Goal: Obtain resource: Download file/media

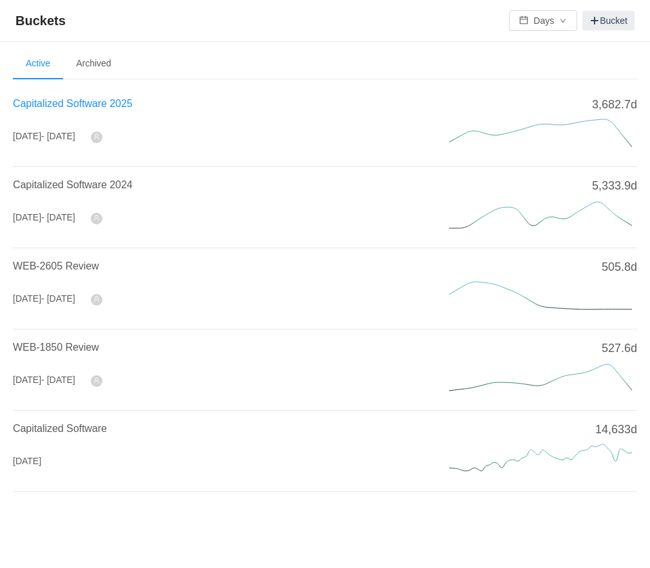
click at [114, 104] on span "Capitalized Software 2025" at bounding box center [73, 103] width 120 height 11
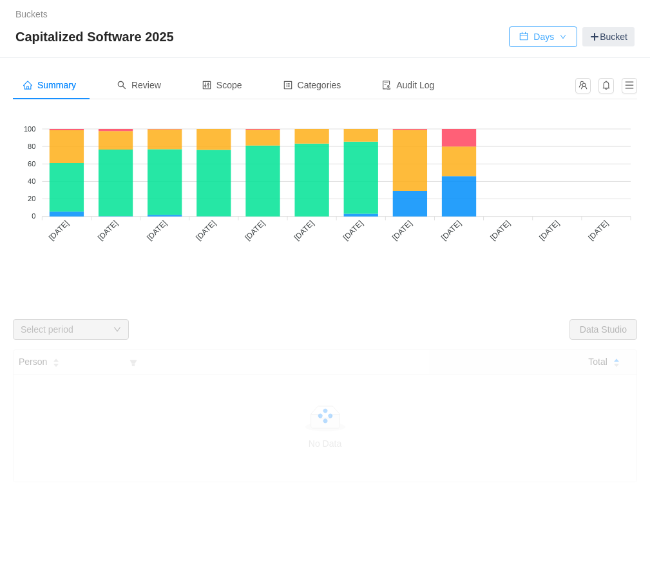
click at [558, 32] on button "Days" at bounding box center [543, 36] width 68 height 21
click at [542, 82] on li "Hours" at bounding box center [539, 83] width 68 height 21
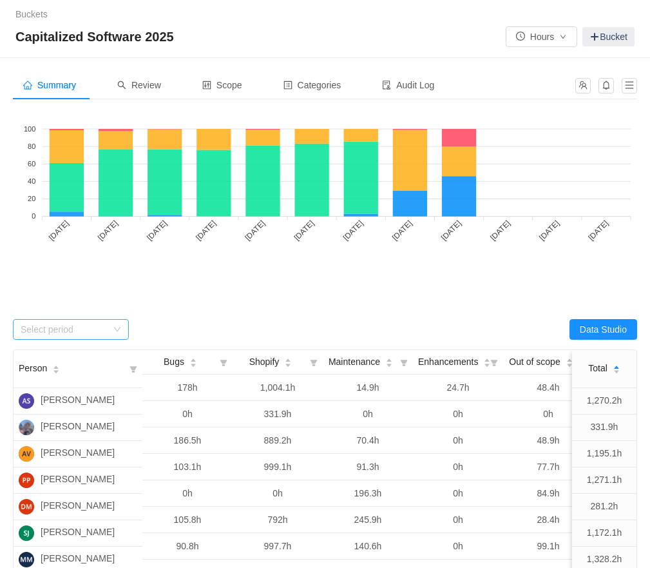
click at [55, 330] on div "Select period" at bounding box center [64, 329] width 86 height 13
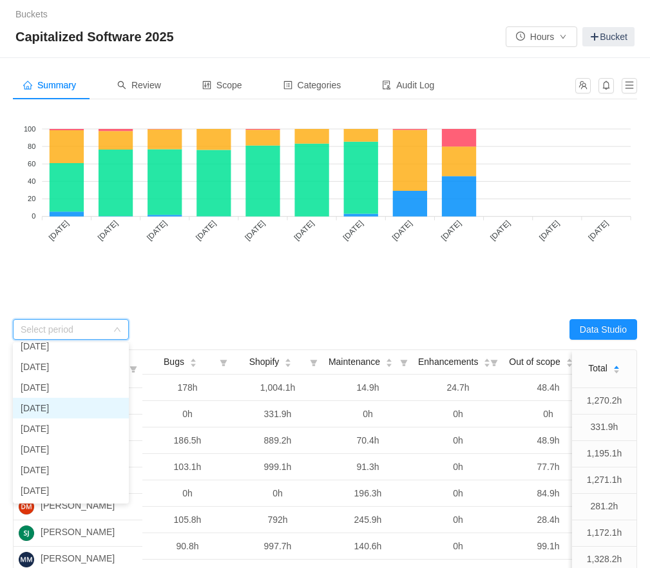
scroll to position [91, 0]
click at [64, 427] on li "[DATE]" at bounding box center [71, 428] width 116 height 21
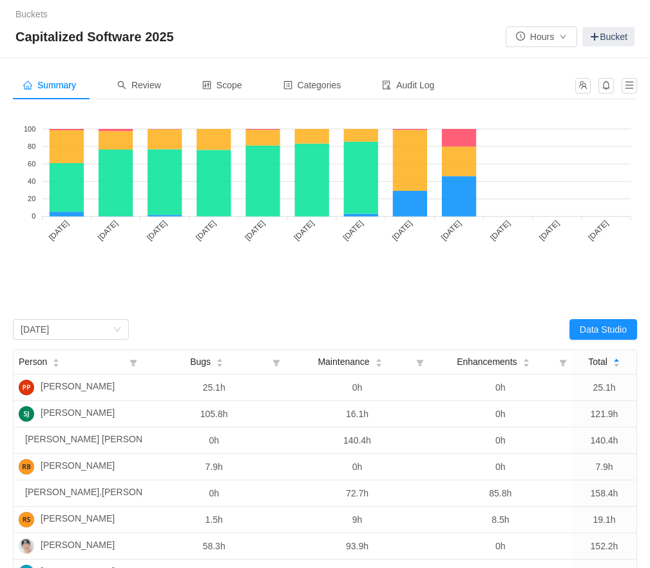
scroll to position [0, 0]
click at [148, 80] on span "Review" at bounding box center [139, 85] width 44 height 10
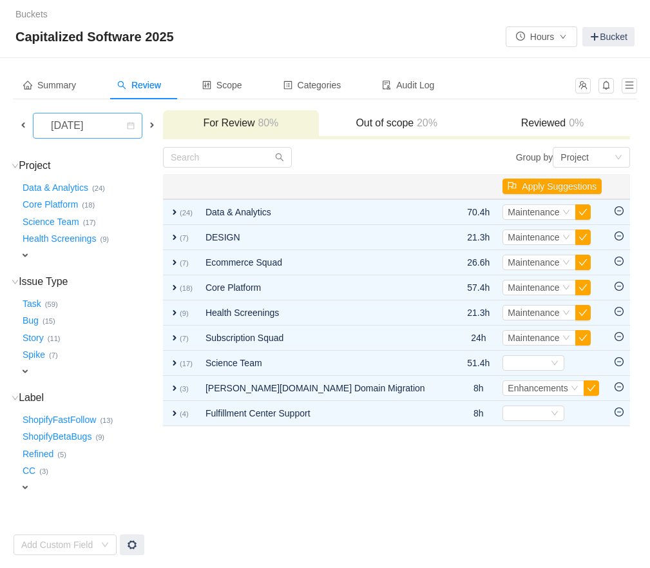
click at [91, 125] on div "[DATE]" at bounding box center [68, 125] width 55 height 24
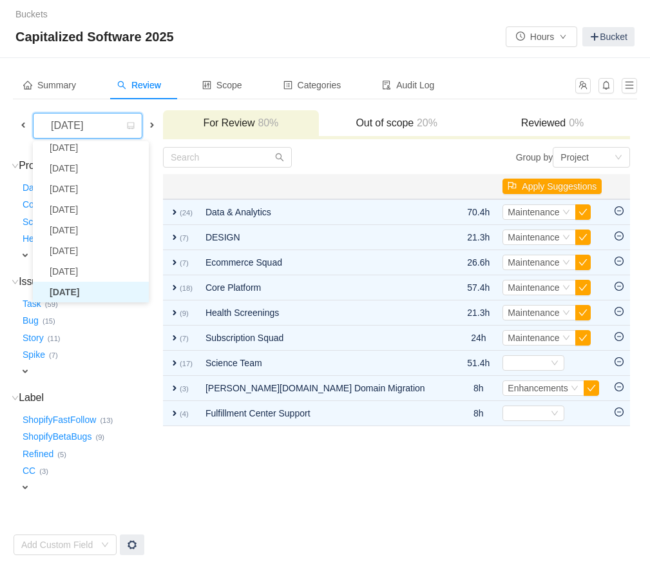
click at [32, 125] on div "[DATE]" at bounding box center [88, 126] width 148 height 26
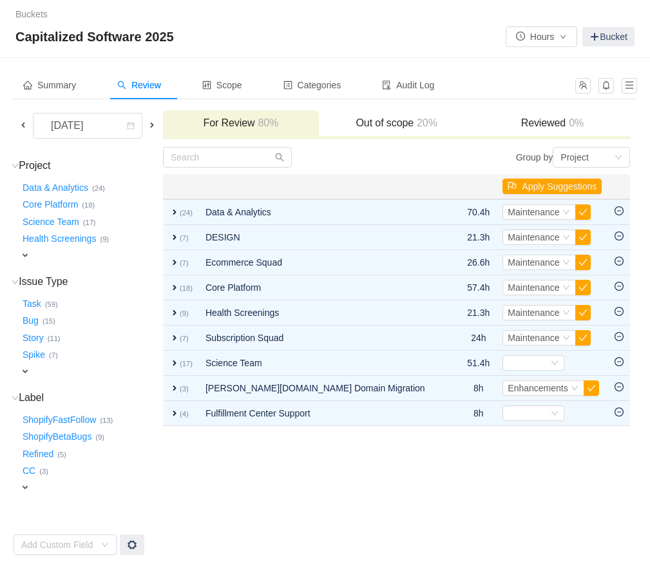
click at [21, 125] on span at bounding box center [23, 125] width 10 height 10
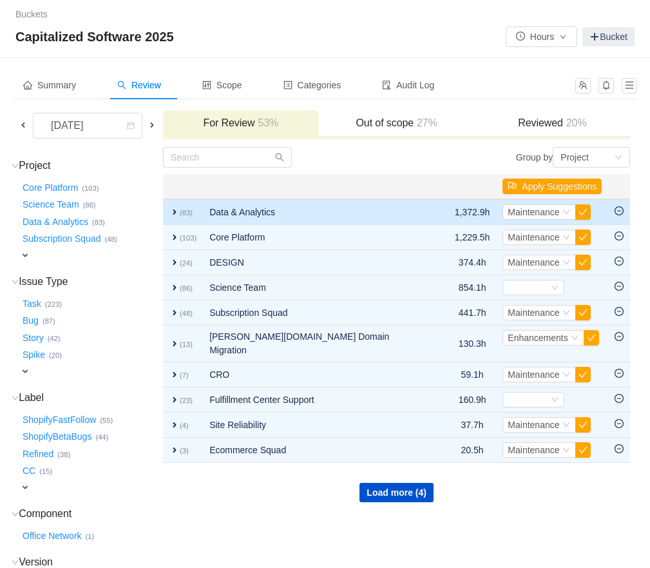
click at [180, 212] on span "expand" at bounding box center [174, 212] width 10 height 10
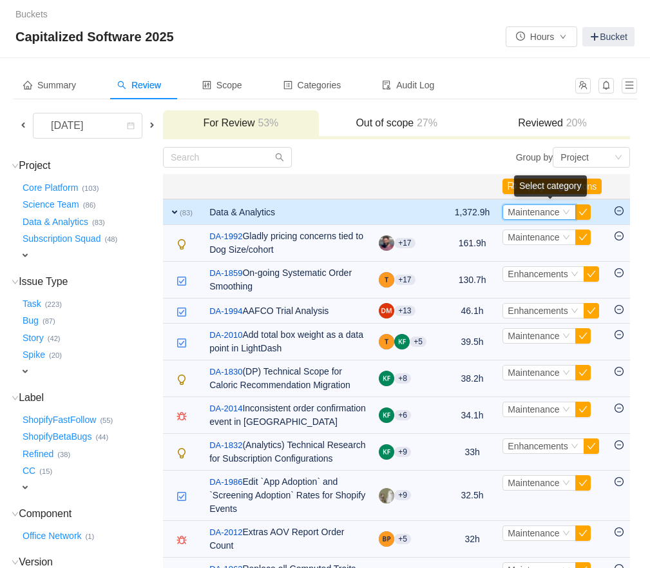
click at [548, 214] on span "Maintenance" at bounding box center [534, 212] width 52 height 10
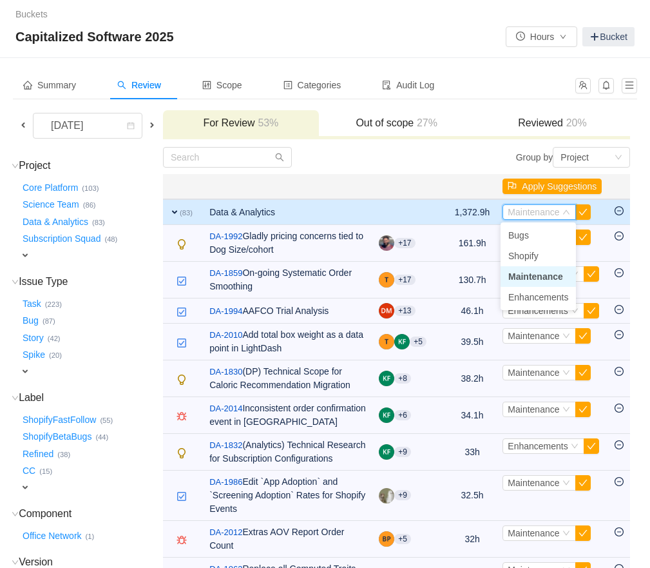
click at [532, 278] on span "Maintenance" at bounding box center [535, 276] width 55 height 10
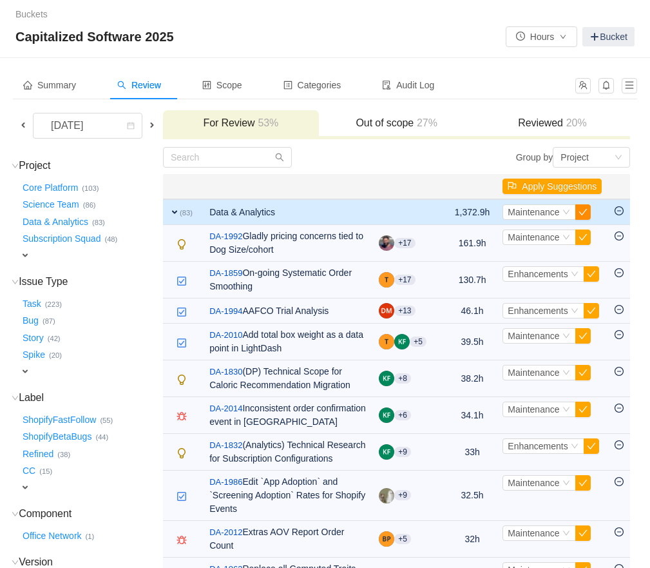
click at [586, 213] on button "button" at bounding box center [582, 211] width 15 height 15
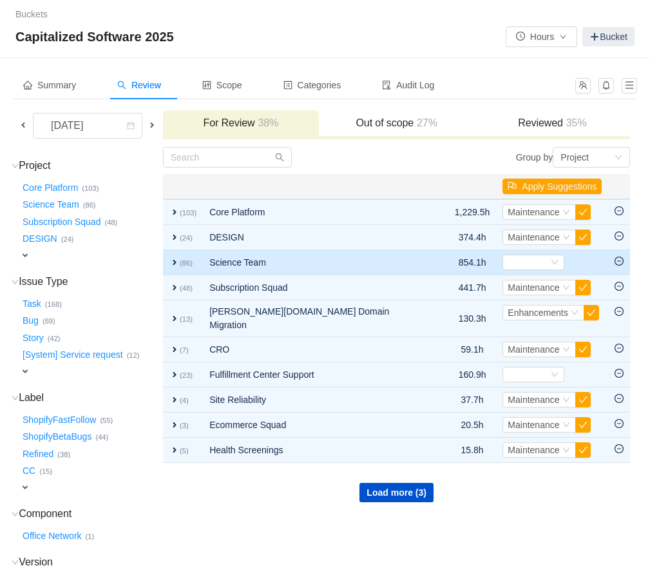
click at [620, 261] on icon "icon: minus-circle" at bounding box center [619, 260] width 9 height 9
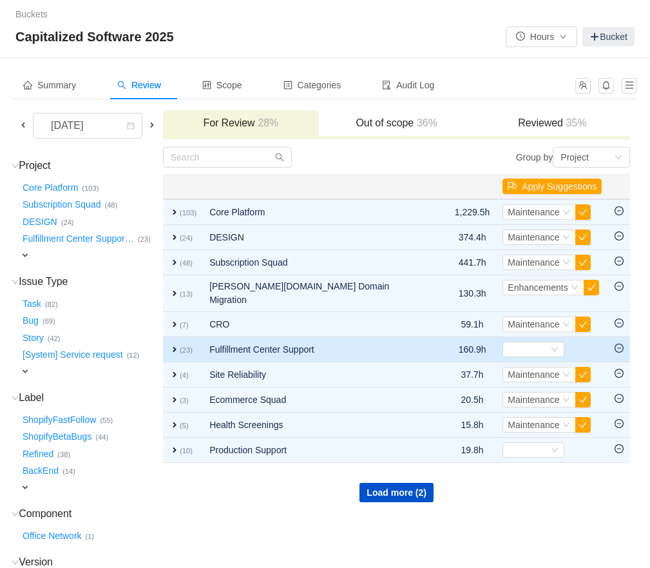
click at [619, 343] on icon "icon: minus-circle" at bounding box center [619, 347] width 9 height 9
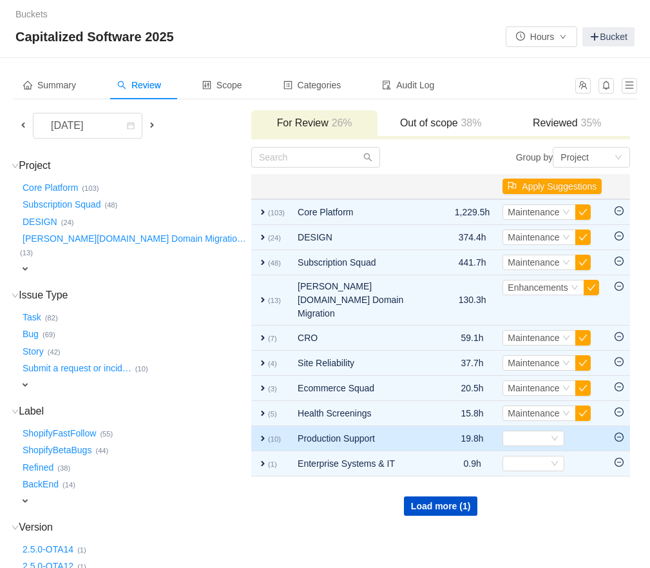
click at [620, 432] on icon "icon: minus-circle" at bounding box center [619, 436] width 9 height 9
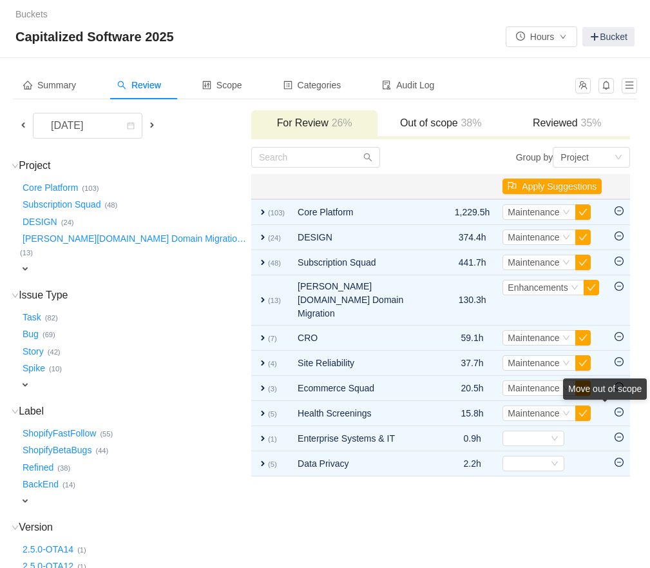
click at [618, 399] on div "Move out of scope" at bounding box center [605, 388] width 84 height 21
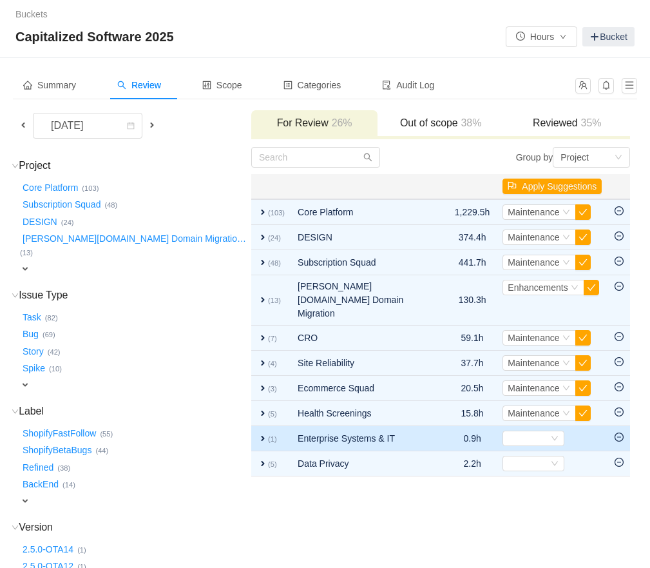
click at [618, 432] on icon "icon: minus-circle" at bounding box center [619, 436] width 9 height 9
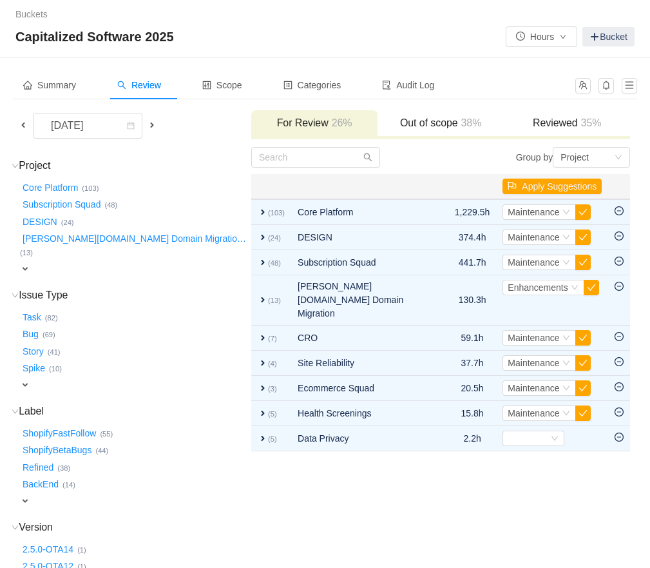
click at [618, 432] on icon "icon: minus-circle" at bounding box center [619, 436] width 9 height 9
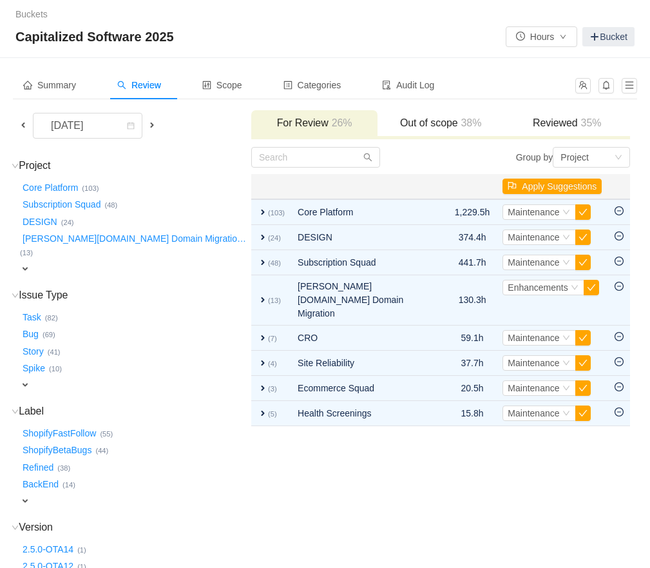
click at [180, 405] on h3 "Label (18) hide" at bounding box center [135, 411] width 230 height 13
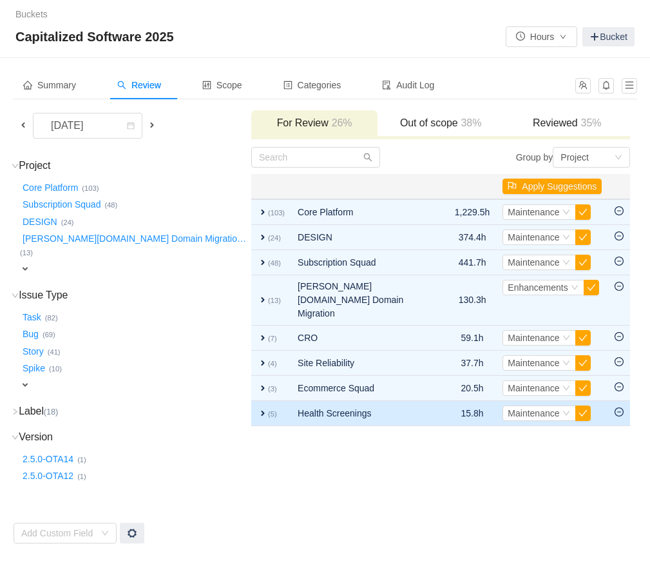
click at [258, 408] on span "expand" at bounding box center [263, 413] width 10 height 10
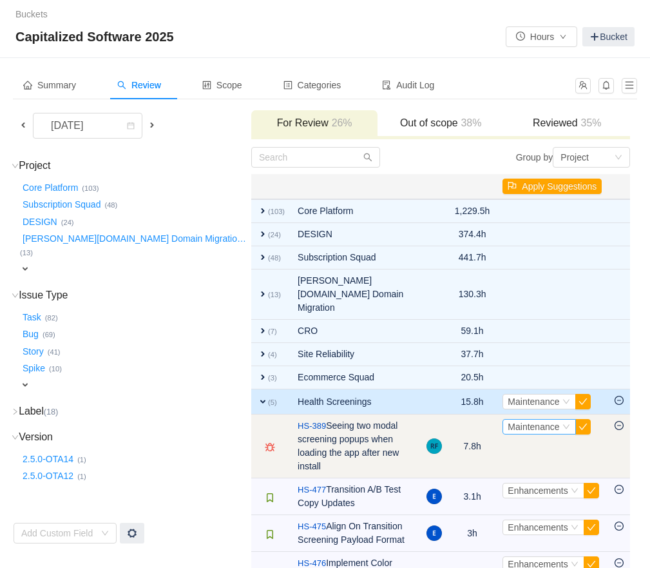
click at [516, 421] on span "Maintenance" at bounding box center [534, 426] width 52 height 10
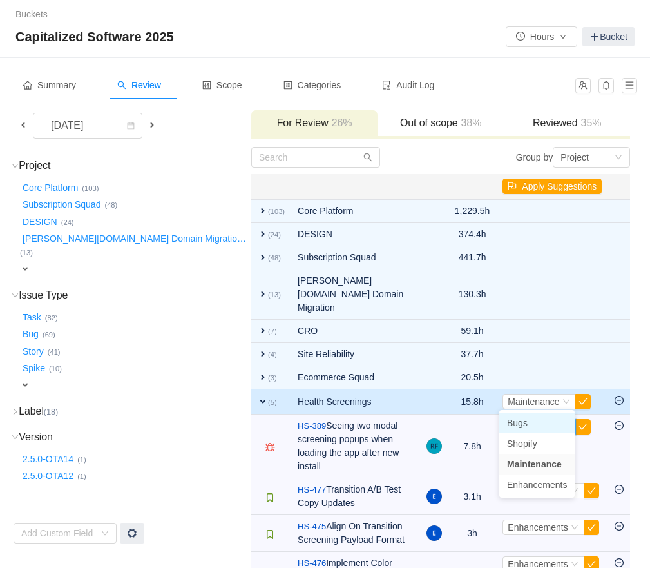
click at [517, 422] on span "Bugs" at bounding box center [517, 422] width 21 height 10
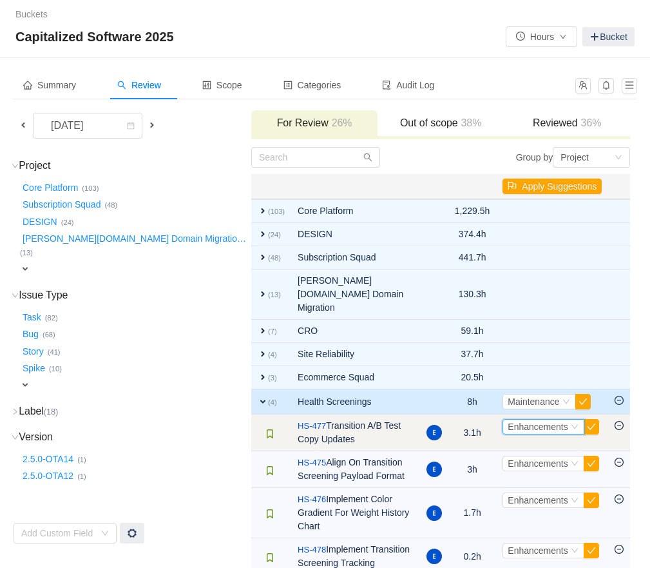
click at [550, 421] on span "Enhancements" at bounding box center [538, 426] width 60 height 10
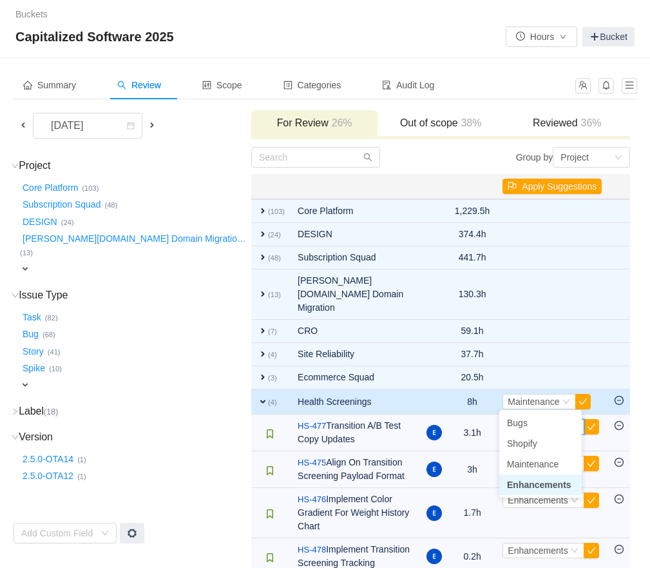
click at [385, 545] on div "Buckets / / Capitalized Software 2025 Hours Bucket Summary Review Scope Categor…" at bounding box center [325, 294] width 650 height 588
click at [580, 394] on button "button" at bounding box center [582, 401] width 15 height 15
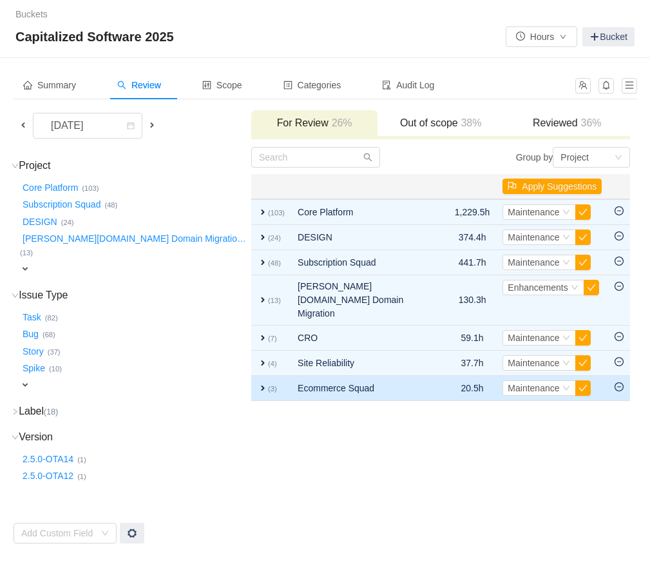
click at [258, 383] on span "expand" at bounding box center [263, 388] width 10 height 10
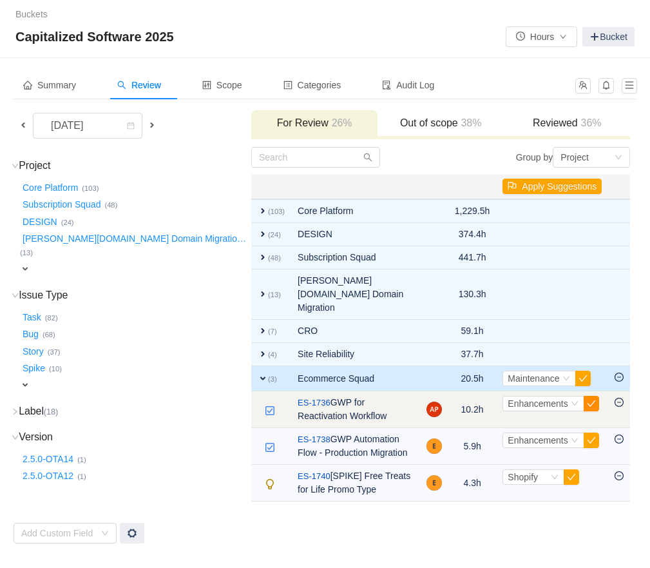
click at [590, 396] on button "button" at bounding box center [591, 403] width 15 height 15
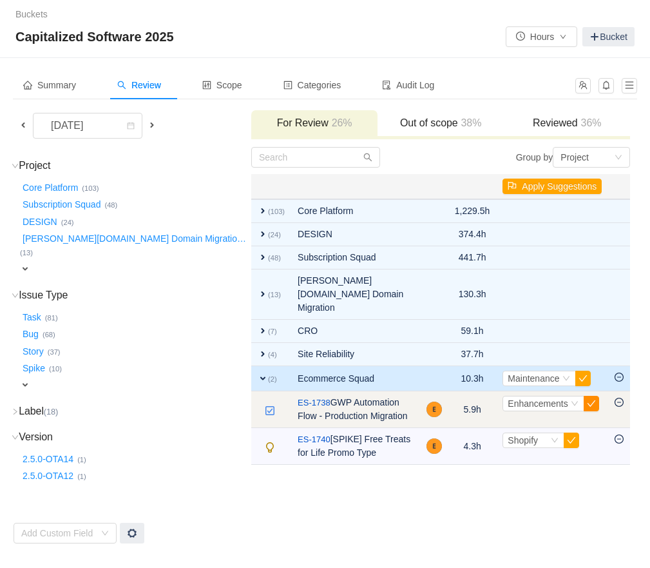
click at [589, 396] on button "button" at bounding box center [591, 403] width 15 height 15
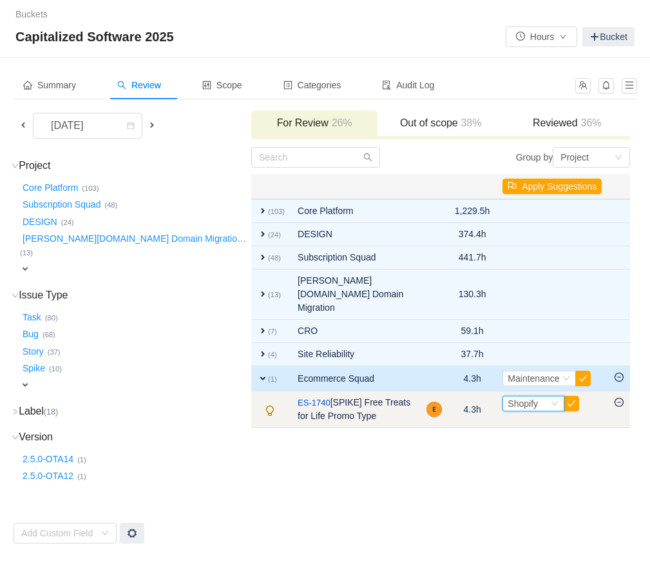
click at [541, 396] on div "Select Shopify" at bounding box center [528, 403] width 41 height 14
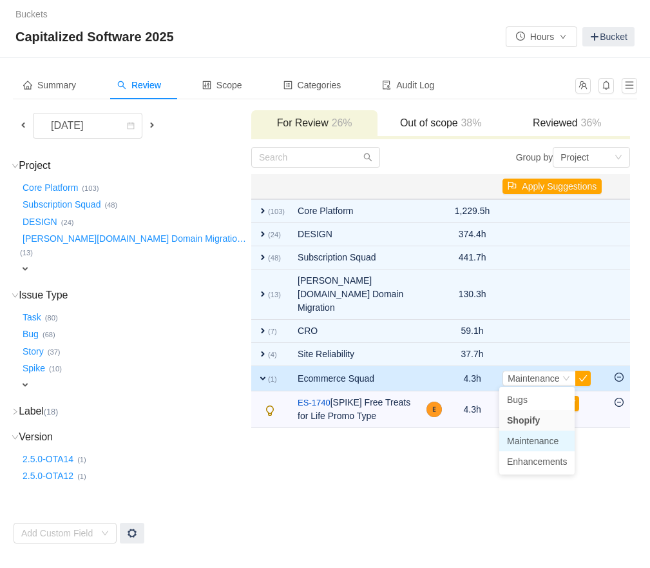
click at [526, 440] on span "Maintenance" at bounding box center [533, 441] width 52 height 10
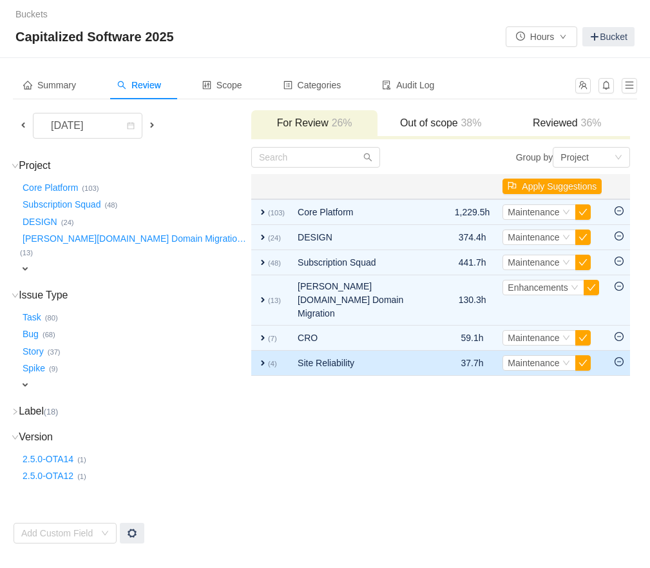
click at [258, 358] on span "expand" at bounding box center [263, 363] width 10 height 10
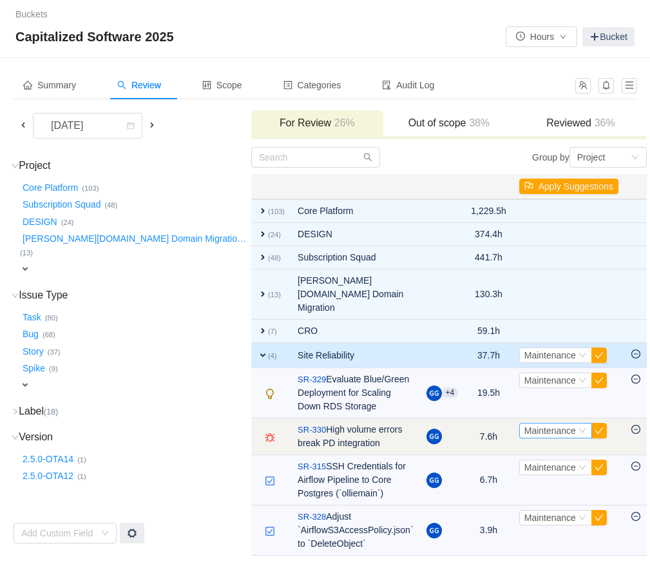
click at [525, 425] on span "Maintenance" at bounding box center [550, 430] width 52 height 10
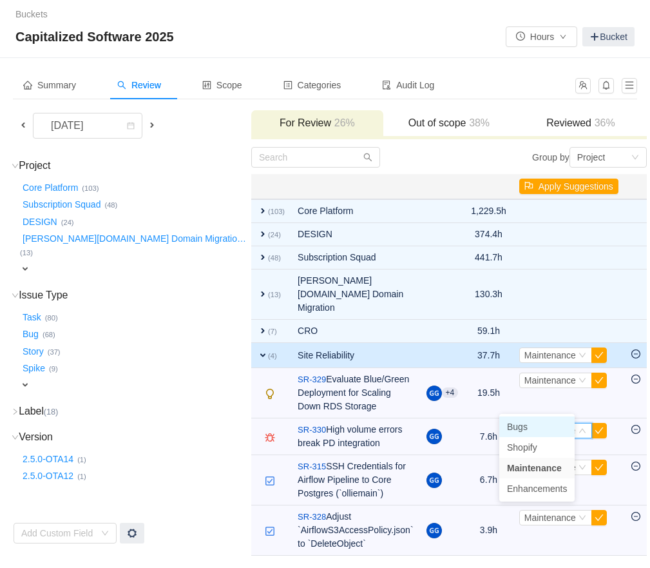
click at [526, 424] on span "Bugs" at bounding box center [517, 426] width 21 height 10
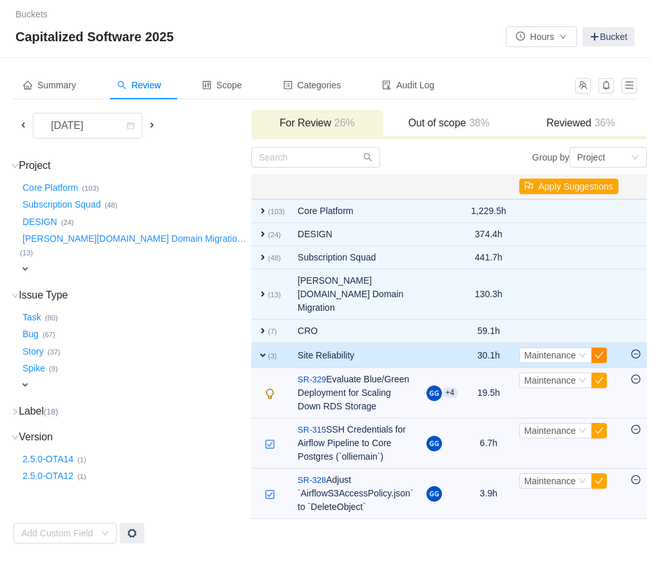
click at [591, 347] on button "button" at bounding box center [598, 354] width 15 height 15
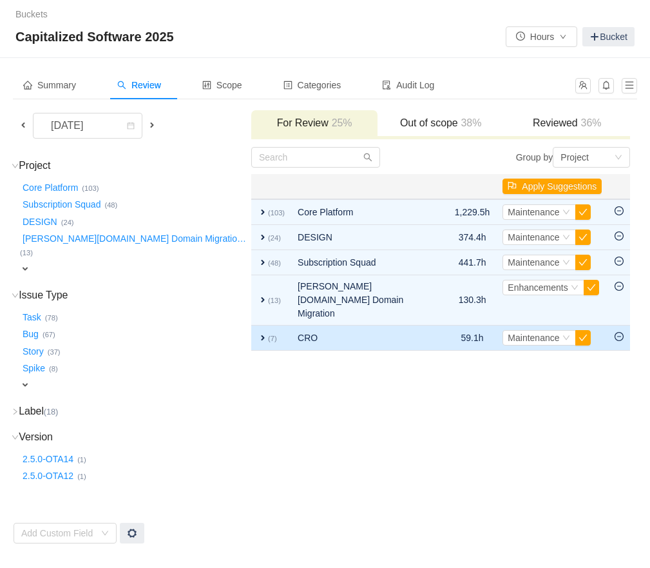
click at [258, 332] on span "expand" at bounding box center [263, 337] width 10 height 10
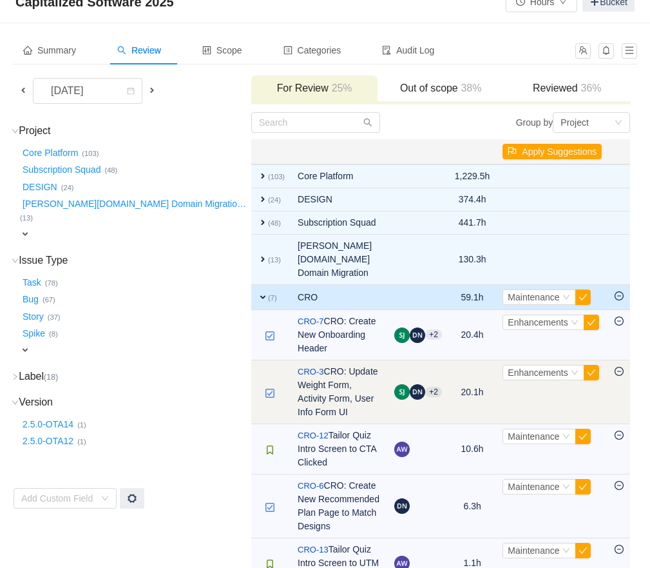
scroll to position [34, 0]
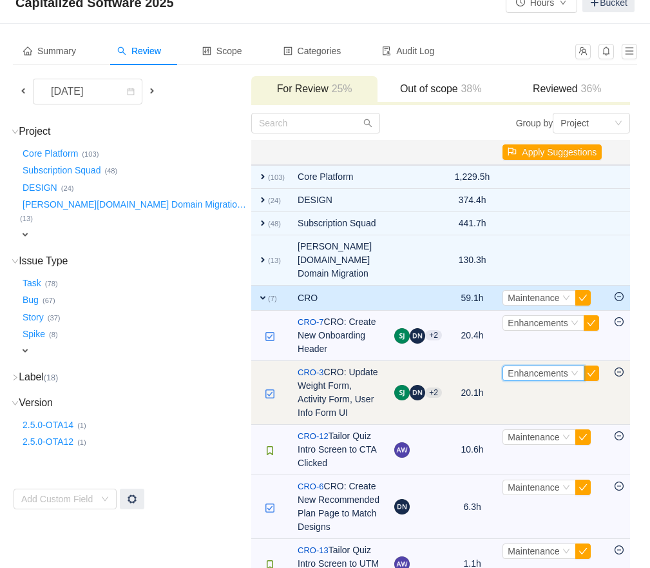
click at [530, 368] on span "Enhancements" at bounding box center [538, 373] width 60 height 10
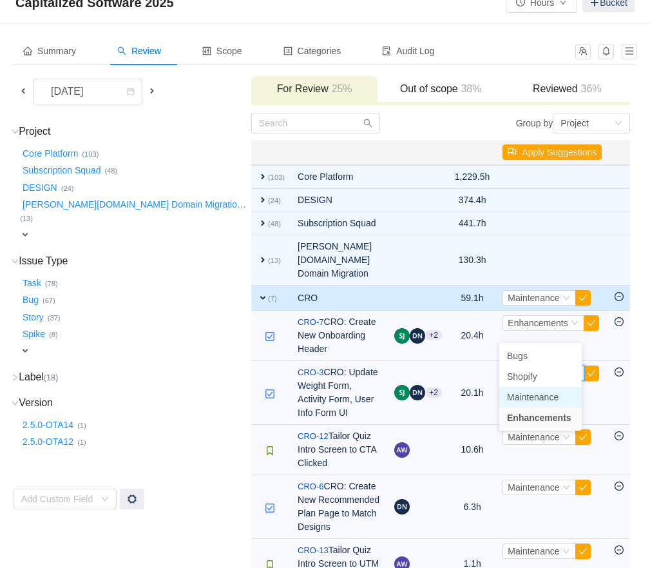
click at [525, 398] on span "Maintenance" at bounding box center [533, 397] width 52 height 10
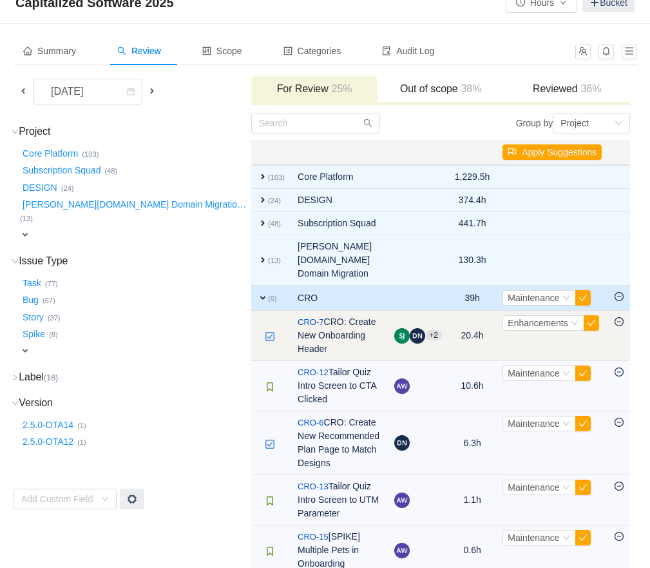
scroll to position [0, 0]
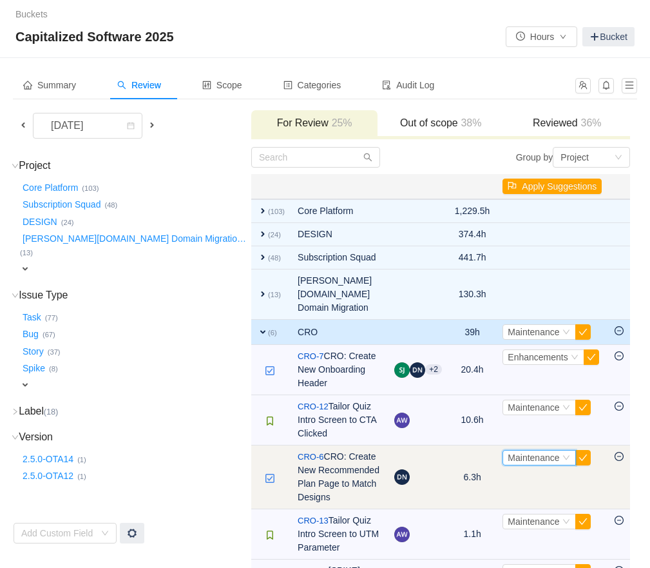
click at [522, 452] on span "Maintenance" at bounding box center [534, 457] width 52 height 10
click at [585, 450] on button "button" at bounding box center [582, 457] width 15 height 15
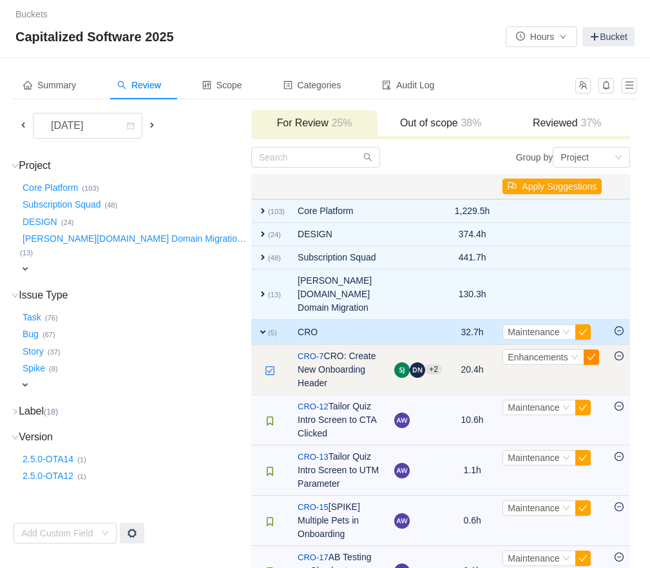
click at [591, 349] on button "button" at bounding box center [591, 356] width 15 height 15
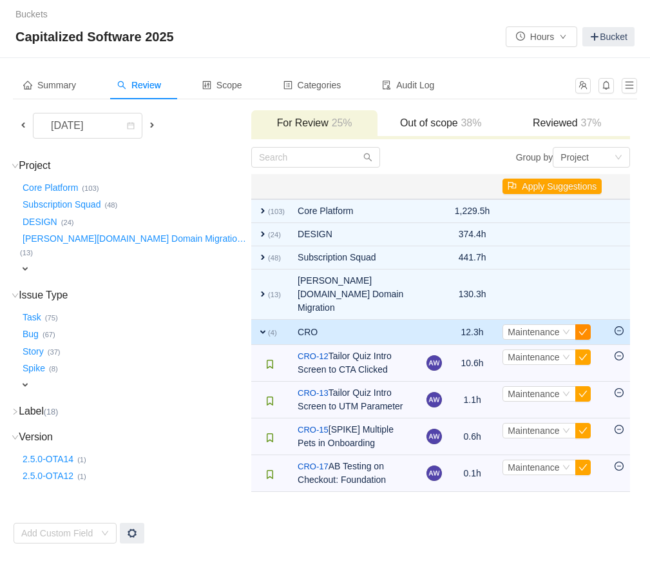
click at [579, 324] on button "button" at bounding box center [582, 331] width 15 height 15
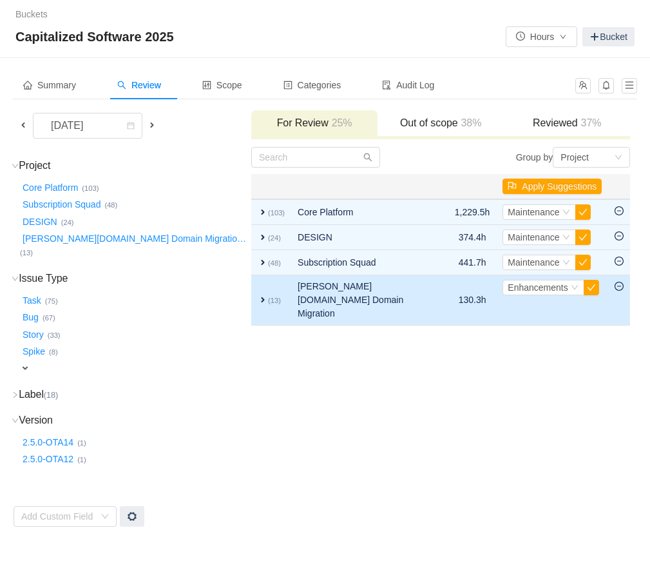
click at [258, 294] on span "expand" at bounding box center [263, 299] width 10 height 10
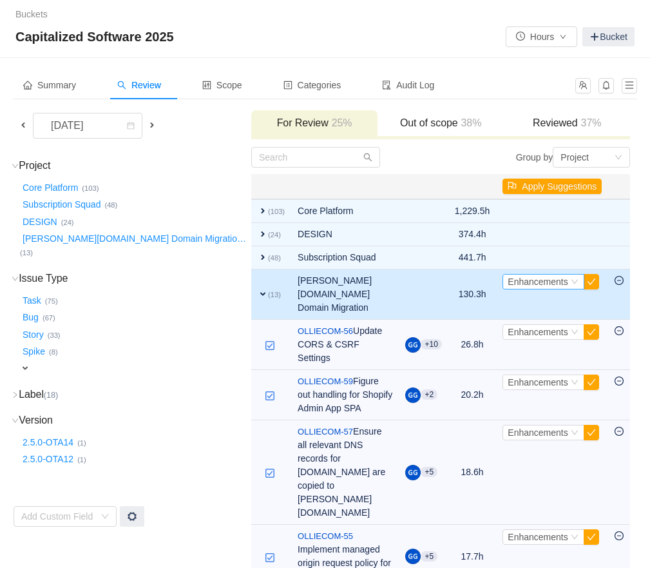
click at [548, 283] on span "Enhancements" at bounding box center [538, 281] width 60 height 10
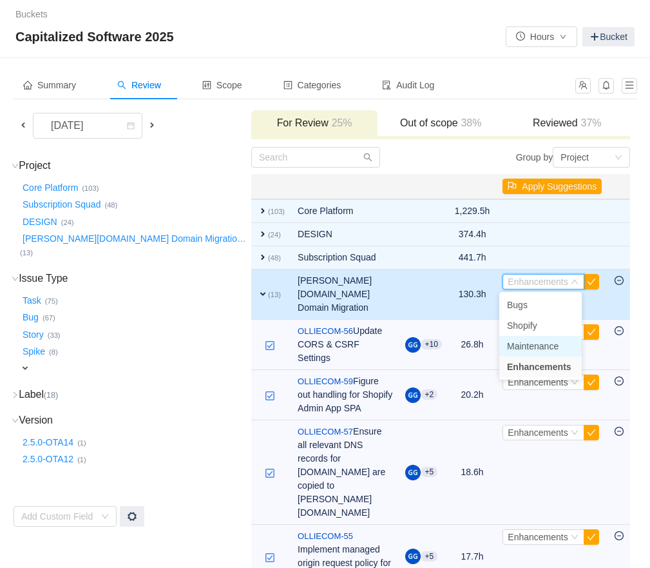
click at [529, 344] on span "Maintenance" at bounding box center [533, 346] width 52 height 10
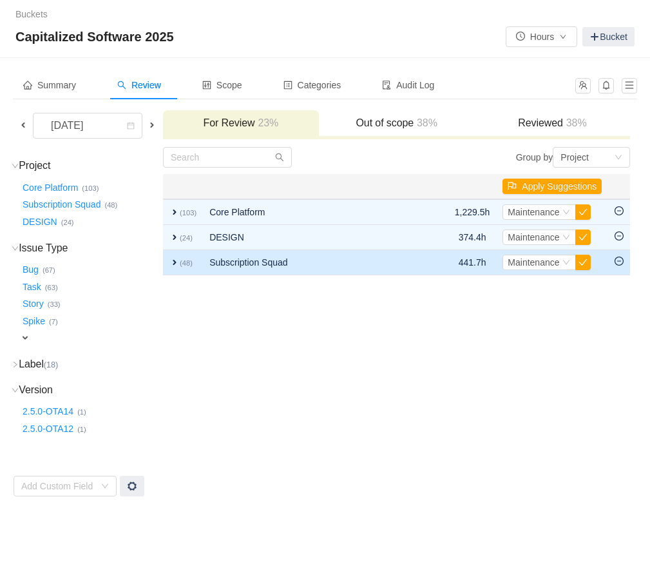
click at [180, 259] on span "expand" at bounding box center [174, 262] width 10 height 10
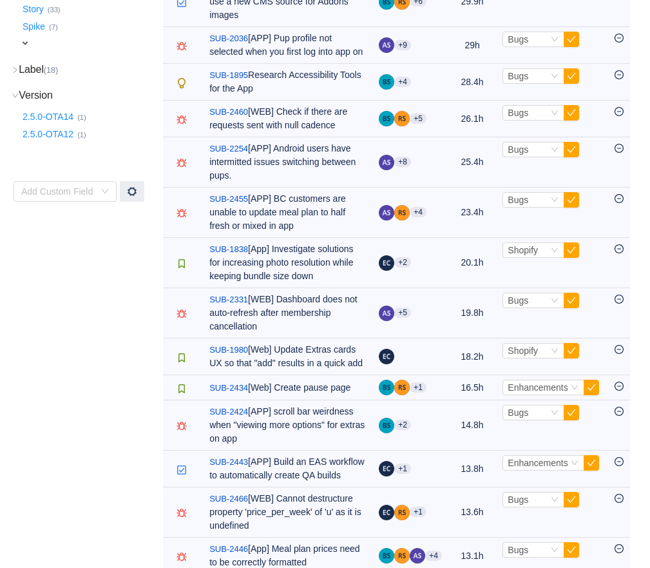
scroll to position [20, 0]
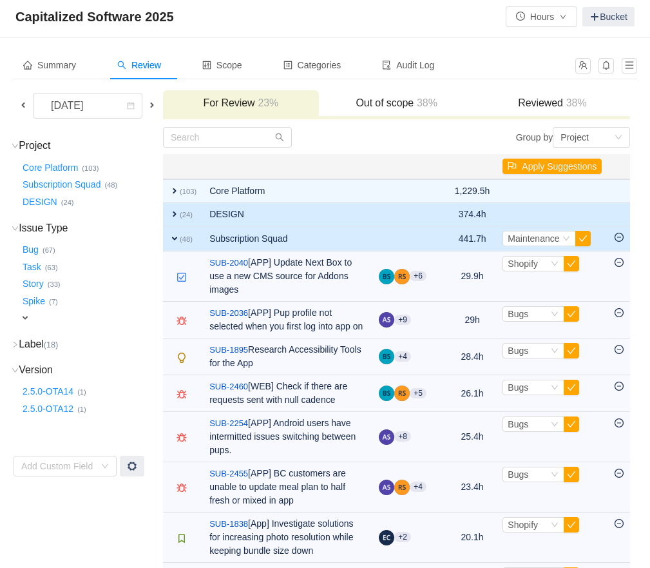
click at [180, 217] on span "expand" at bounding box center [174, 214] width 10 height 10
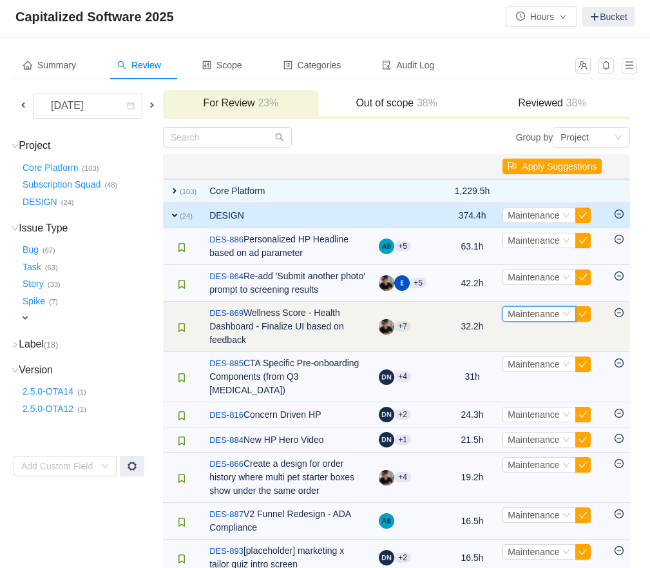
click at [538, 319] on span "Maintenance" at bounding box center [534, 314] width 52 height 10
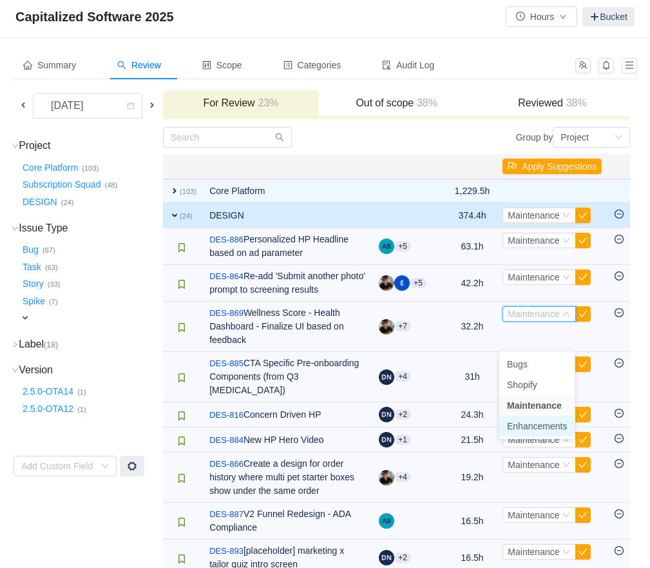
click at [525, 427] on span "Enhancements" at bounding box center [537, 426] width 60 height 10
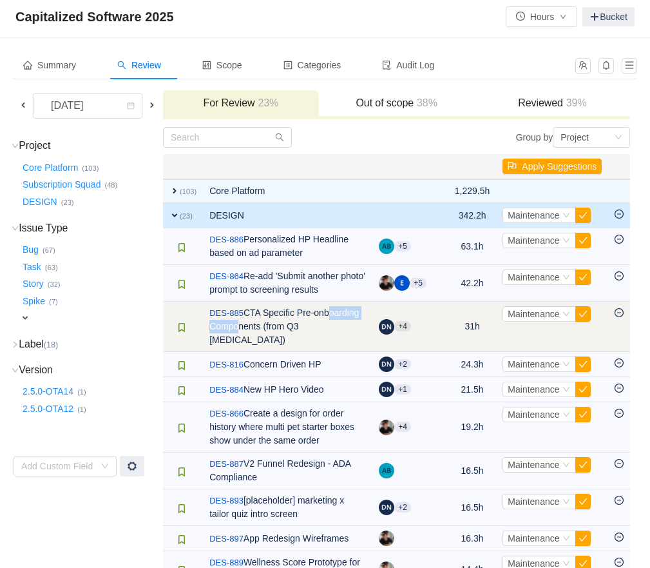
drag, startPoint x: 241, startPoint y: 352, endPoint x: 309, endPoint y: 353, distance: 67.7
click at [308, 352] on td "/ DES-885 CTA Specific Pre-onboarding Components (from Q3 [MEDICAL_DATA])" at bounding box center [287, 327] width 169 height 50
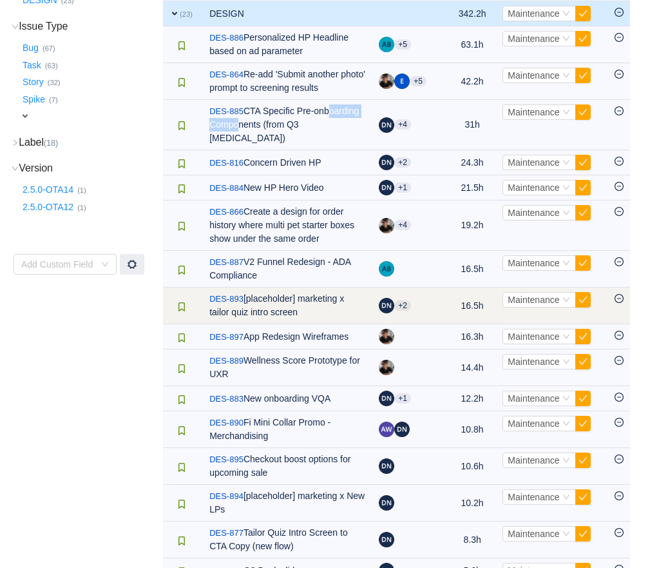
scroll to position [232, 0]
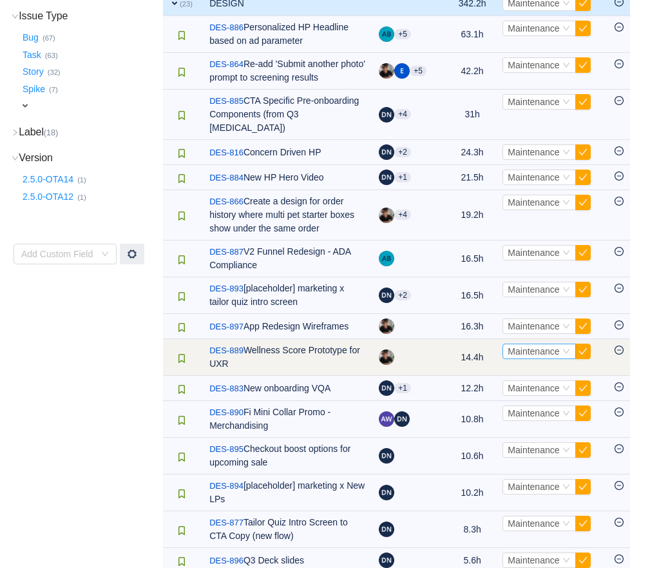
click at [526, 356] on span "Maintenance" at bounding box center [534, 351] width 52 height 10
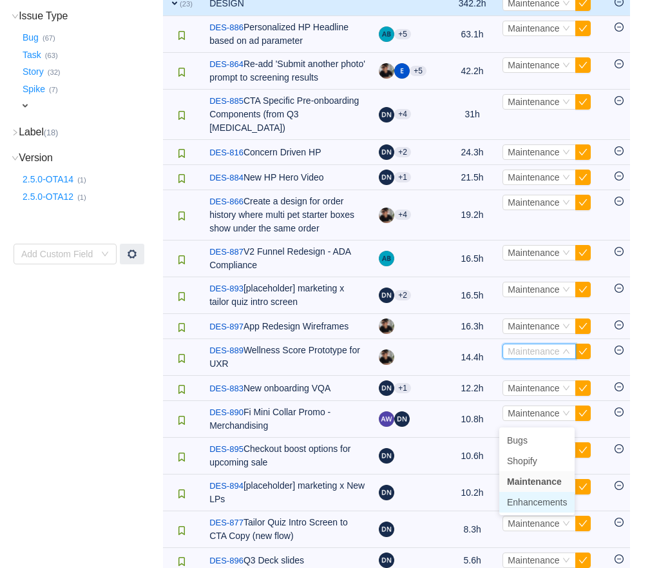
click at [523, 502] on span "Enhancements" at bounding box center [537, 502] width 60 height 10
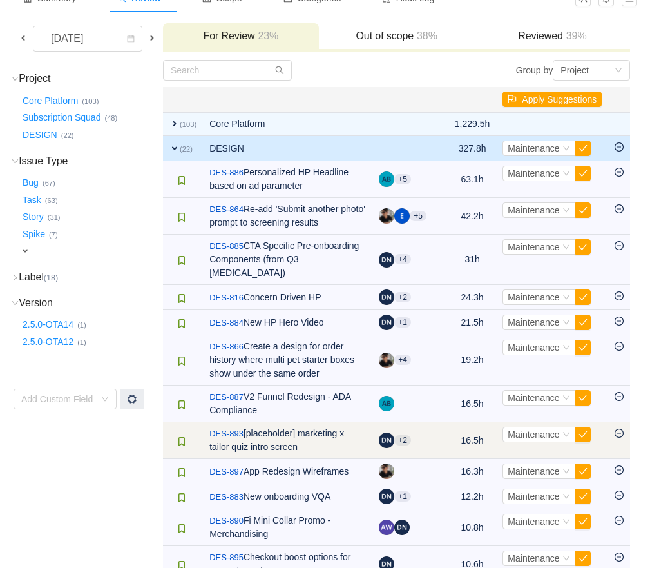
scroll to position [12, 0]
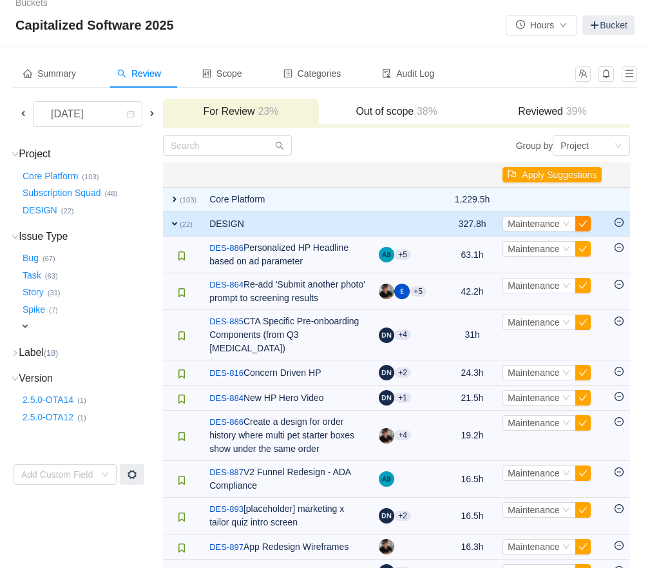
click at [582, 221] on button "button" at bounding box center [582, 223] width 15 height 15
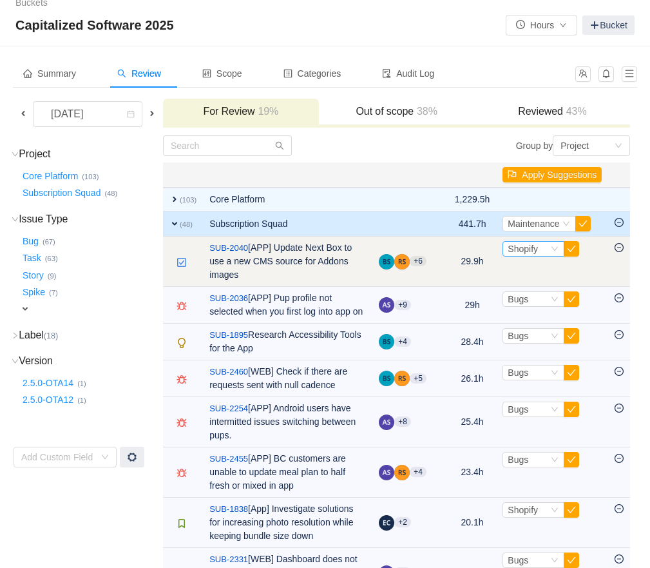
click at [534, 250] on span "Shopify" at bounding box center [523, 249] width 30 height 10
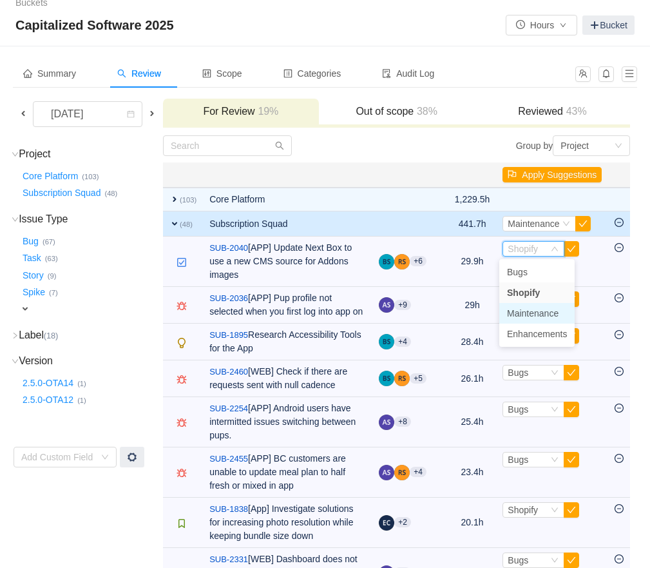
click at [524, 314] on span "Maintenance" at bounding box center [533, 313] width 52 height 10
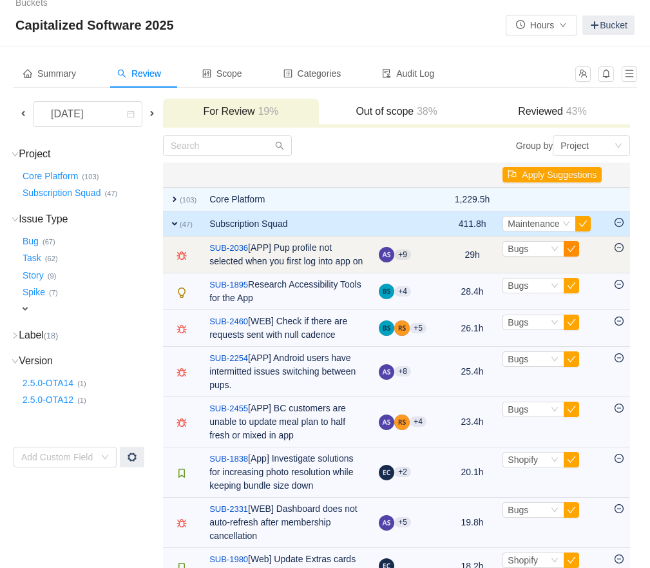
click at [564, 250] on button "button" at bounding box center [571, 248] width 15 height 15
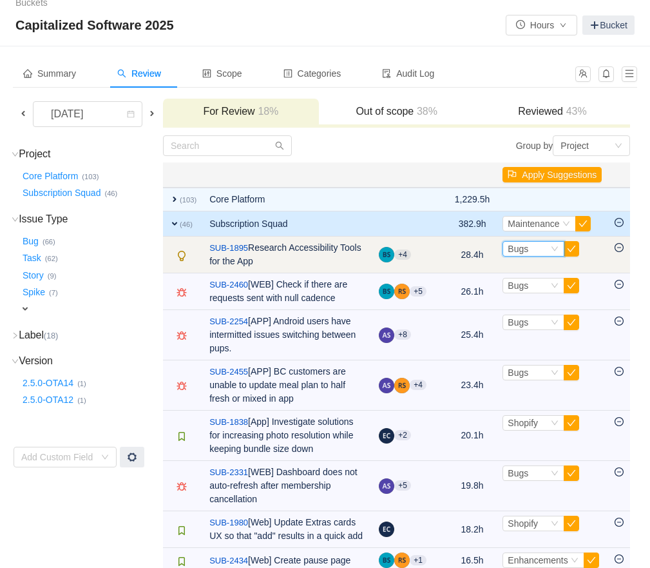
click at [521, 247] on span "Bugs" at bounding box center [518, 249] width 21 height 10
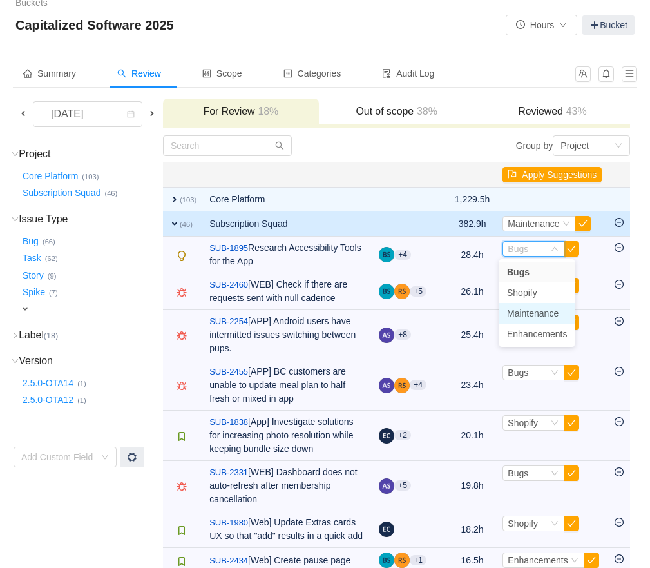
click at [525, 312] on span "Maintenance" at bounding box center [533, 313] width 52 height 10
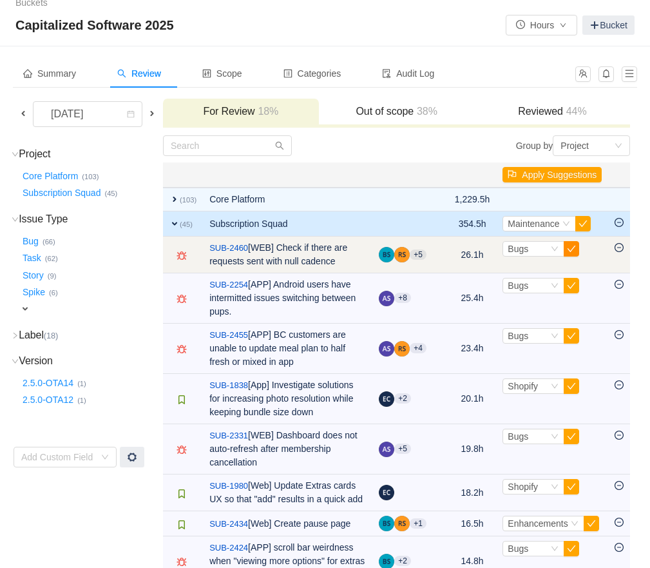
click at [576, 250] on button "button" at bounding box center [571, 248] width 15 height 15
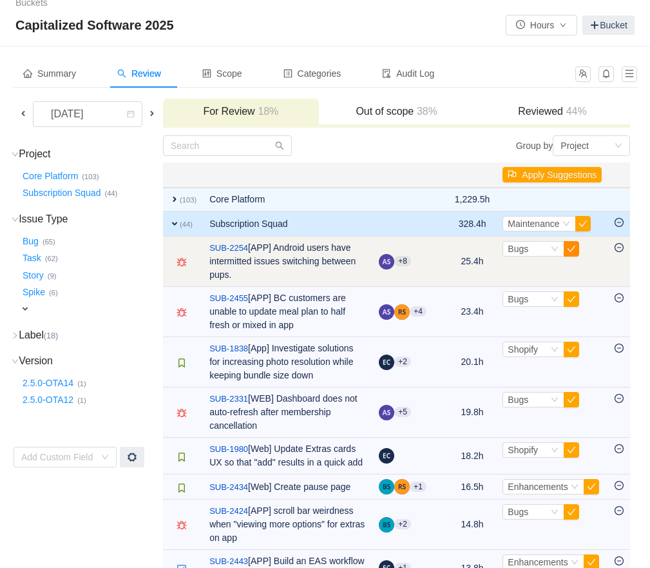
click at [572, 249] on button "button" at bounding box center [571, 248] width 15 height 15
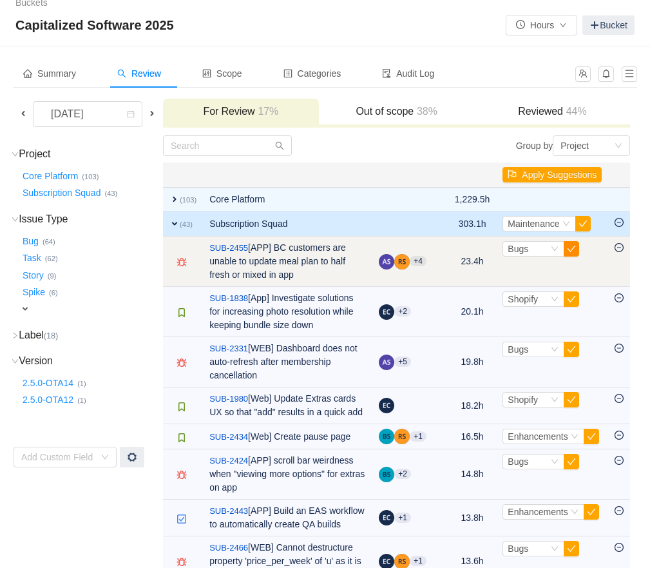
click at [572, 249] on button "button" at bounding box center [571, 248] width 15 height 15
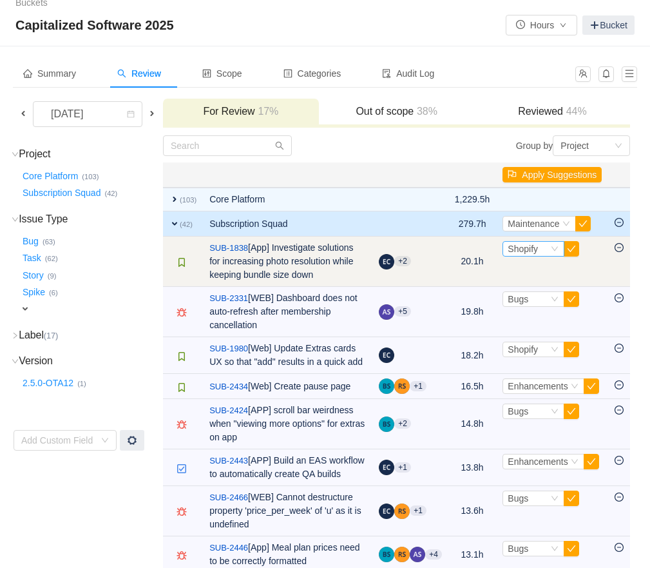
click at [513, 251] on span "Shopify" at bounding box center [523, 249] width 30 height 10
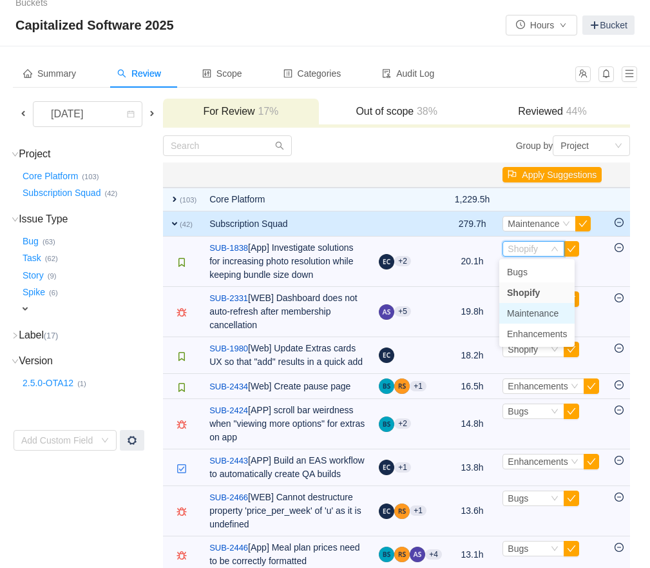
click at [524, 316] on span "Maintenance" at bounding box center [533, 313] width 52 height 10
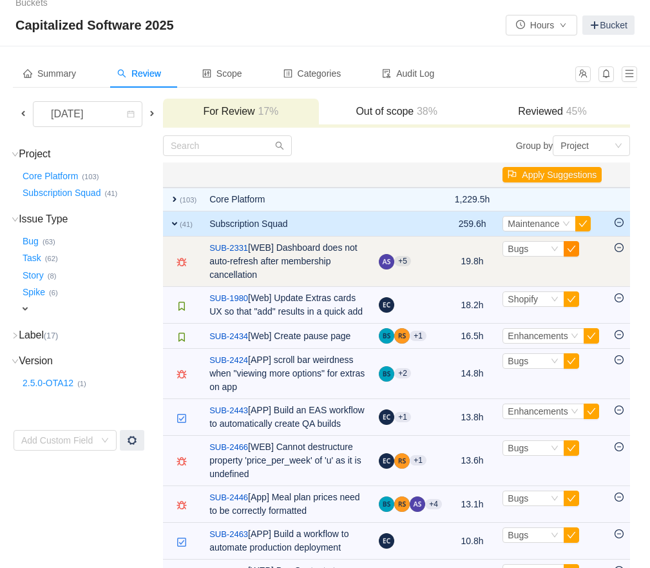
click at [571, 251] on button "button" at bounding box center [571, 248] width 15 height 15
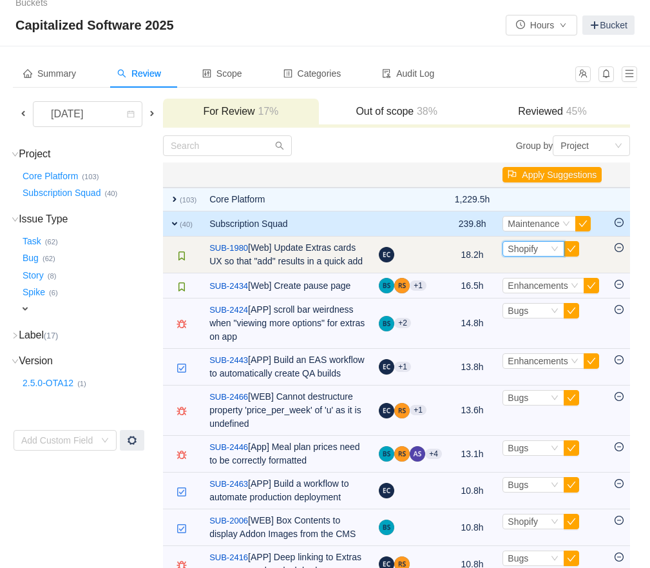
click at [534, 248] on span "Shopify" at bounding box center [523, 249] width 30 height 10
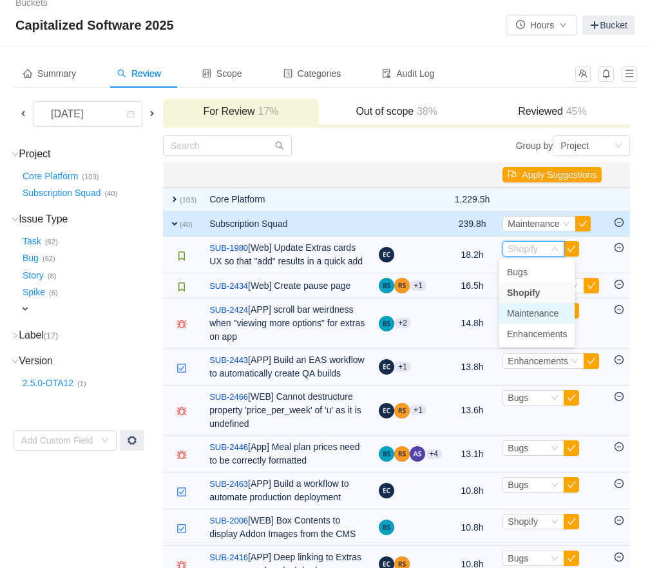
click at [522, 311] on span "Maintenance" at bounding box center [533, 313] width 52 height 10
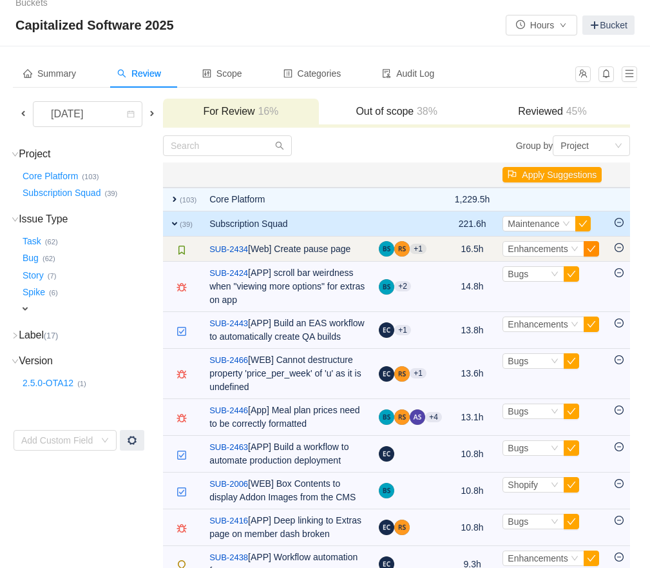
click at [591, 247] on button "button" at bounding box center [591, 248] width 15 height 15
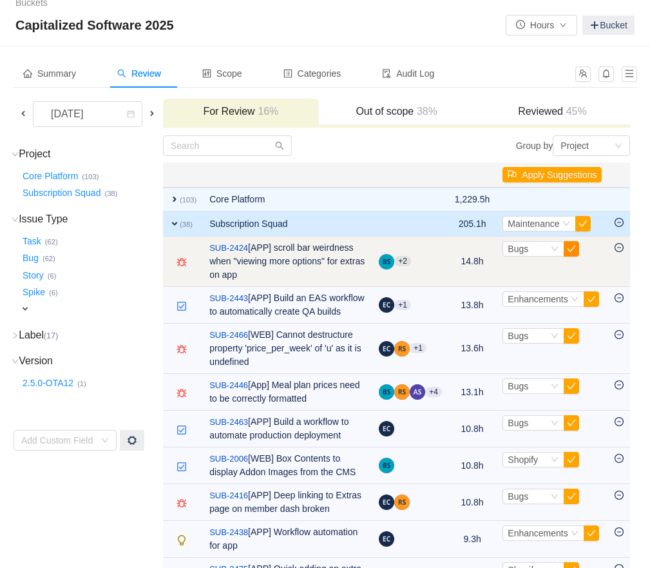
click at [568, 247] on button "button" at bounding box center [571, 248] width 15 height 15
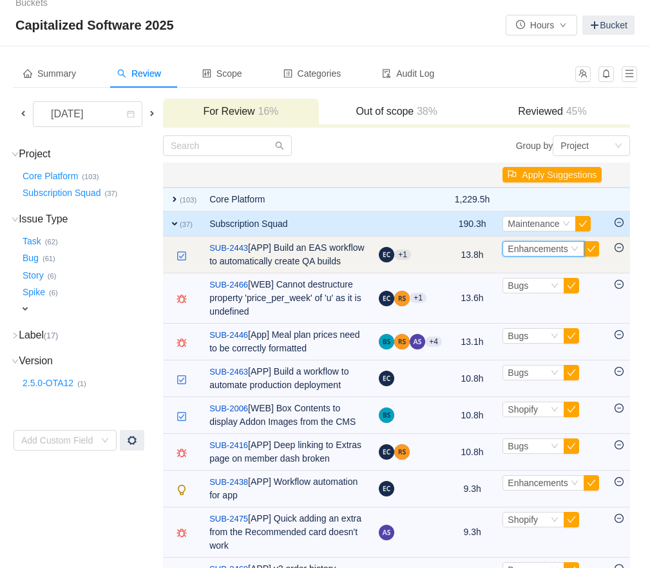
click at [535, 254] on div "Enhancements" at bounding box center [538, 249] width 60 height 14
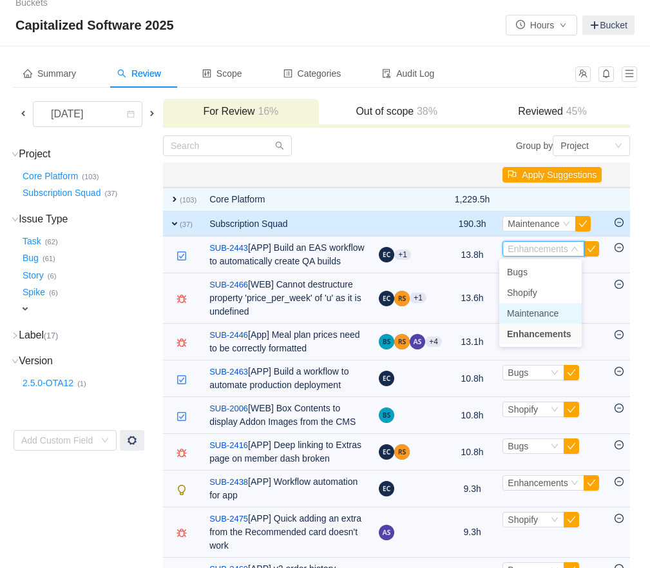
click at [532, 313] on span "Maintenance" at bounding box center [533, 313] width 52 height 10
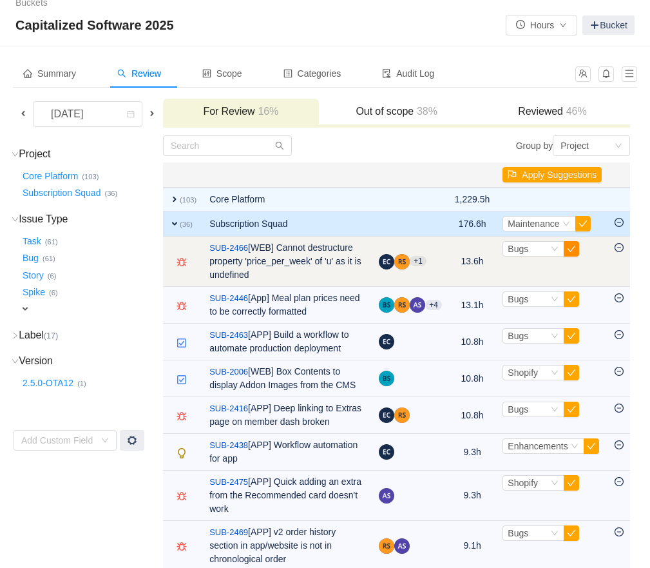
click at [568, 251] on button "button" at bounding box center [571, 248] width 15 height 15
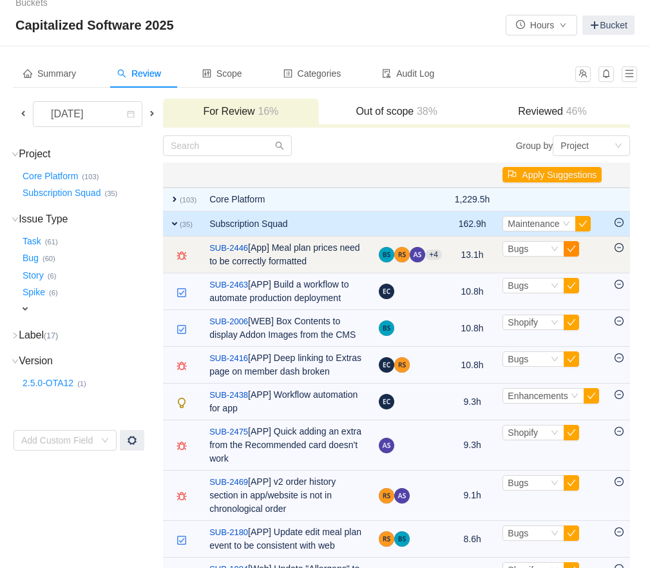
click at [569, 250] on button "button" at bounding box center [571, 248] width 15 height 15
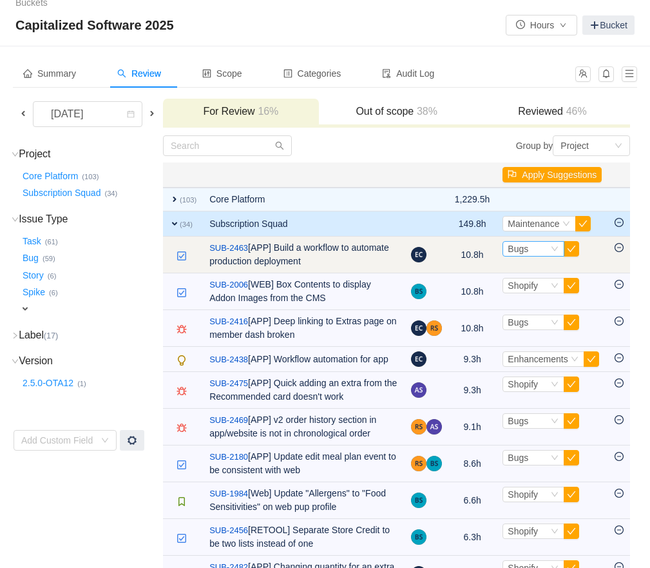
click at [517, 251] on span "Bugs" at bounding box center [518, 249] width 21 height 10
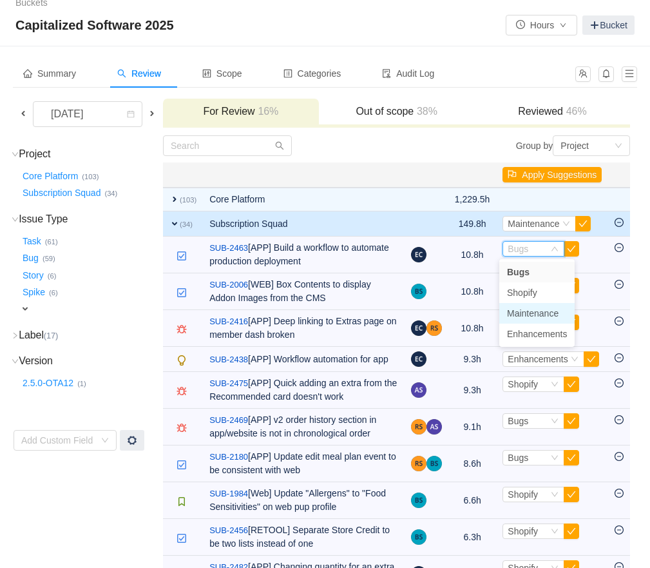
click at [519, 313] on span "Maintenance" at bounding box center [533, 313] width 52 height 10
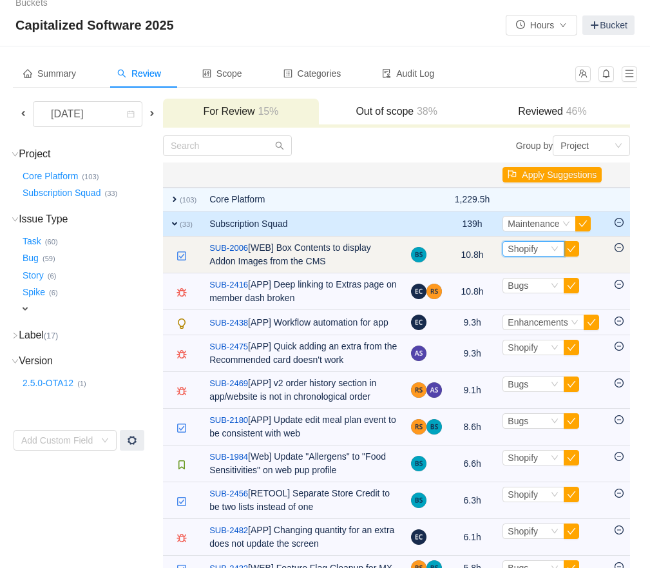
click at [517, 253] on span "Shopify" at bounding box center [523, 249] width 30 height 10
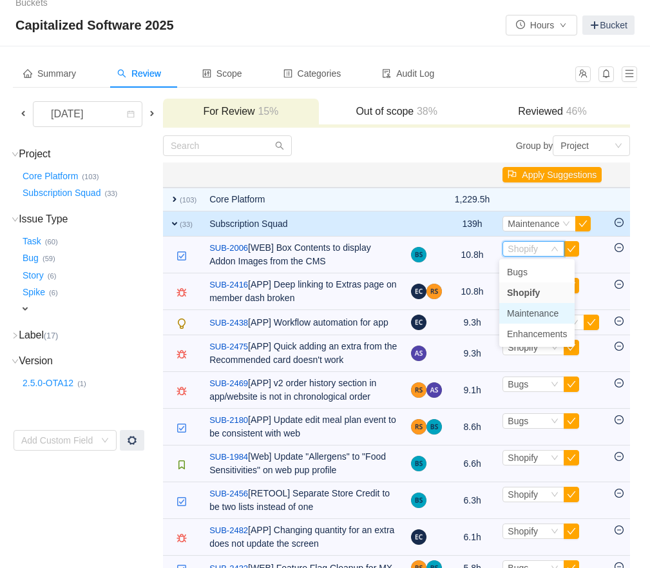
click at [524, 311] on span "Maintenance" at bounding box center [533, 313] width 52 height 10
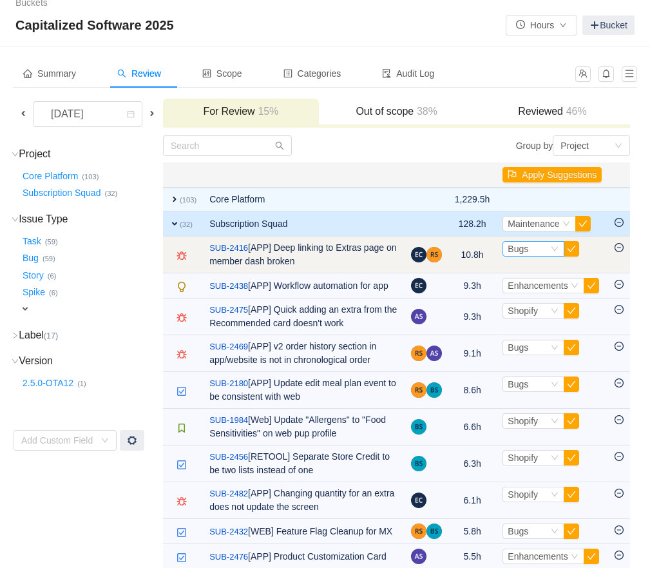
click at [517, 249] on span "Bugs" at bounding box center [518, 249] width 21 height 10
click at [568, 249] on button "button" at bounding box center [571, 248] width 15 height 15
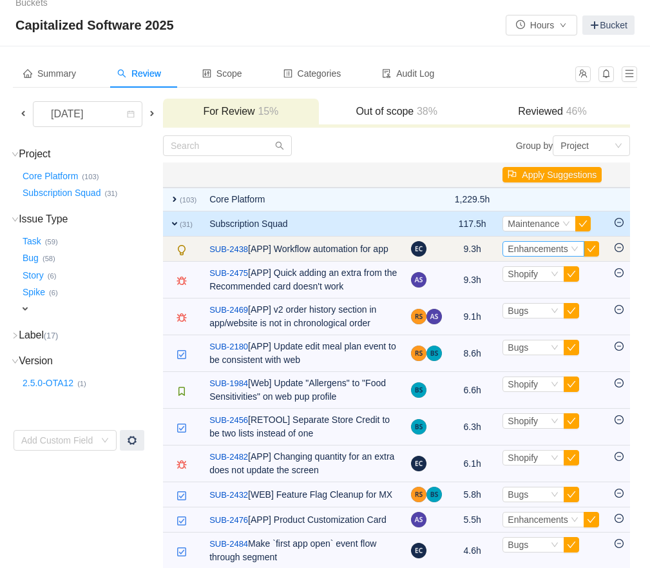
click at [525, 247] on span "Enhancements" at bounding box center [538, 249] width 60 height 10
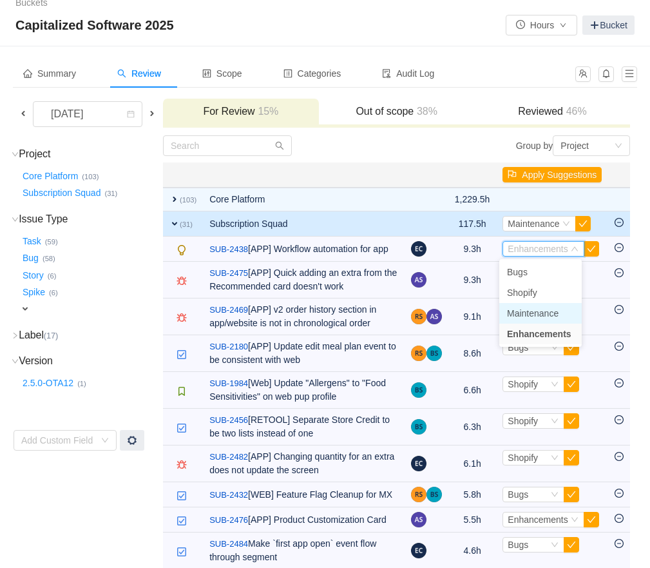
click at [519, 314] on span "Maintenance" at bounding box center [533, 313] width 52 height 10
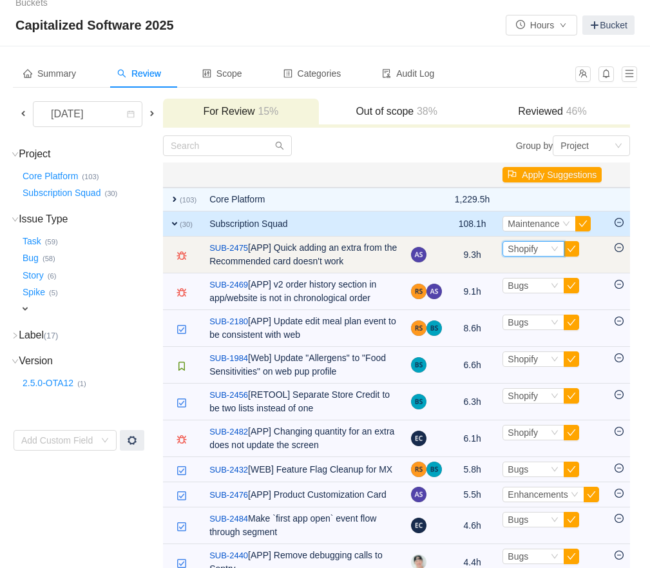
click at [537, 246] on div "Select Shopify" at bounding box center [528, 249] width 41 height 14
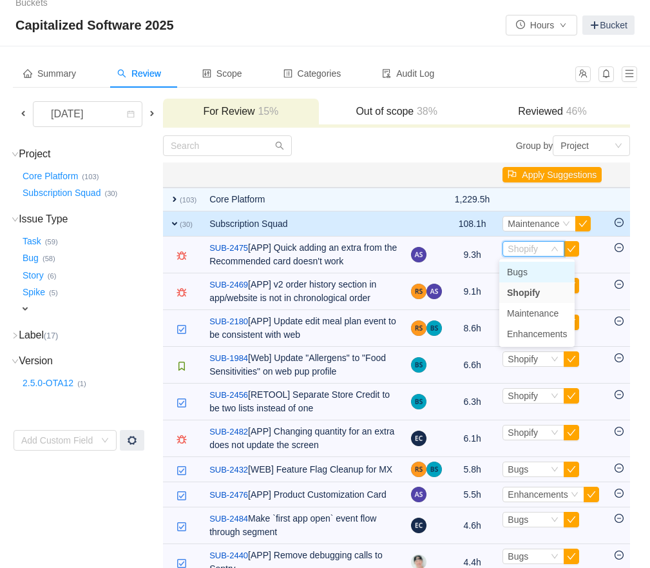
click at [531, 272] on li "Bugs" at bounding box center [536, 272] width 75 height 21
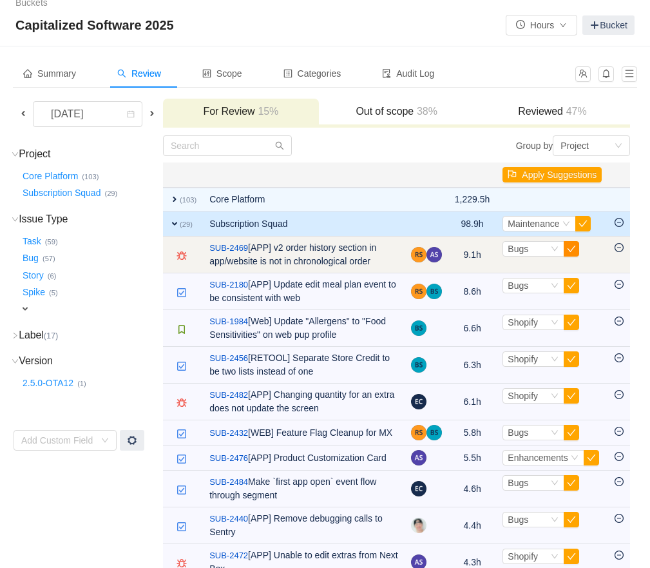
click at [568, 253] on button "button" at bounding box center [571, 248] width 15 height 15
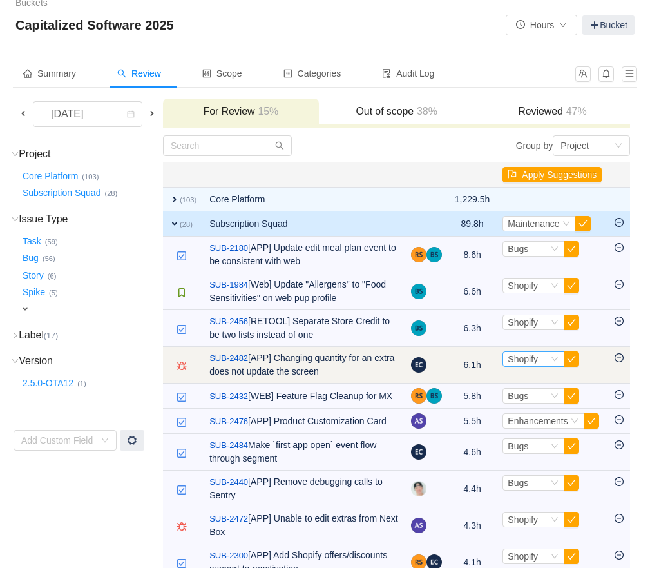
click at [532, 364] on span "Shopify" at bounding box center [523, 359] width 30 height 10
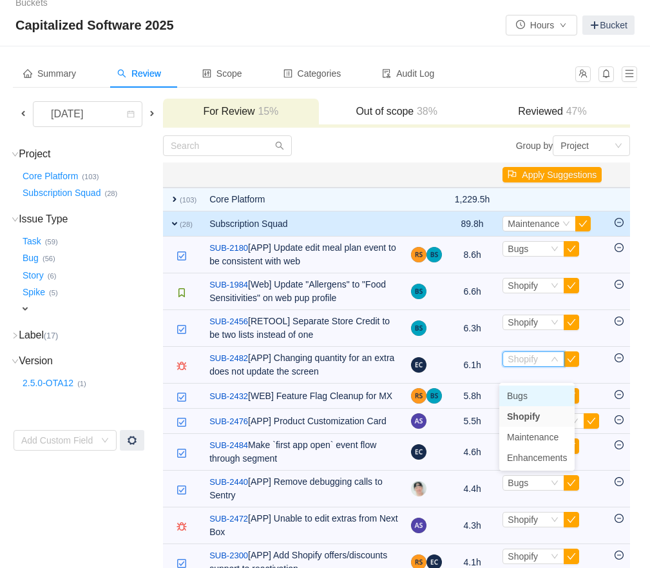
click at [523, 393] on span "Bugs" at bounding box center [517, 395] width 21 height 10
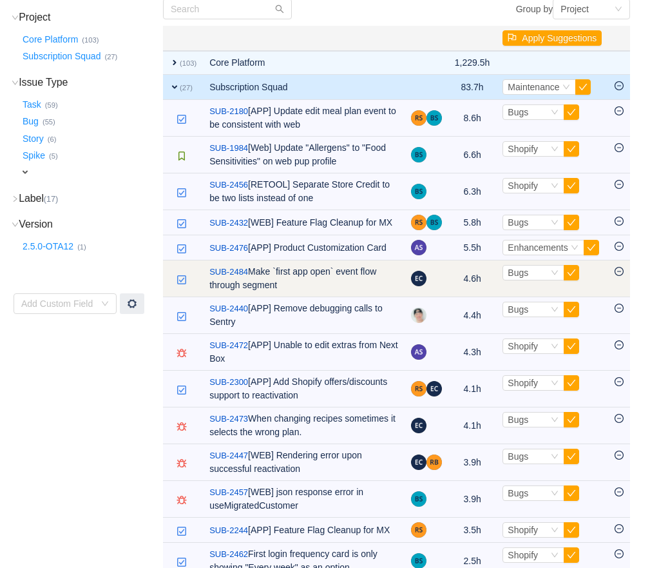
scroll to position [172, 0]
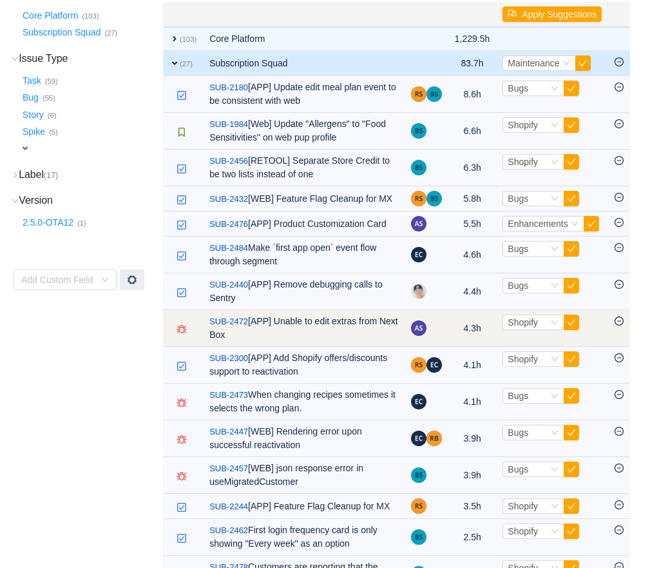
click at [515, 347] on td "Select Shopify Out of scope" at bounding box center [552, 328] width 112 height 37
click at [518, 327] on span "Shopify" at bounding box center [523, 322] width 30 height 10
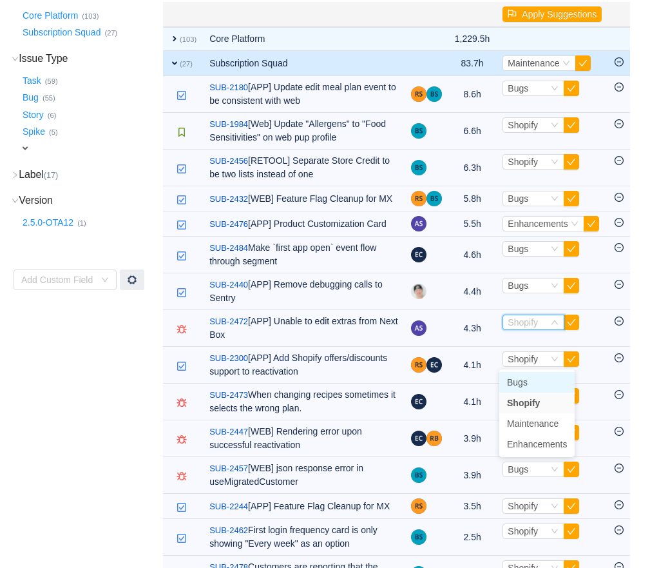
click at [518, 378] on span "Bugs" at bounding box center [517, 382] width 21 height 10
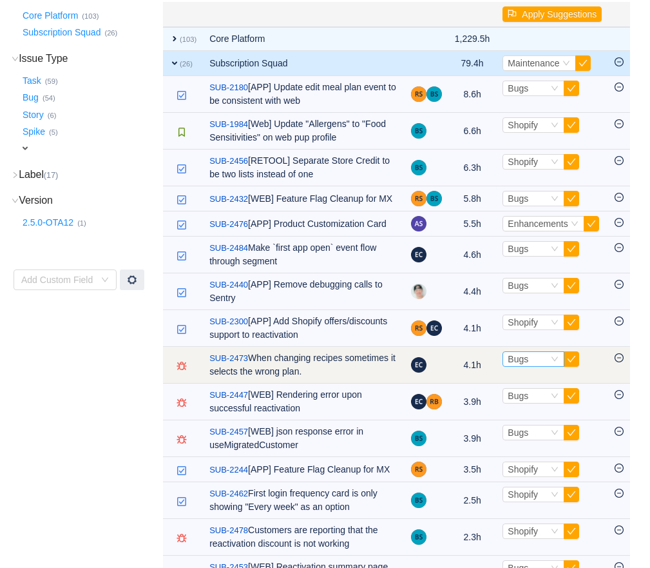
click at [510, 364] on span "Bugs" at bounding box center [518, 359] width 21 height 10
click at [570, 367] on button "button" at bounding box center [571, 358] width 15 height 15
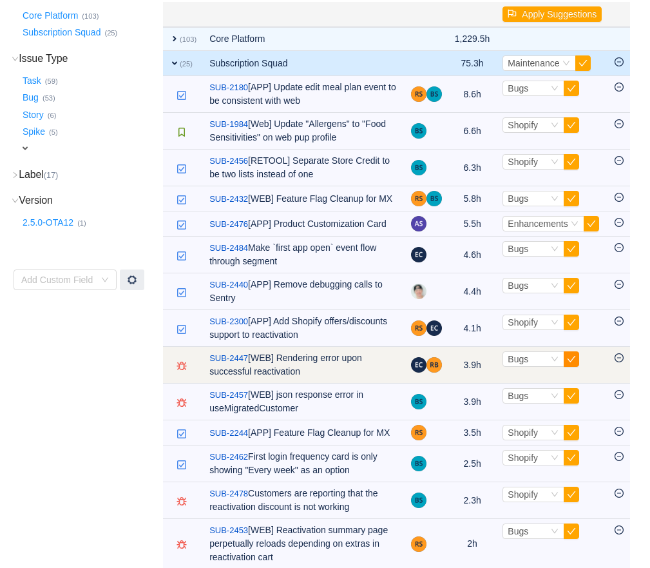
click at [569, 367] on button "button" at bounding box center [571, 358] width 15 height 15
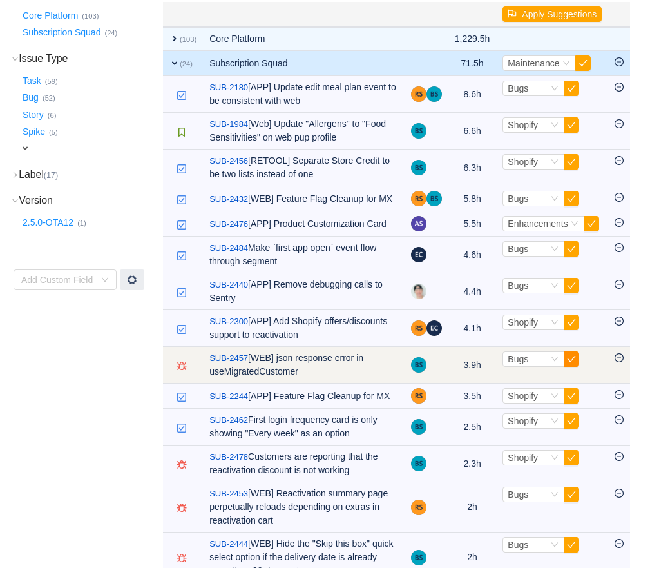
click at [569, 367] on button "button" at bounding box center [571, 358] width 15 height 15
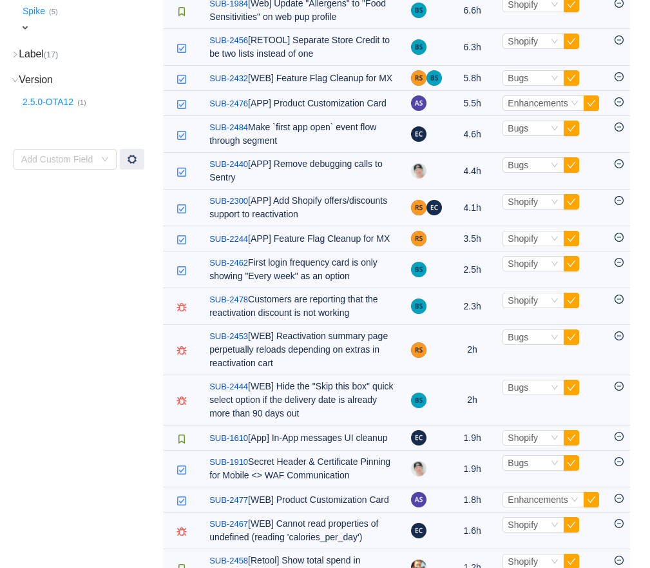
scroll to position [358, 0]
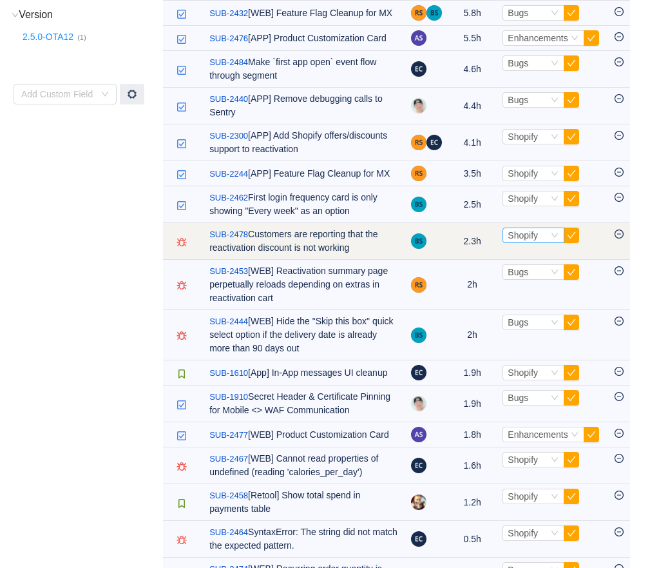
click at [532, 240] on span "Shopify" at bounding box center [523, 235] width 30 height 10
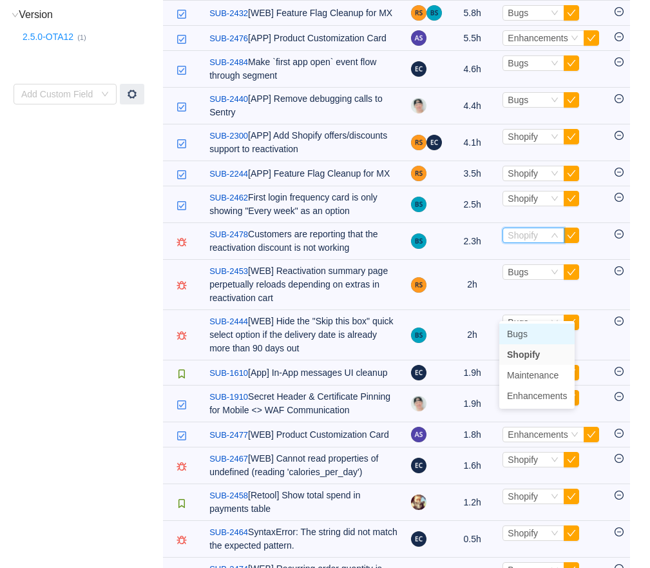
click at [528, 327] on li "Bugs" at bounding box center [536, 333] width 75 height 21
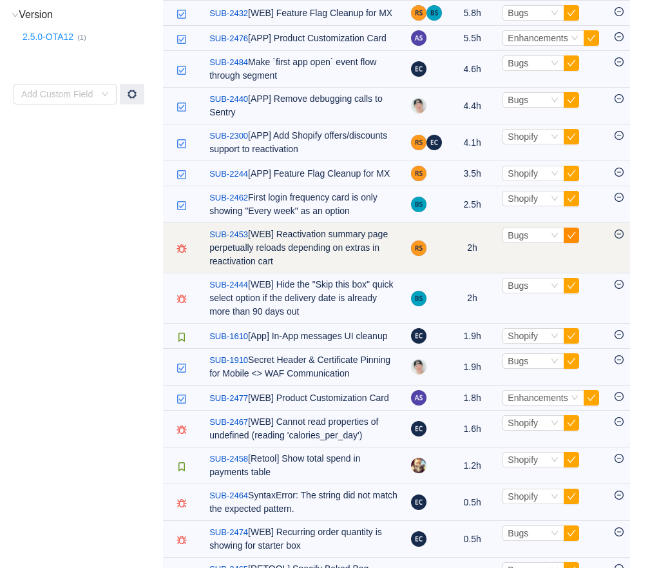
click at [566, 243] on button "button" at bounding box center [571, 234] width 15 height 15
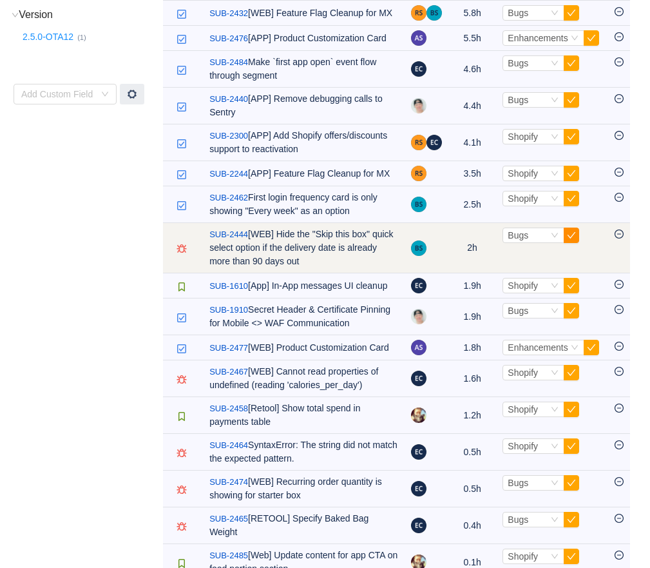
click at [566, 243] on button "button" at bounding box center [571, 234] width 15 height 15
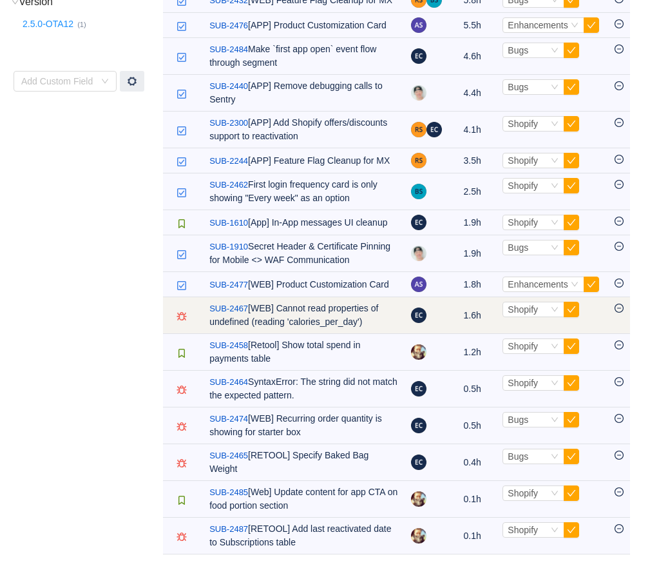
scroll to position [379, 0]
click at [533, 314] on span "Shopify" at bounding box center [523, 309] width 30 height 10
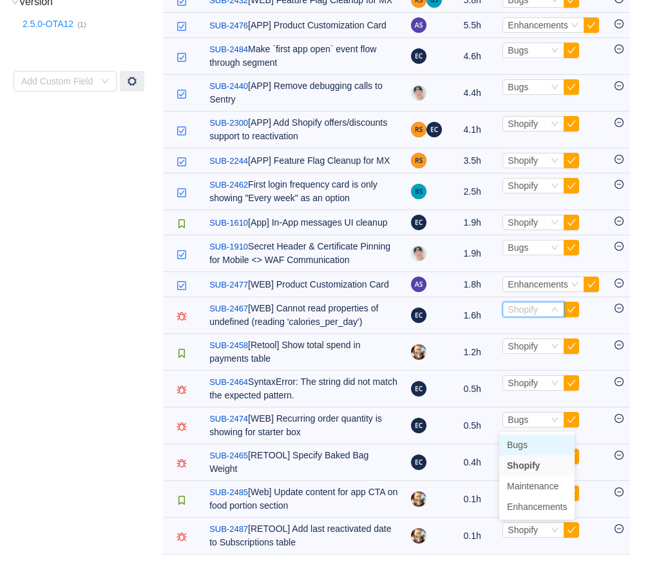
click at [528, 434] on li "Bugs" at bounding box center [536, 444] width 75 height 21
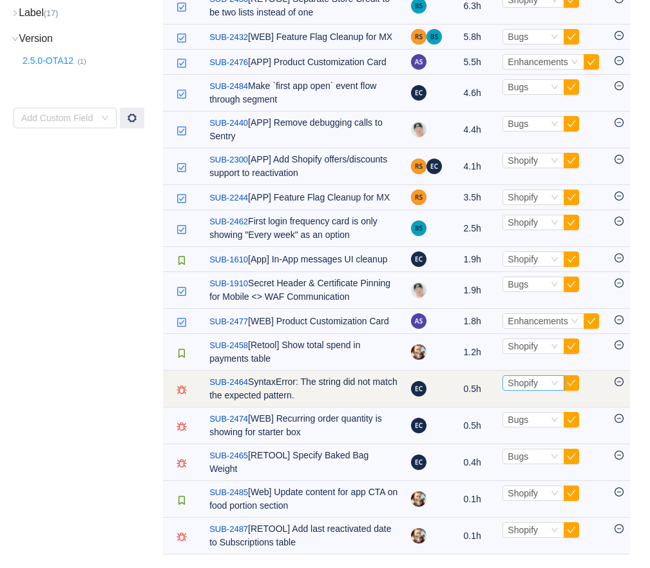
scroll to position [459, 0]
click at [532, 378] on span "Shopify" at bounding box center [523, 383] width 30 height 10
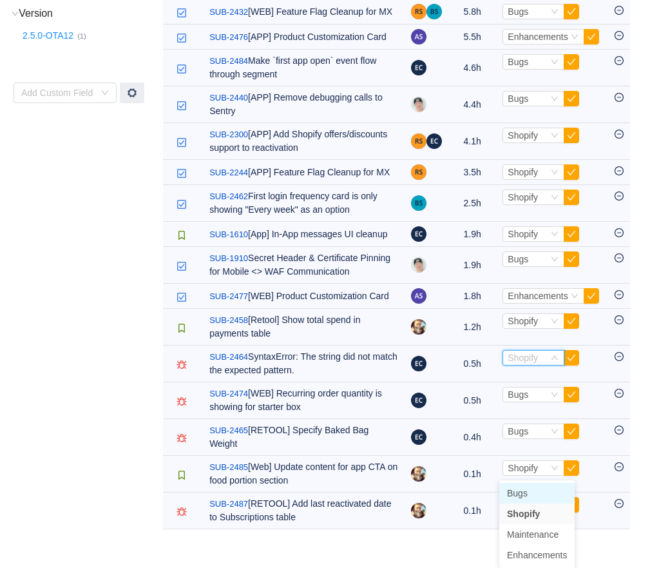
click at [523, 488] on span "Bugs" at bounding box center [517, 493] width 21 height 10
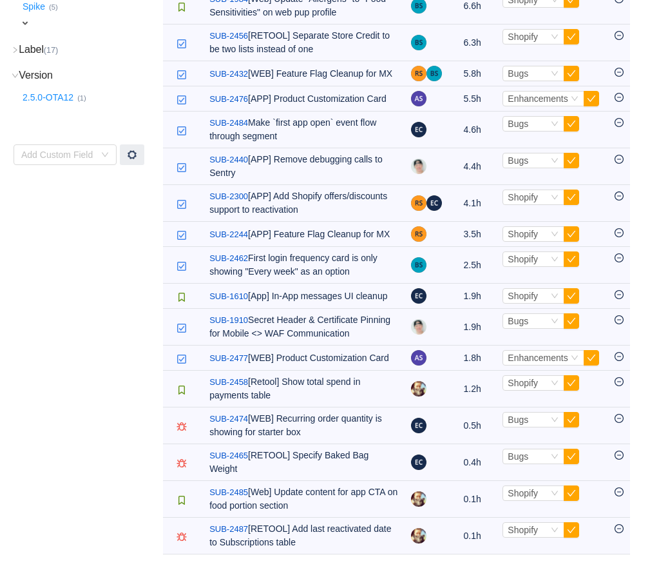
scroll to position [423, 0]
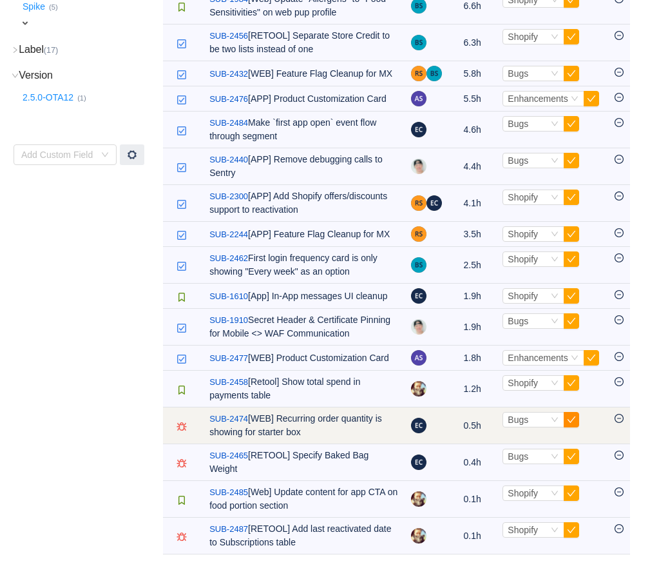
click at [570, 412] on button "button" at bounding box center [571, 419] width 15 height 15
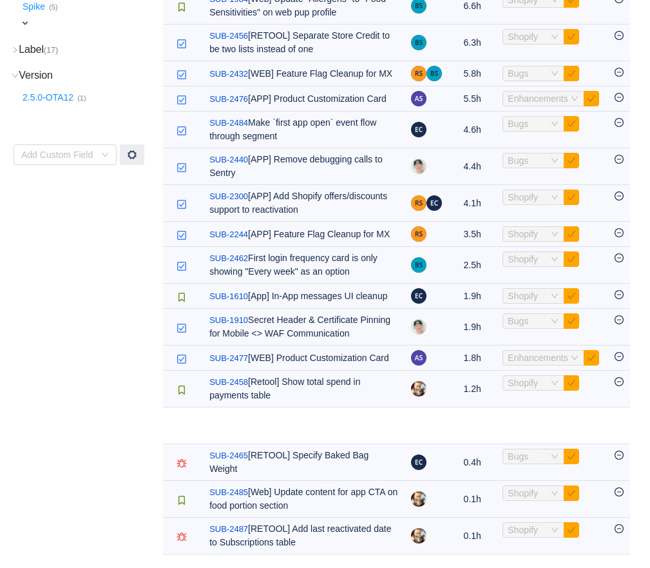
scroll to position [386, 0]
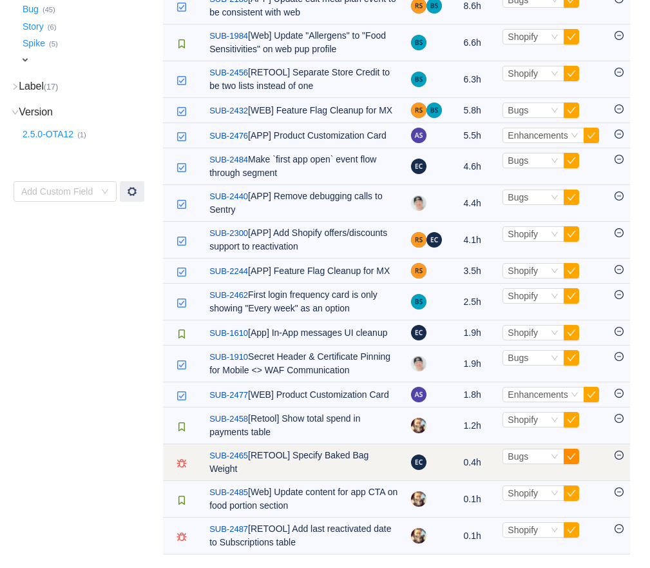
click at [568, 448] on button "button" at bounding box center [571, 455] width 15 height 15
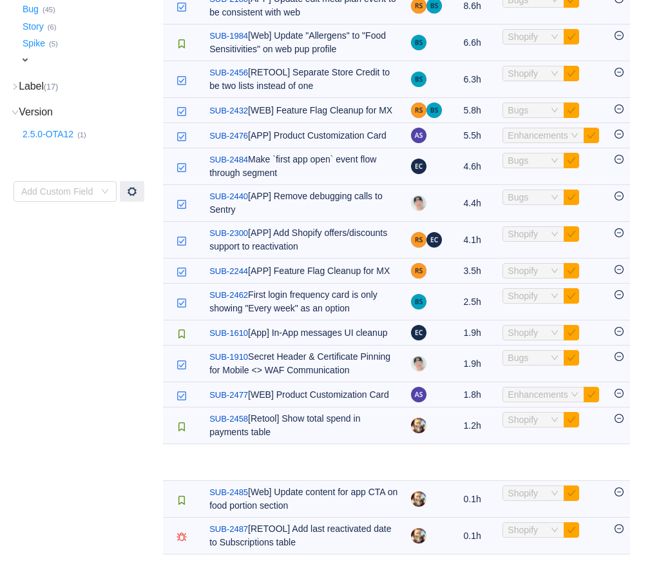
scroll to position [349, 0]
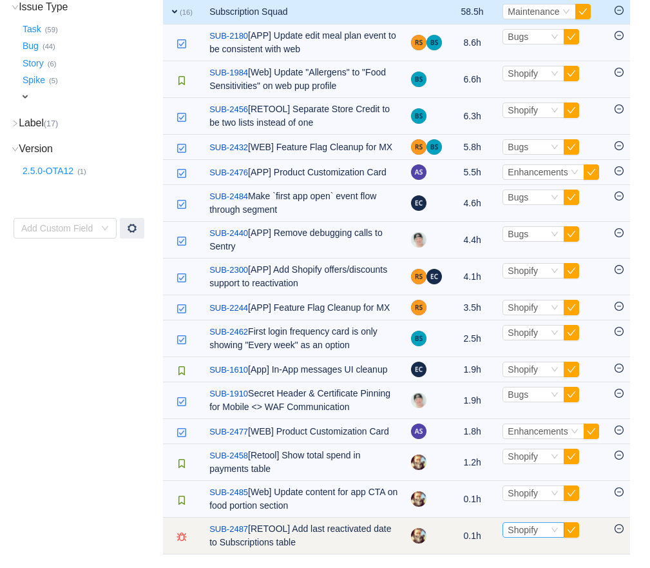
click at [530, 524] on span "Shopify" at bounding box center [523, 529] width 30 height 10
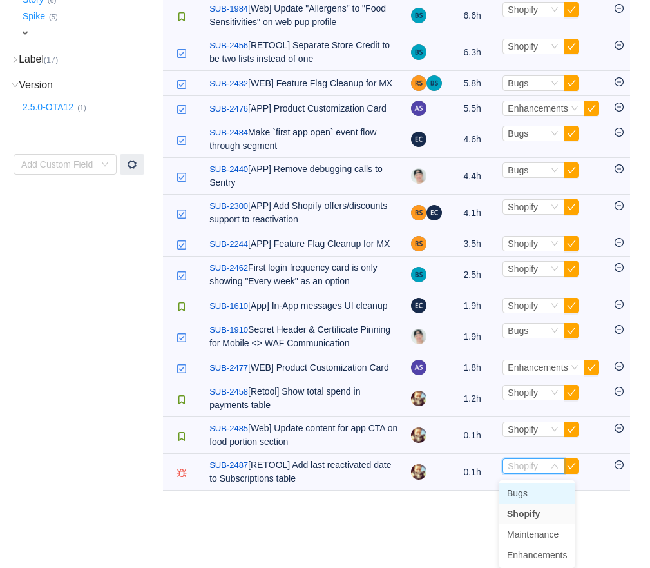
click at [521, 488] on span "Bugs" at bounding box center [517, 493] width 21 height 10
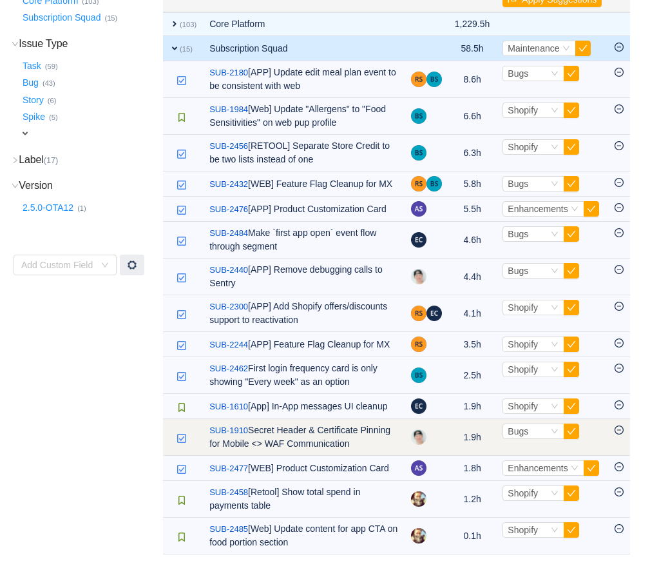
scroll to position [299, 0]
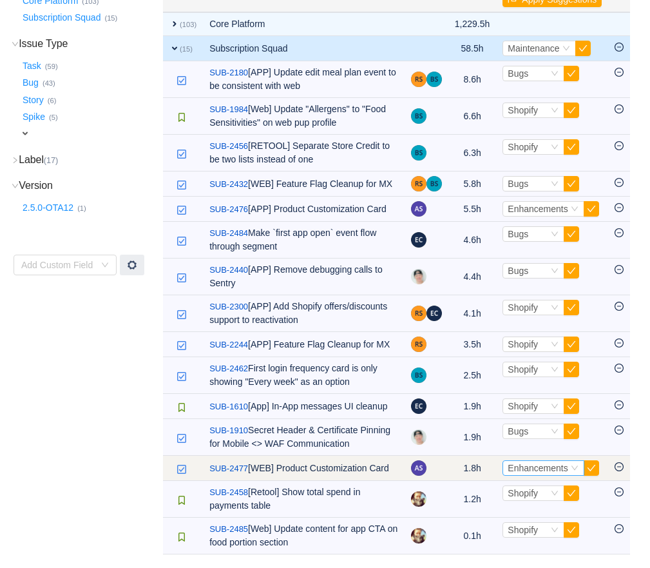
click at [513, 463] on span "Enhancements" at bounding box center [538, 468] width 60 height 10
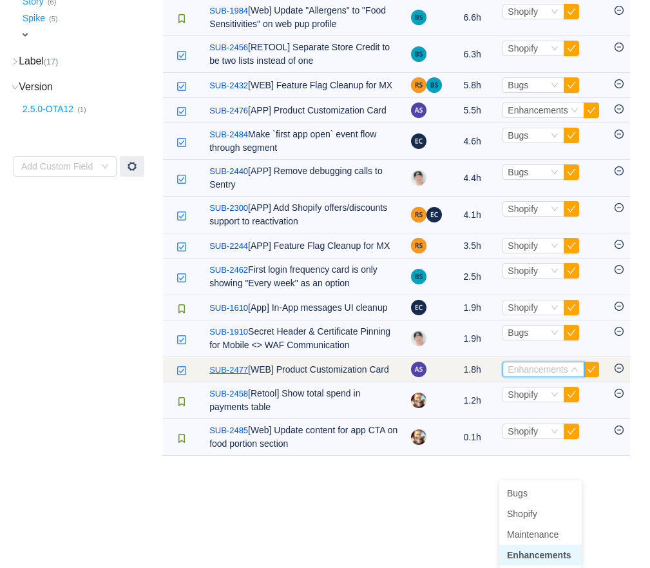
click at [244, 376] on link "SUB-2477" at bounding box center [228, 369] width 39 height 13
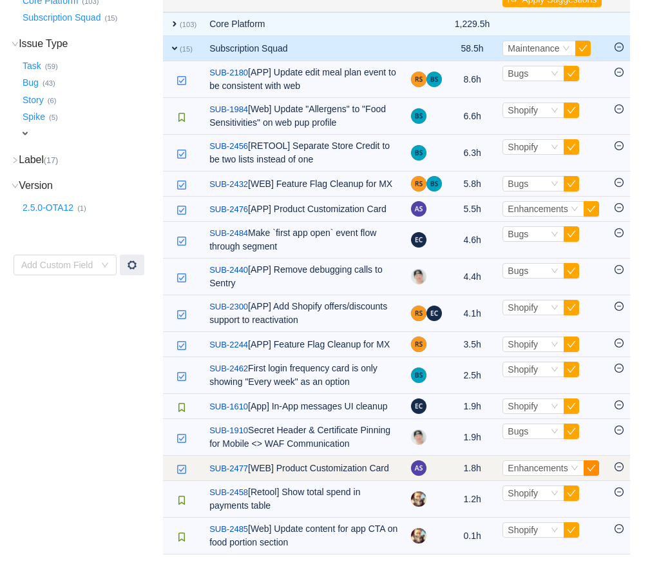
click at [590, 460] on button "button" at bounding box center [591, 467] width 15 height 15
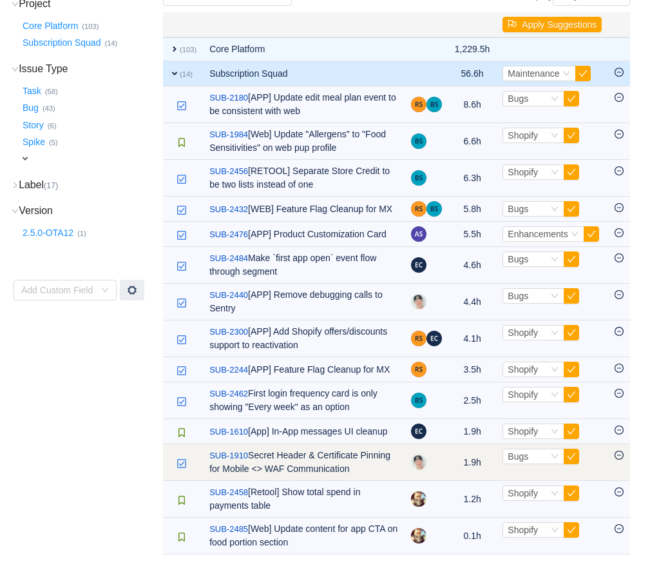
scroll to position [262, 0]
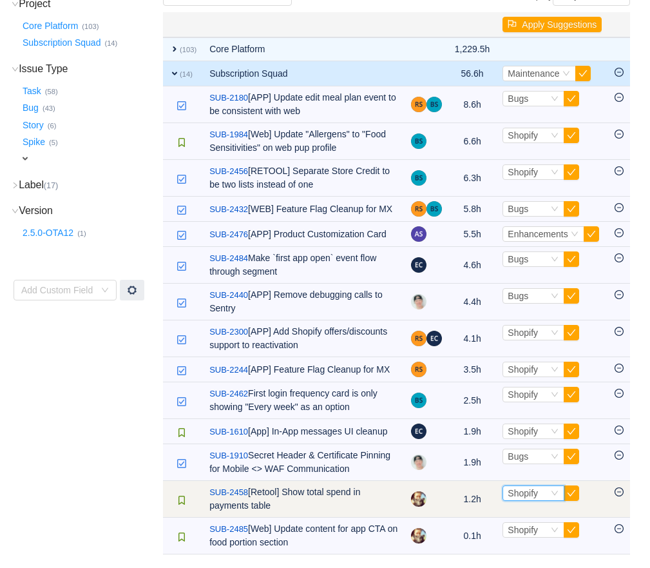
click at [527, 492] on span "Shopify" at bounding box center [523, 493] width 30 height 10
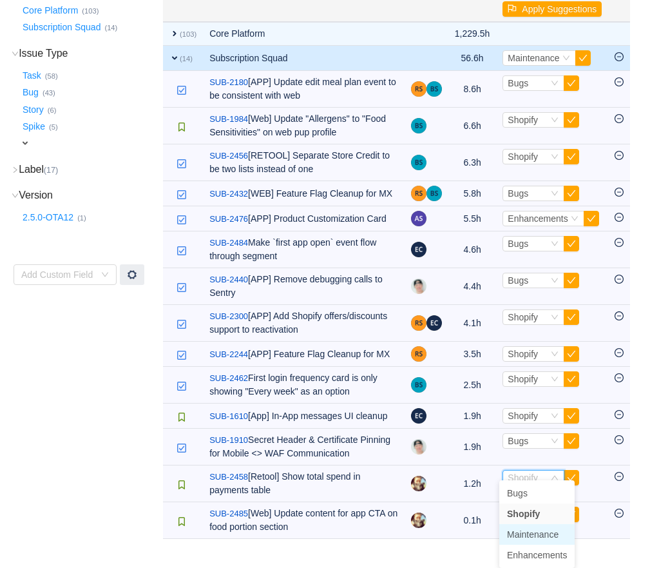
click at [527, 529] on span "Maintenance" at bounding box center [533, 534] width 52 height 10
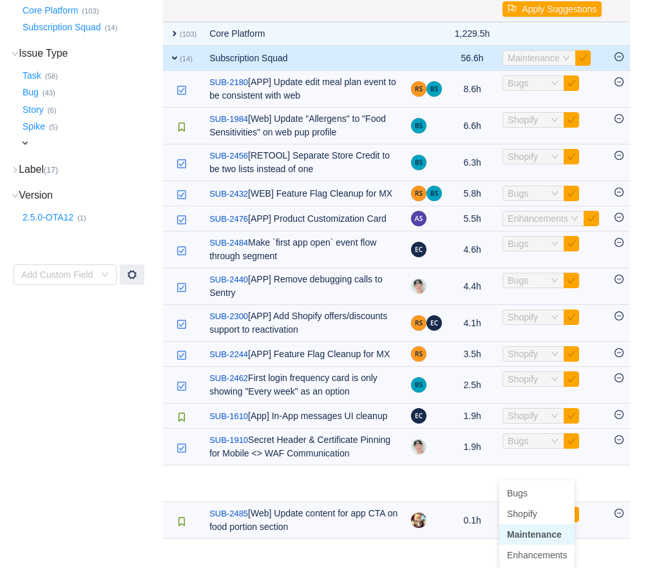
scroll to position [225, 0]
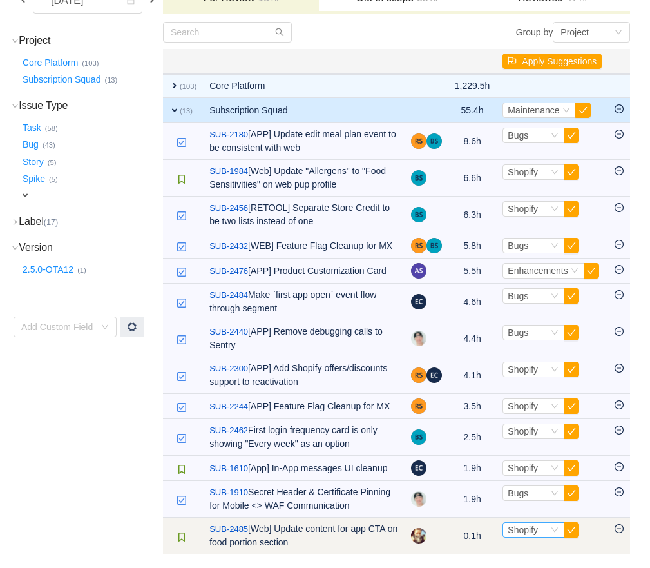
click at [516, 533] on span "Shopify" at bounding box center [523, 529] width 30 height 10
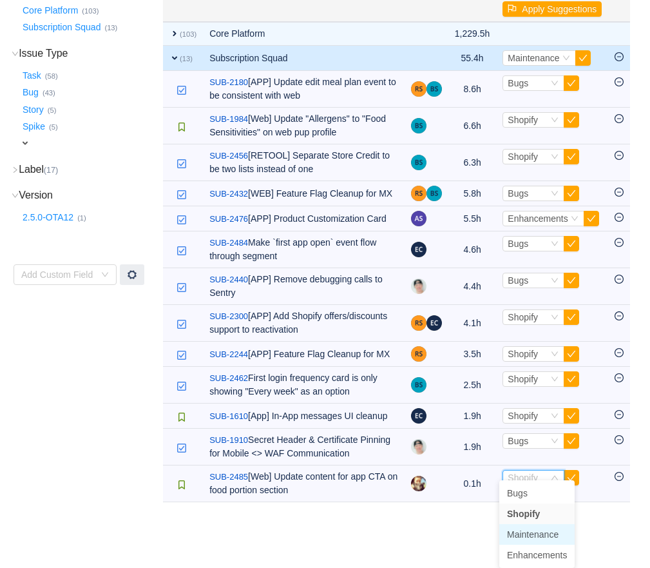
click at [525, 529] on span "Maintenance" at bounding box center [533, 534] width 52 height 10
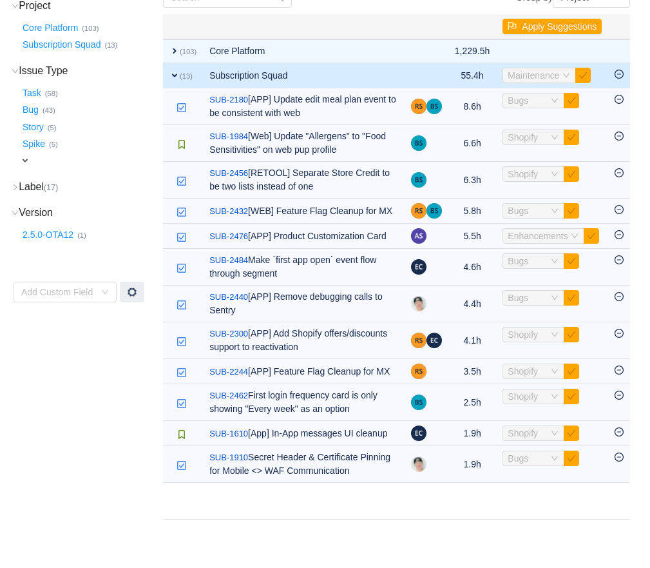
scroll to position [189, 0]
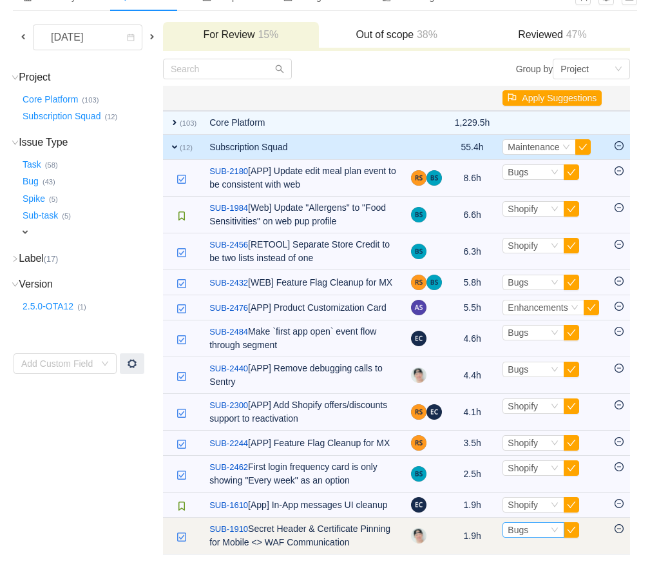
click at [526, 524] on span "Bugs" at bounding box center [518, 529] width 21 height 10
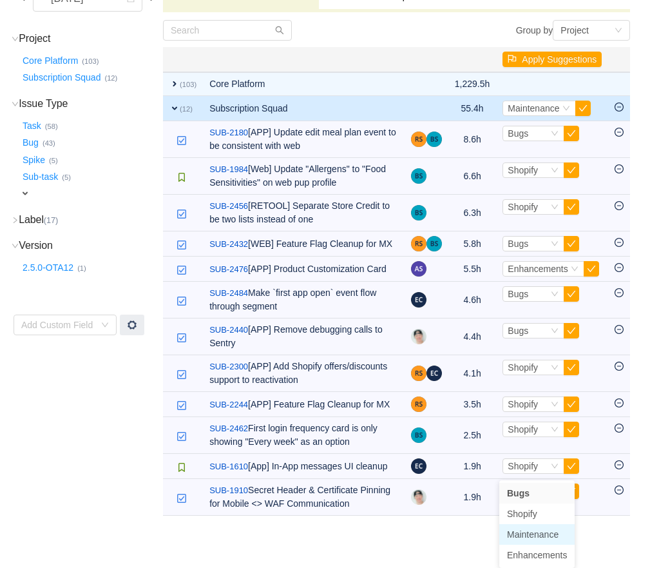
click at [525, 529] on span "Maintenance" at bounding box center [533, 534] width 52 height 10
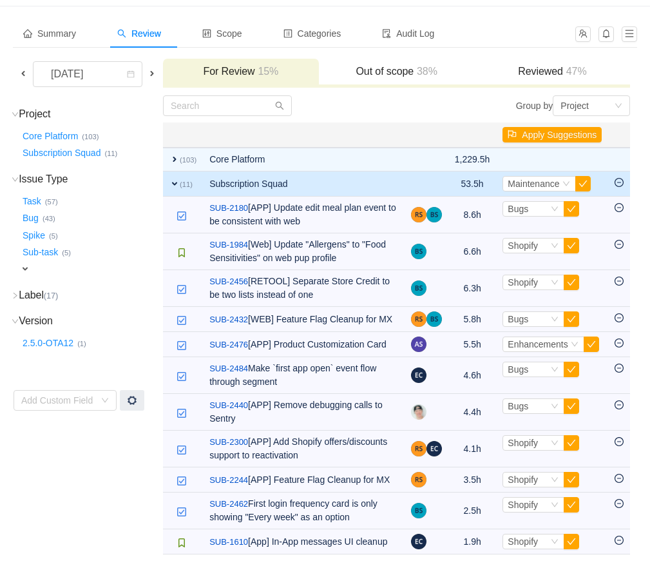
scroll to position [139, 0]
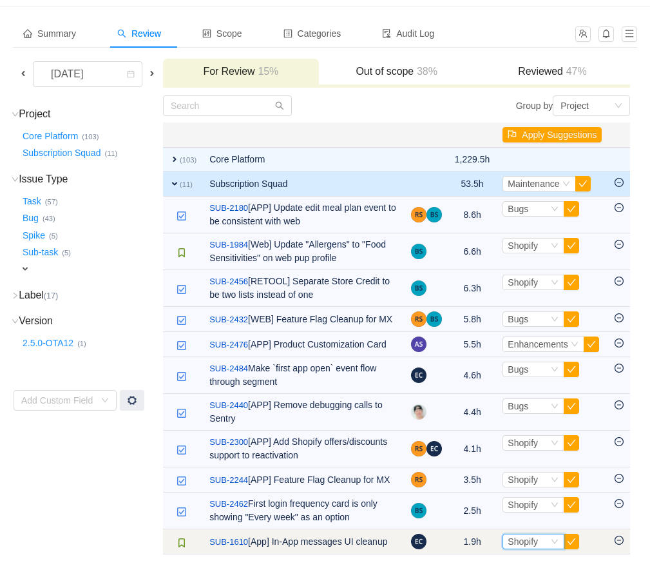
click at [519, 536] on span "Shopify" at bounding box center [523, 541] width 30 height 10
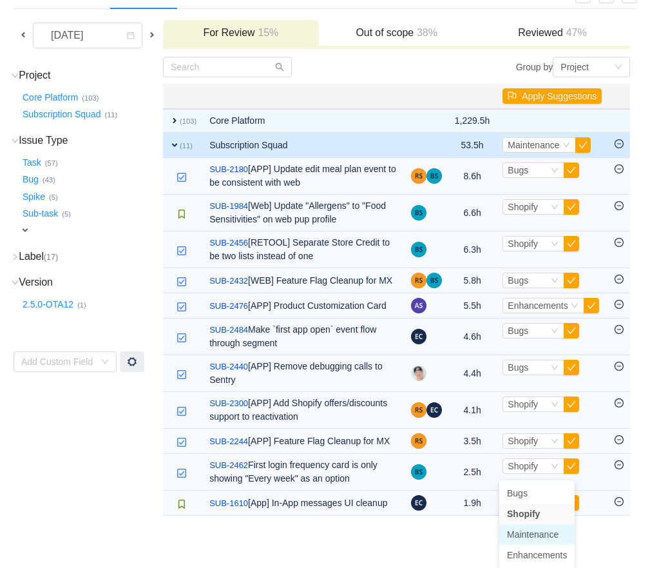
click at [523, 529] on span "Maintenance" at bounding box center [533, 534] width 52 height 10
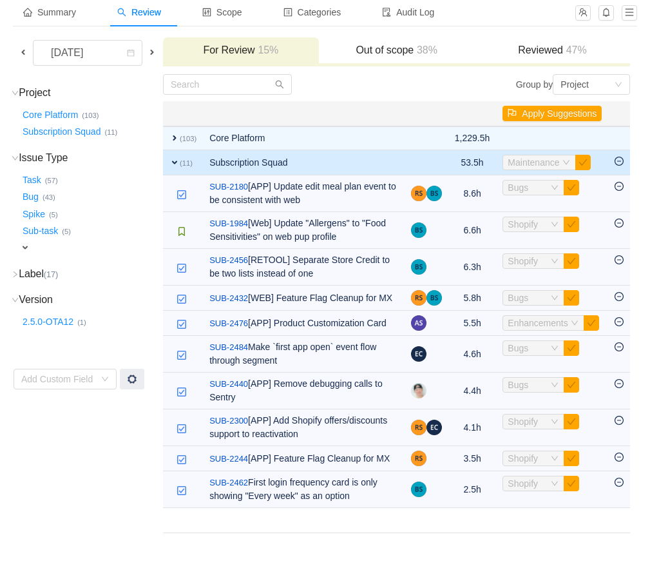
scroll to position [102, 0]
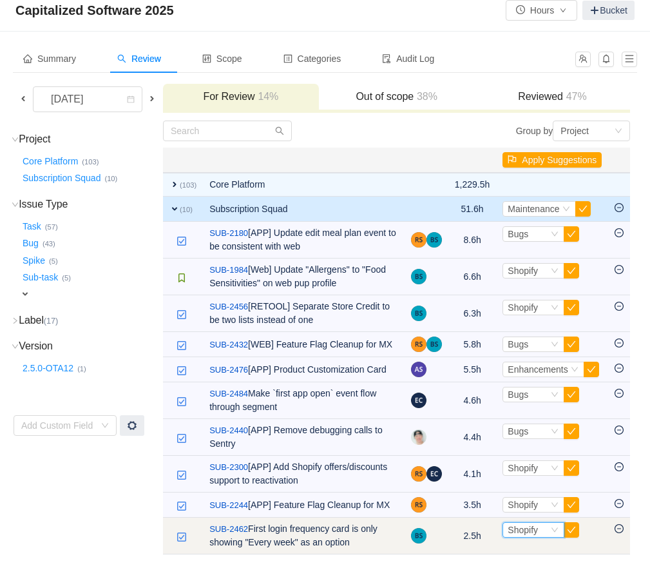
click at [518, 523] on div "Select Shopify" at bounding box center [534, 529] width 62 height 15
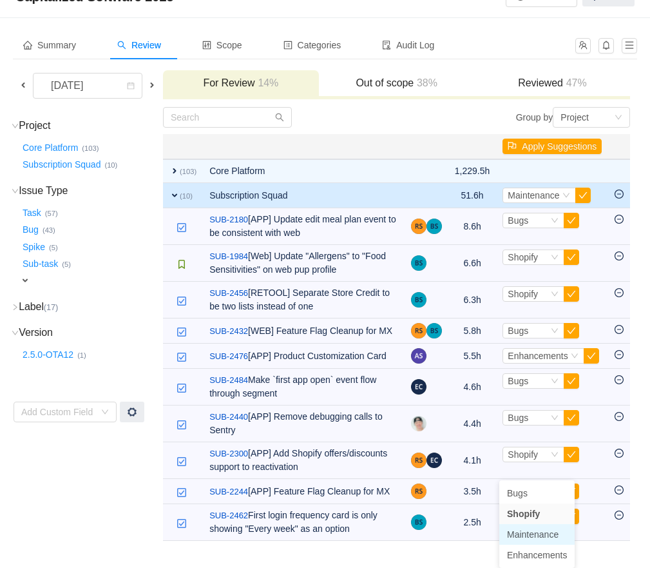
click at [522, 529] on span "Maintenance" at bounding box center [533, 534] width 52 height 10
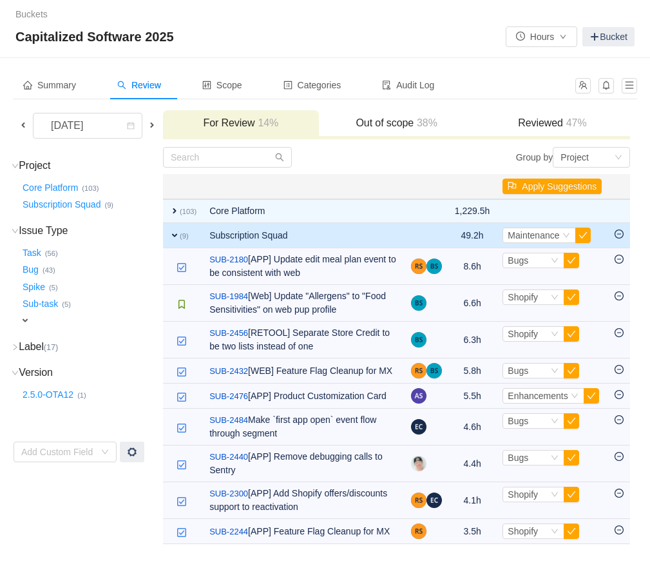
scroll to position [52, 0]
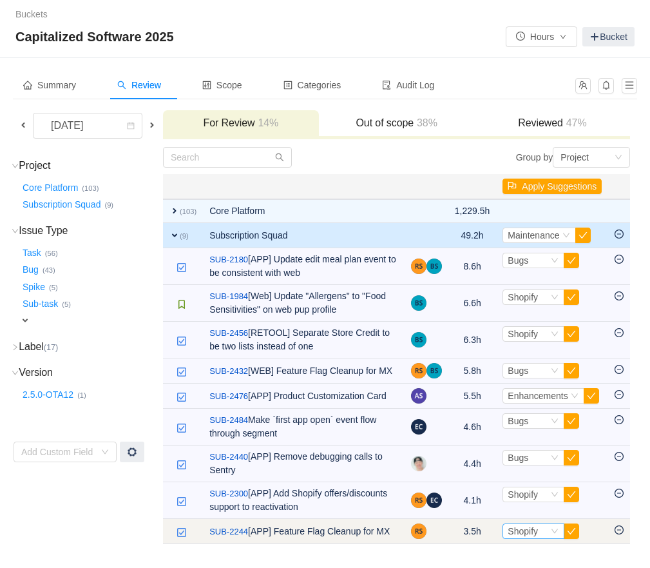
click at [519, 530] on span "Shopify" at bounding box center [523, 531] width 30 height 10
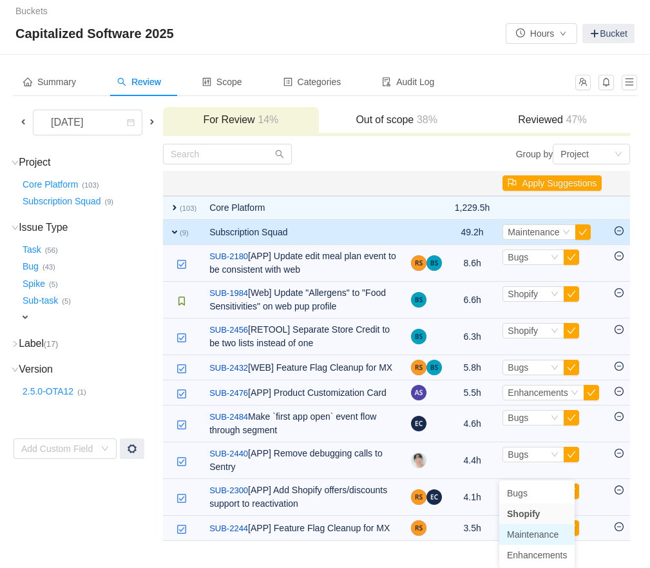
click at [521, 529] on span "Maintenance" at bounding box center [533, 534] width 52 height 10
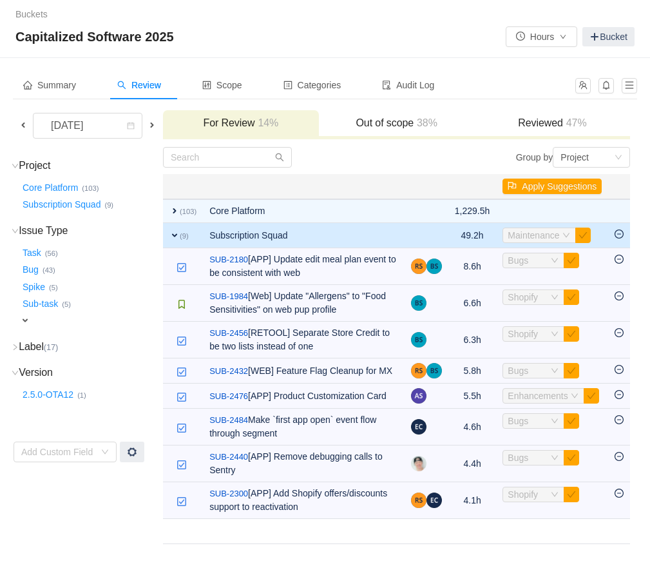
scroll to position [15, 0]
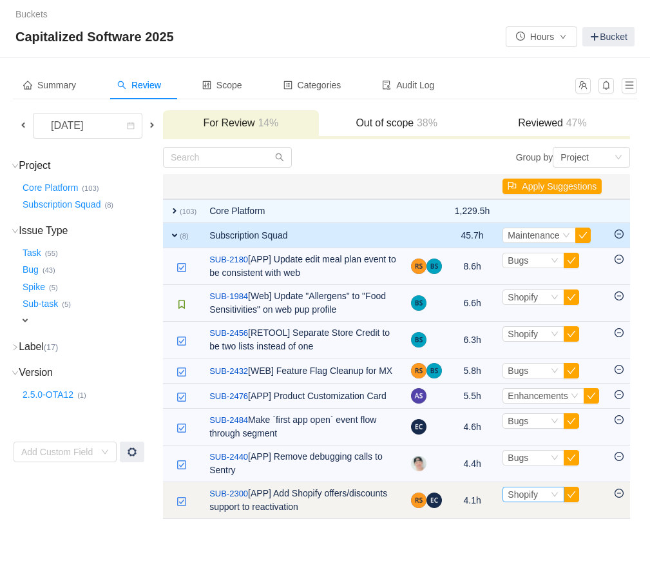
click at [522, 501] on div "Shopify" at bounding box center [523, 494] width 30 height 14
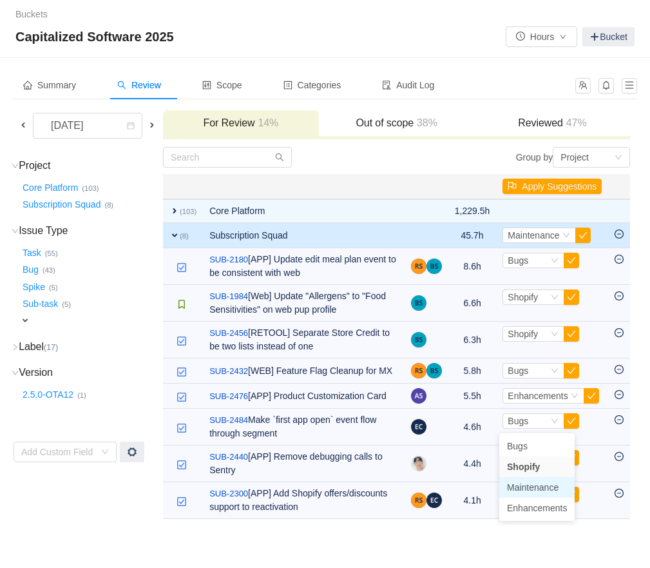
click at [528, 482] on span "Maintenance" at bounding box center [533, 487] width 52 height 10
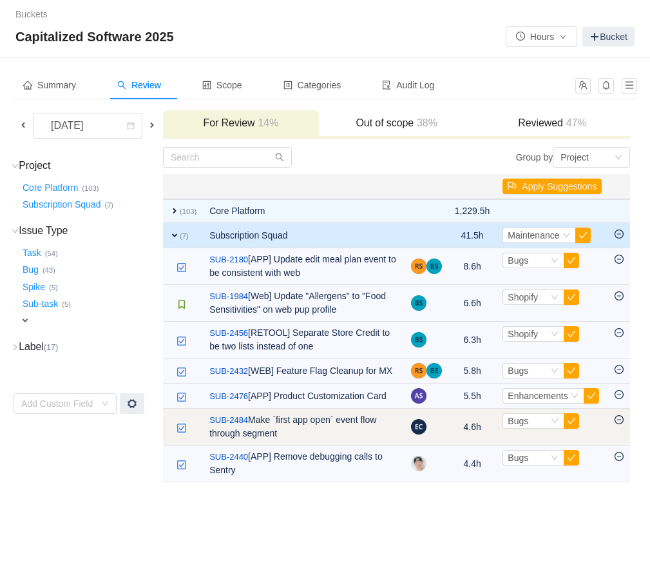
scroll to position [0, 0]
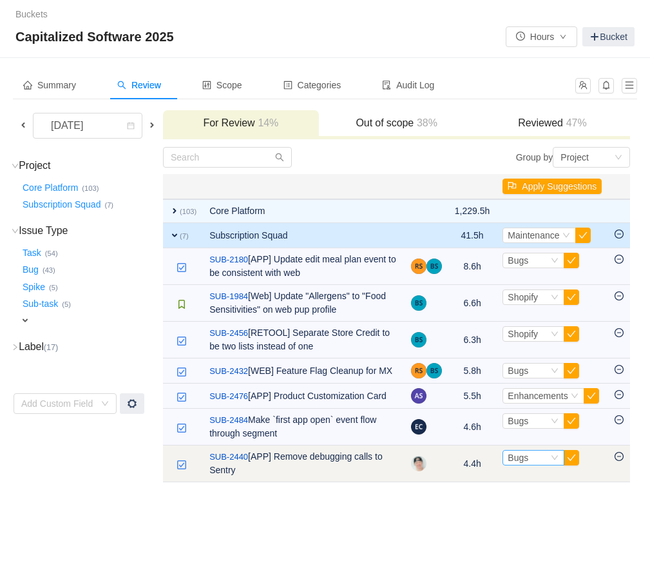
click at [524, 463] on span "Bugs" at bounding box center [518, 457] width 21 height 10
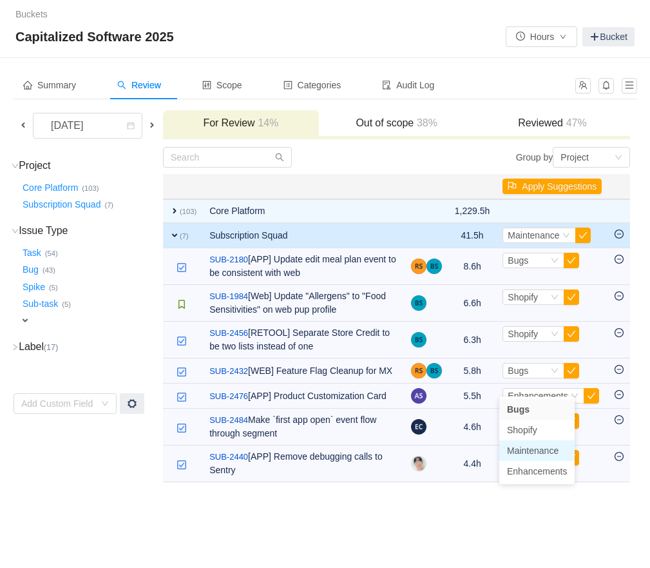
click at [528, 451] on span "Maintenance" at bounding box center [533, 450] width 52 height 10
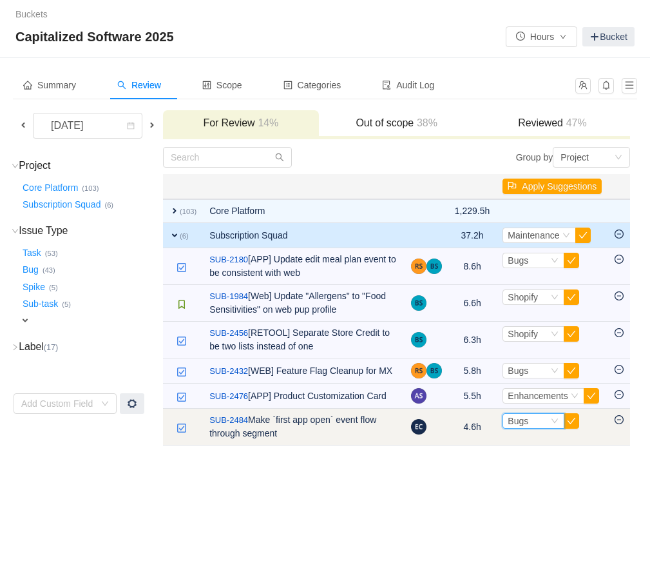
click at [521, 426] on span "Bugs" at bounding box center [518, 421] width 21 height 10
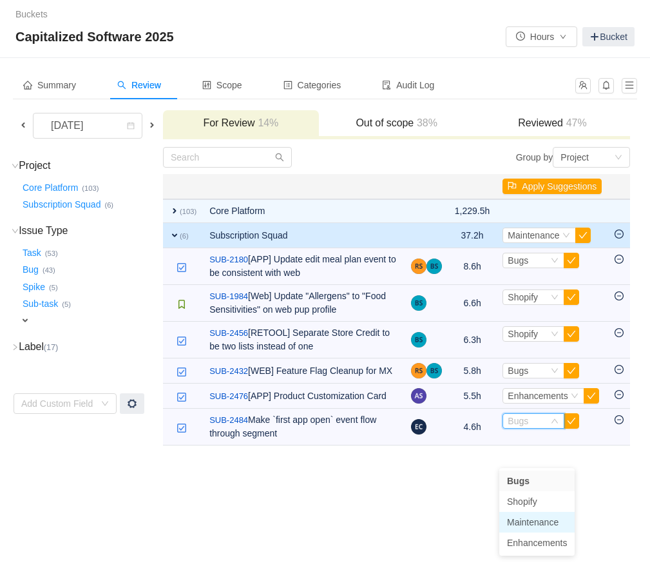
click at [525, 519] on span "Maintenance" at bounding box center [533, 522] width 52 height 10
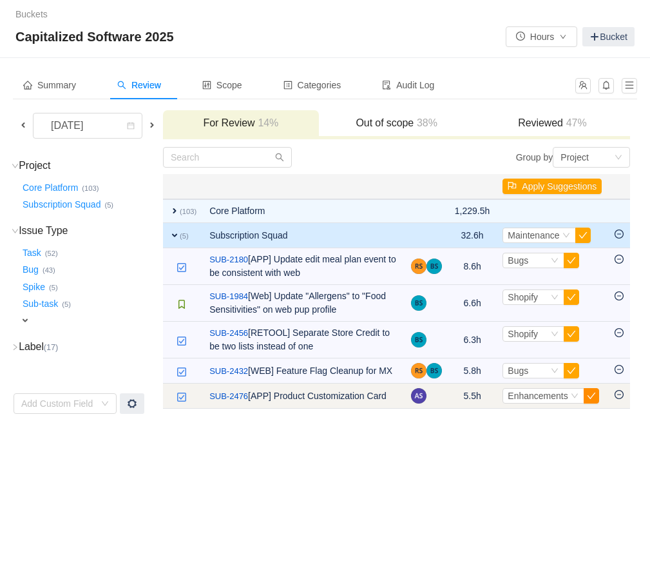
click at [588, 403] on button "button" at bounding box center [591, 395] width 15 height 15
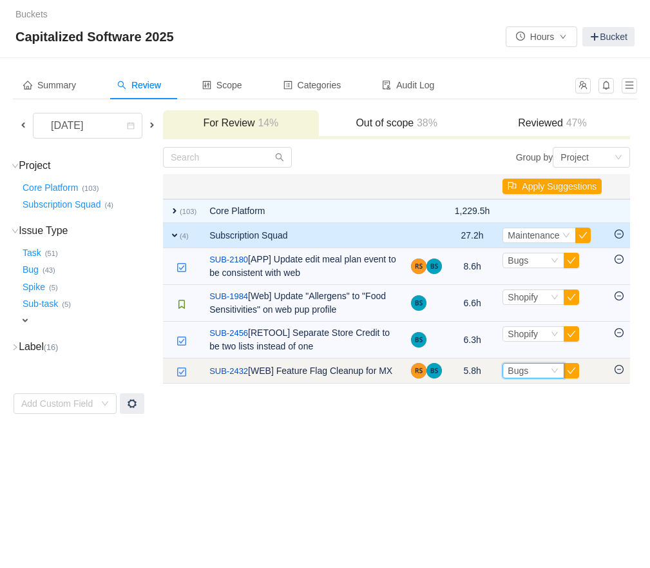
click at [524, 376] on span "Bugs" at bounding box center [518, 370] width 21 height 10
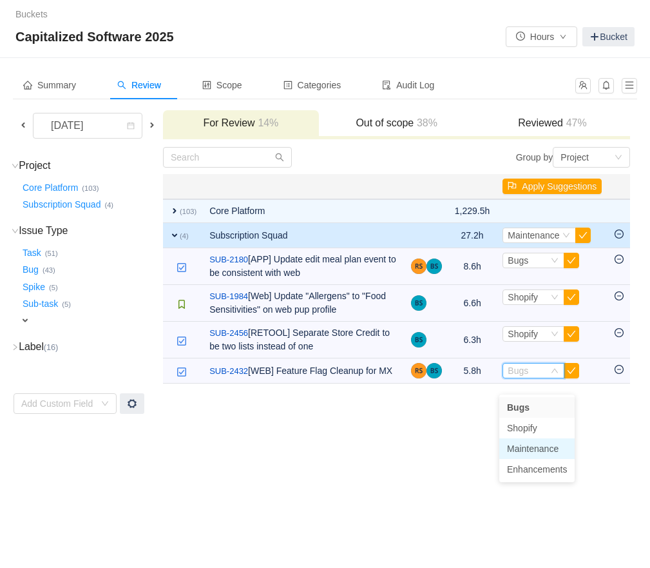
click at [524, 450] on span "Maintenance" at bounding box center [533, 448] width 52 height 10
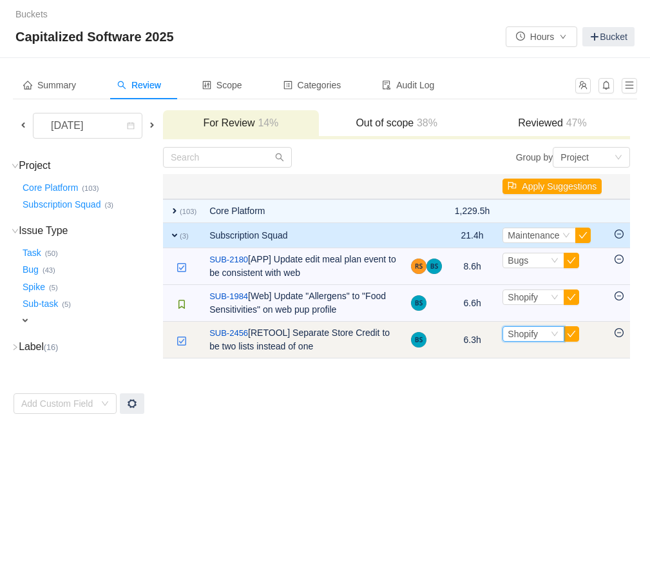
click at [516, 339] on span "Shopify" at bounding box center [523, 334] width 30 height 10
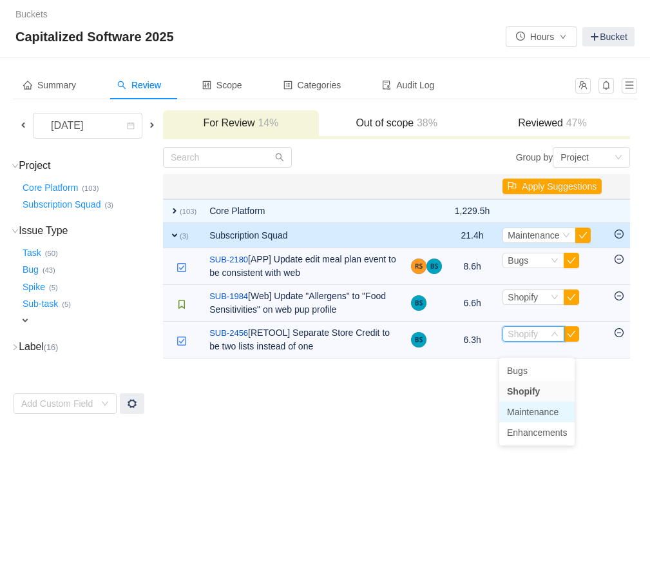
click at [524, 414] on span "Maintenance" at bounding box center [533, 412] width 52 height 10
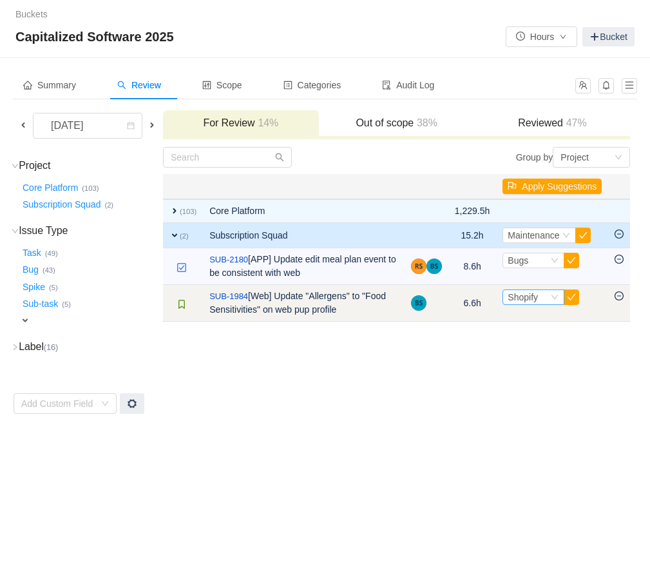
click at [530, 294] on span "Shopify" at bounding box center [523, 297] width 30 height 10
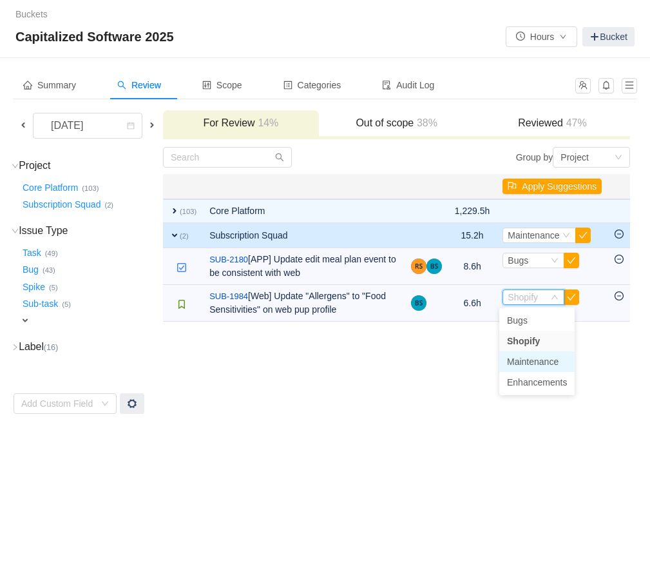
click at [522, 364] on span "Maintenance" at bounding box center [533, 361] width 52 height 10
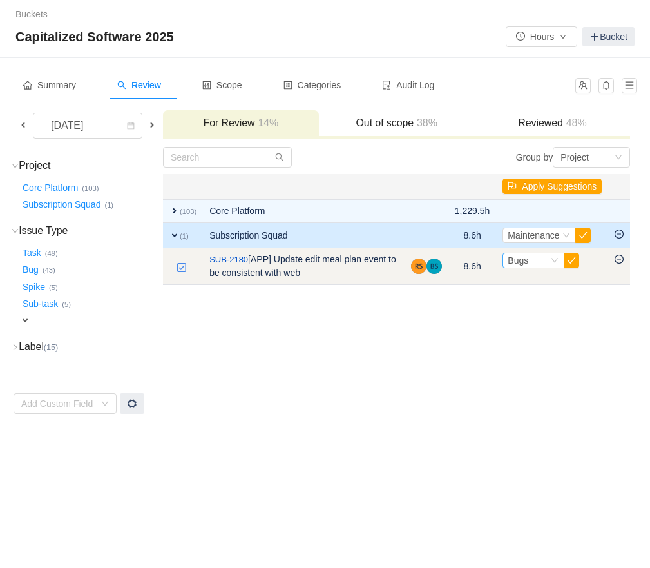
click at [526, 258] on span "Bugs" at bounding box center [518, 260] width 21 height 10
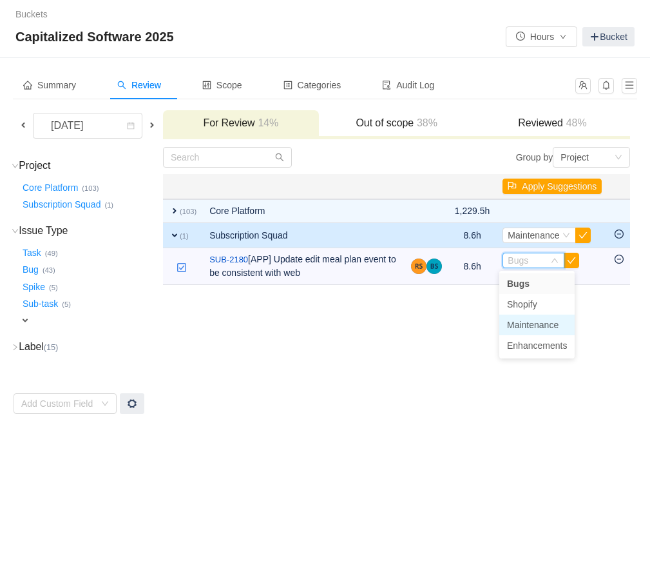
click at [521, 323] on span "Maintenance" at bounding box center [533, 325] width 52 height 10
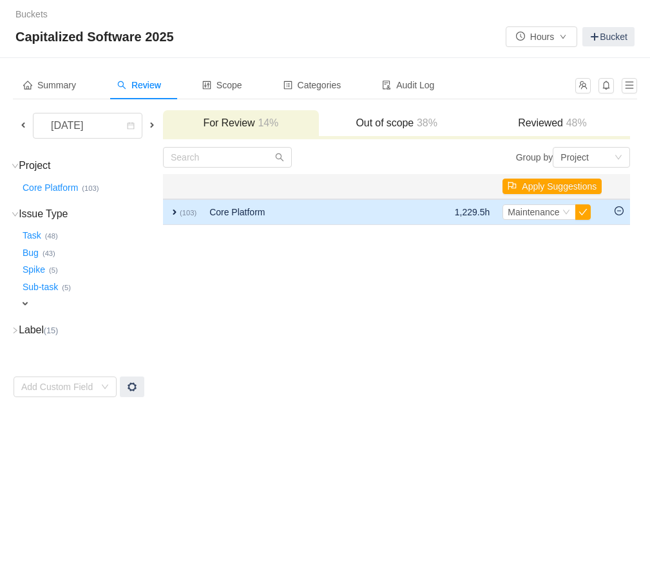
click at [199, 211] on td "expand (103)" at bounding box center [183, 212] width 40 height 26
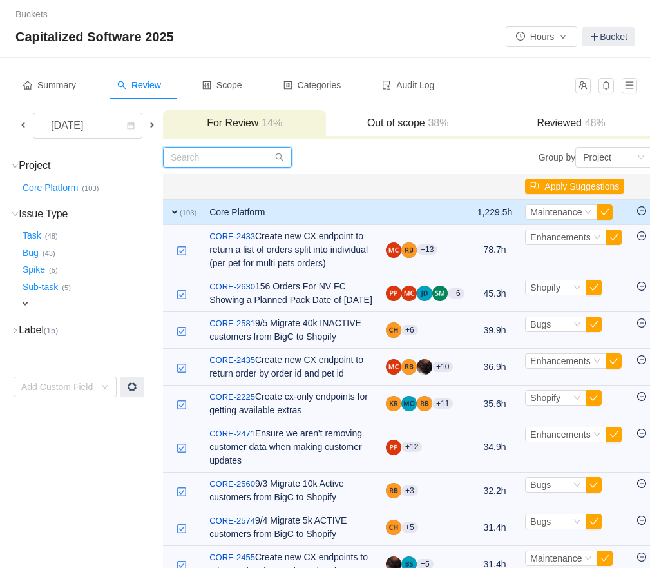
click at [231, 164] on input "text" at bounding box center [227, 157] width 129 height 21
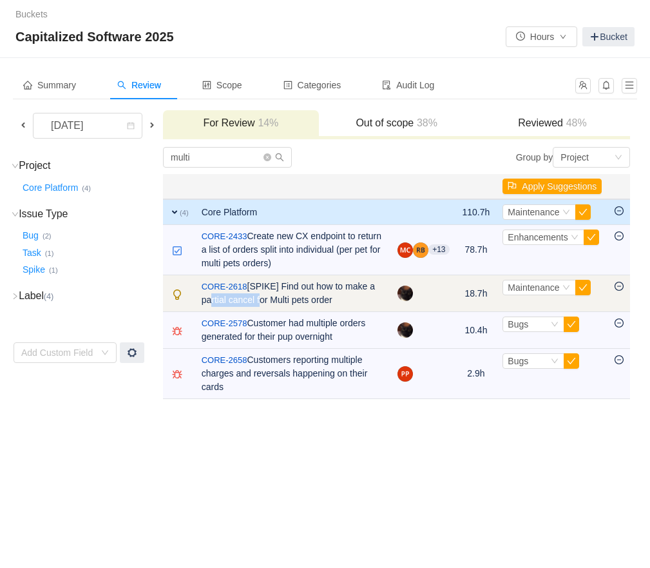
drag, startPoint x: 260, startPoint y: 313, endPoint x: 312, endPoint y: 316, distance: 52.9
click at [312, 312] on td "/ CORE-2618 [SPIKE] Find out how to make a partial cancel for Multi pets order" at bounding box center [293, 293] width 196 height 37
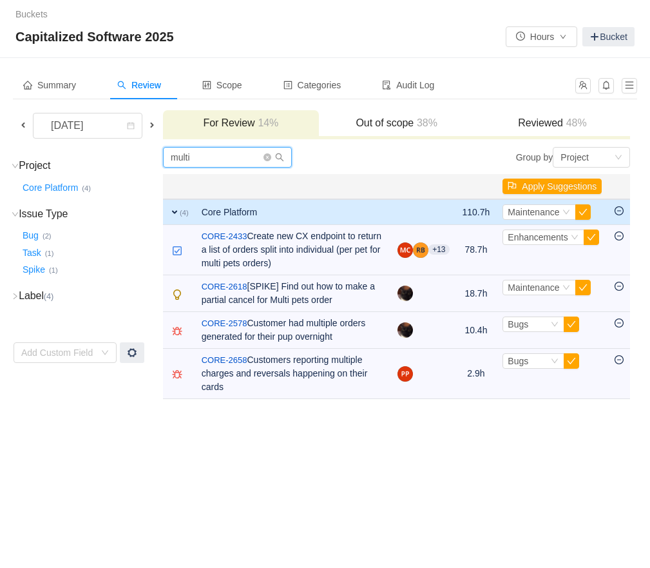
click at [229, 160] on input "multi" at bounding box center [227, 157] width 129 height 21
type input "m"
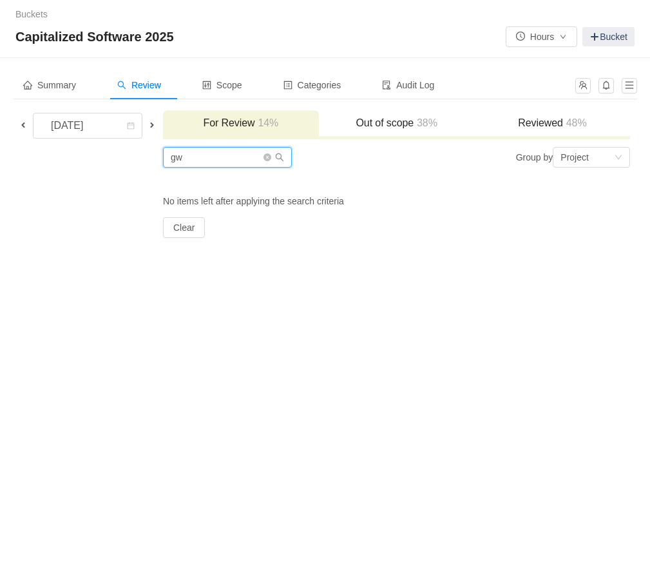
type input "g"
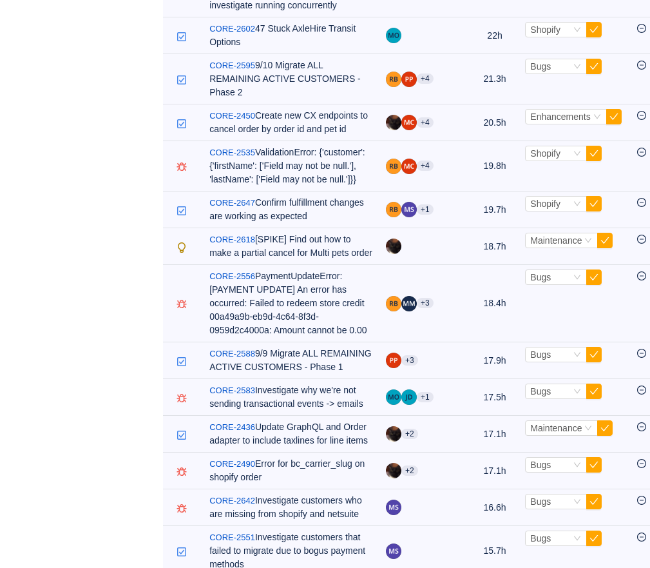
scroll to position [930, 0]
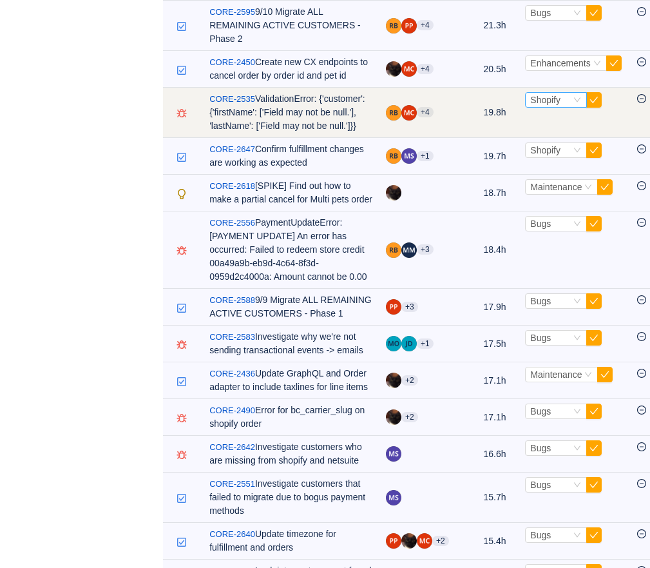
click at [553, 105] on span "Shopify" at bounding box center [545, 100] width 30 height 10
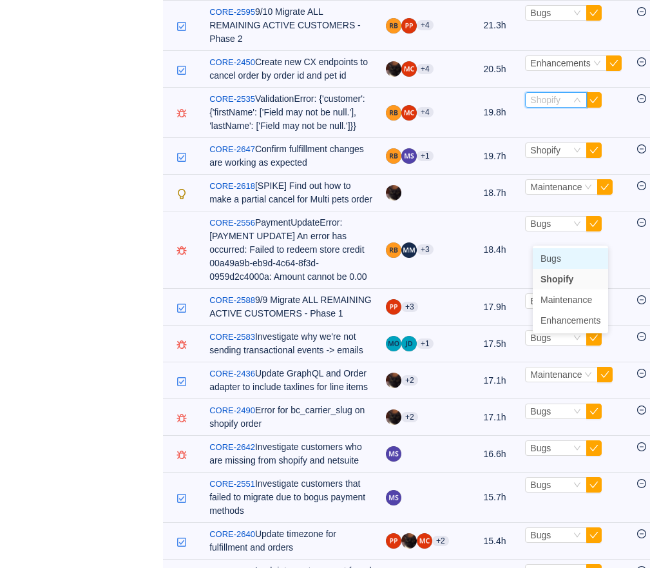
click at [553, 256] on span "Bugs" at bounding box center [551, 258] width 21 height 10
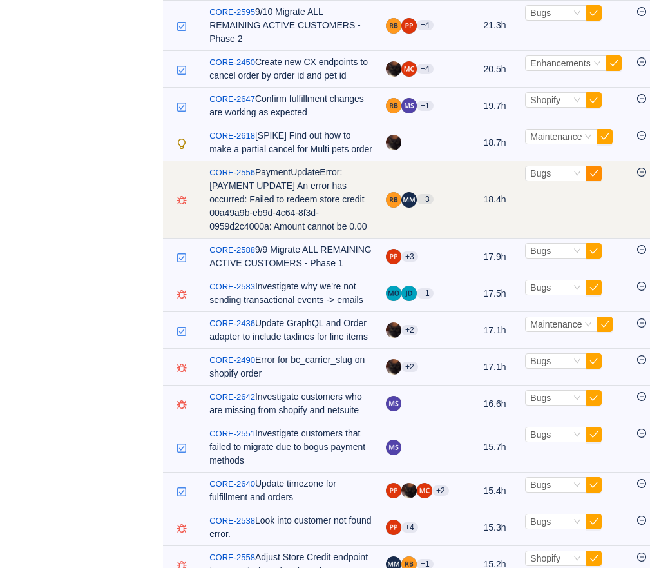
click at [599, 181] on button "button" at bounding box center [593, 173] width 15 height 15
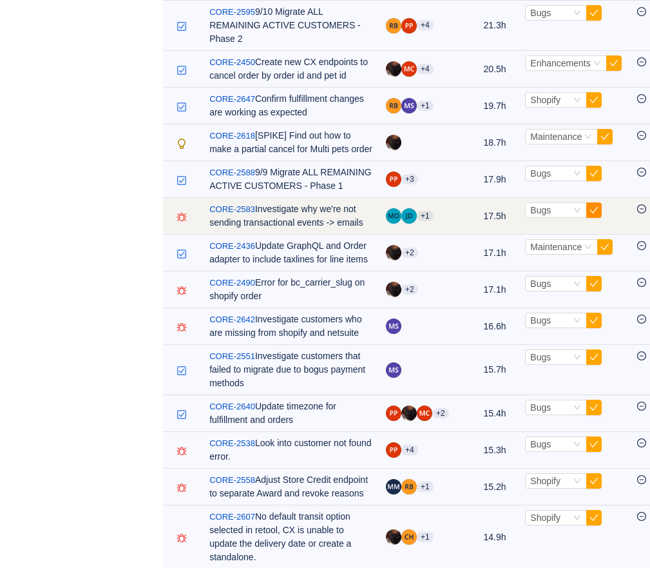
click at [602, 218] on button "button" at bounding box center [593, 209] width 15 height 15
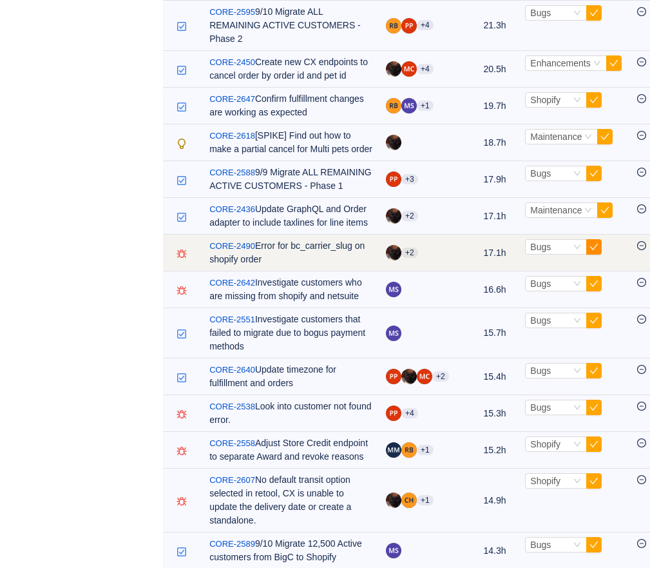
click at [602, 254] on button "button" at bounding box center [593, 246] width 15 height 15
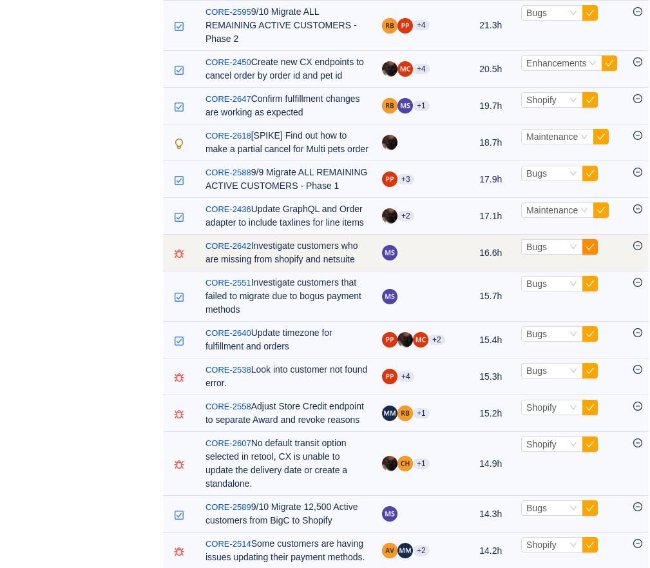
click at [598, 254] on button "button" at bounding box center [589, 246] width 15 height 15
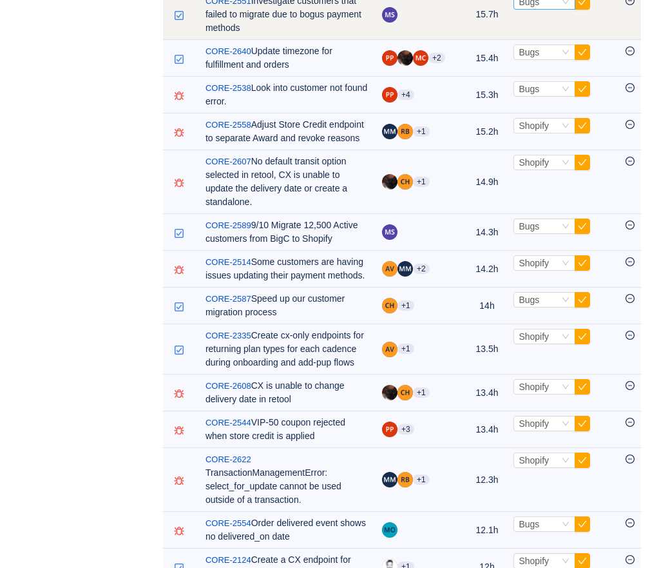
scroll to position [1196, 0]
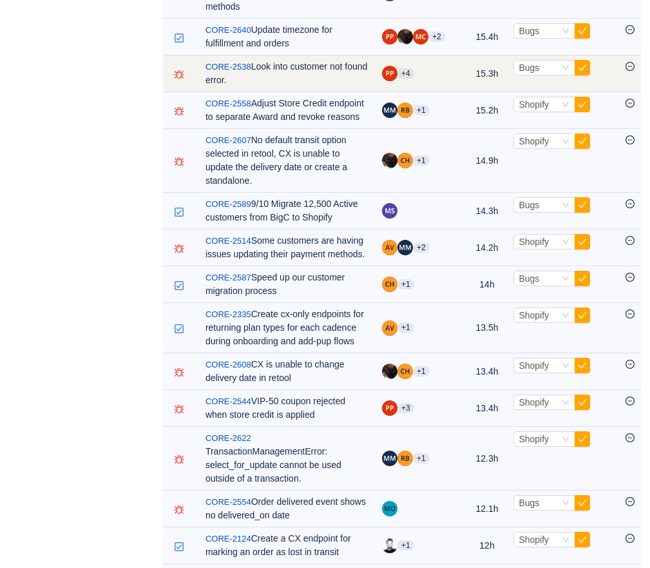
click at [597, 75] on span "Select Bugs" at bounding box center [562, 67] width 99 height 15
click at [590, 75] on button "button" at bounding box center [582, 67] width 15 height 15
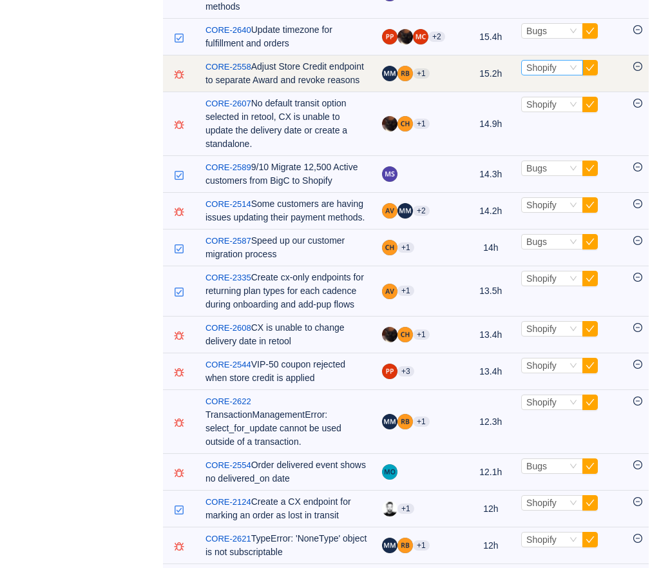
click at [551, 73] on span "Shopify" at bounding box center [541, 67] width 30 height 10
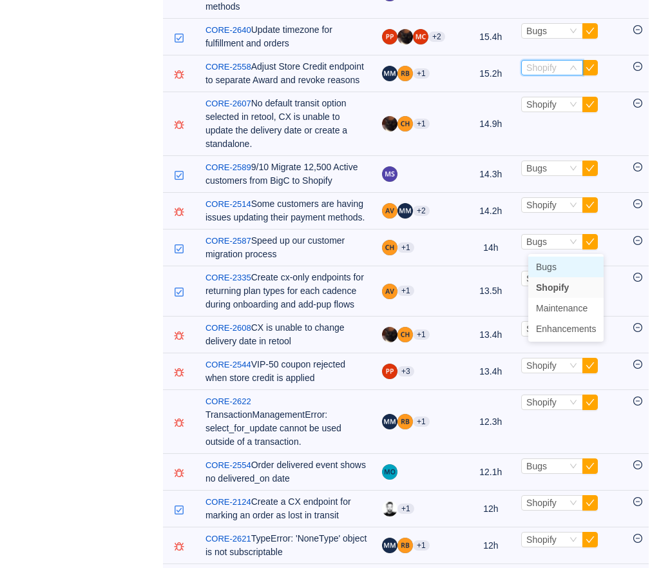
click at [549, 265] on span "Bugs" at bounding box center [546, 267] width 21 height 10
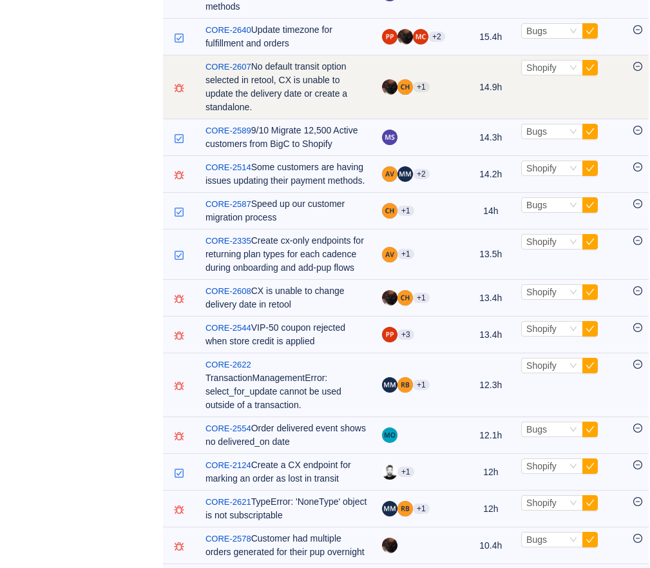
click at [548, 119] on td "Select Shopify Out of scope" at bounding box center [571, 87] width 112 height 64
click at [548, 73] on span "Shopify" at bounding box center [541, 67] width 30 height 10
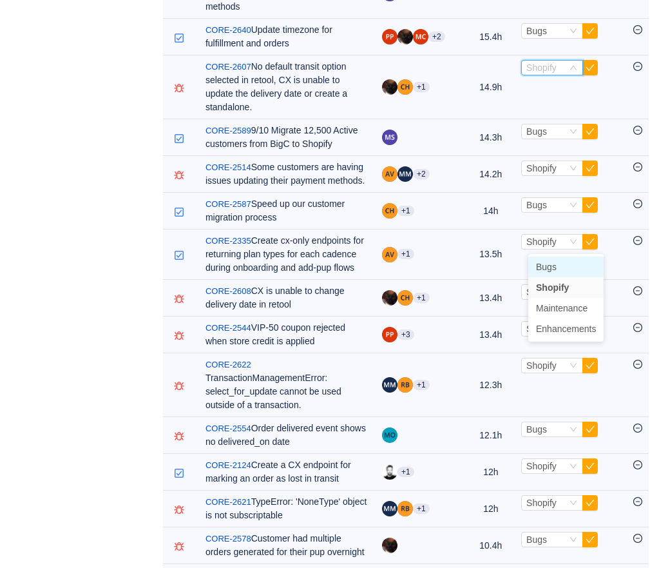
click at [546, 265] on span "Bugs" at bounding box center [546, 267] width 21 height 10
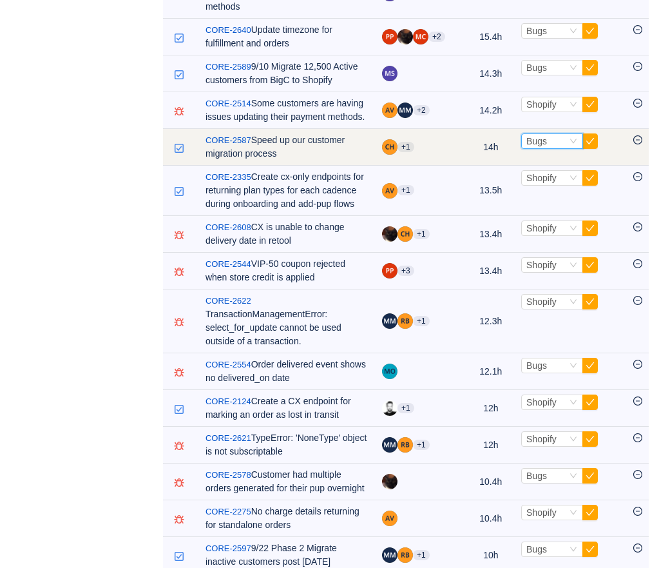
click at [542, 146] on span "Bugs" at bounding box center [536, 141] width 21 height 10
click at [598, 149] on button "button" at bounding box center [589, 140] width 15 height 15
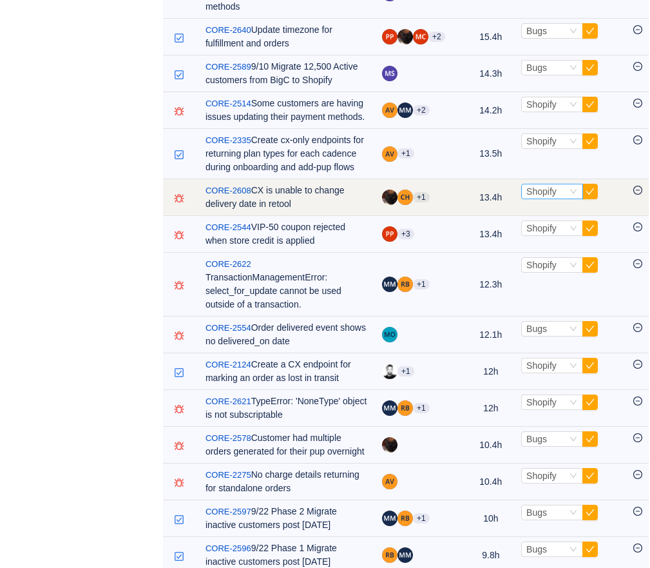
click at [566, 198] on div "Select Shopify" at bounding box center [546, 191] width 41 height 14
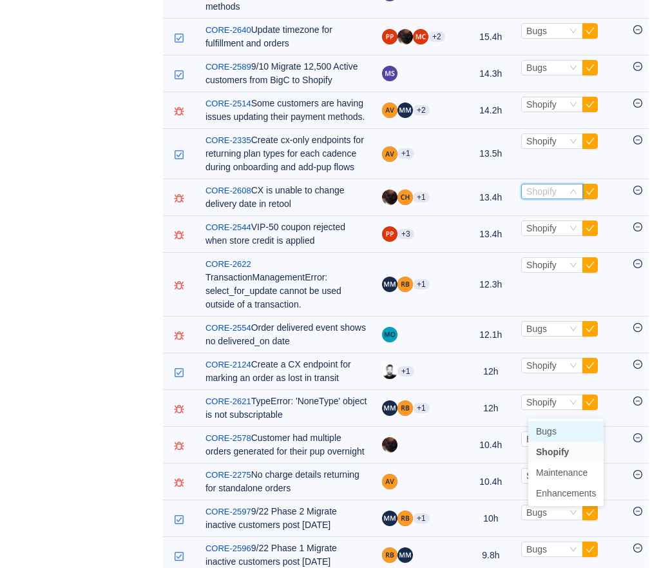
click at [555, 427] on span "Bugs" at bounding box center [546, 431] width 21 height 10
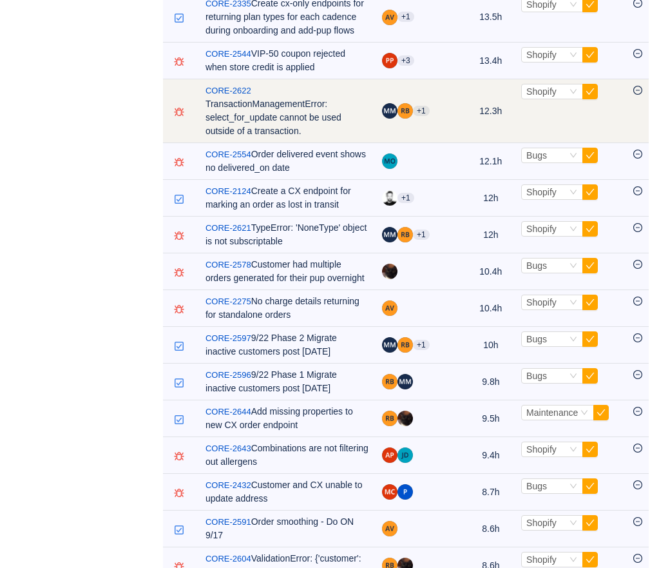
scroll to position [1372, 0]
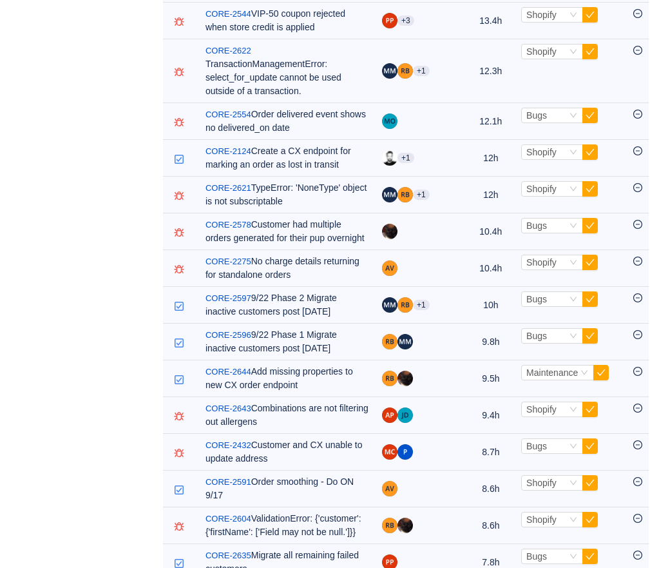
click at [550, 143] on span "Bugs" at bounding box center [546, 140] width 21 height 10
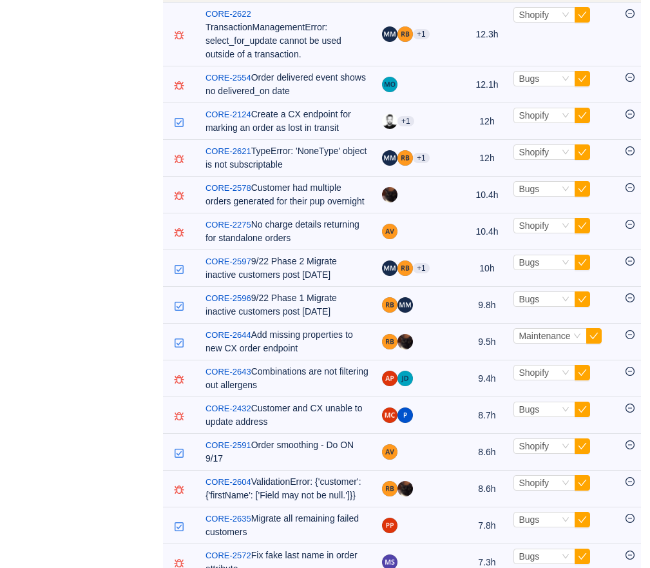
click at [544, 203] on span "Bugs" at bounding box center [538, 204] width 21 height 10
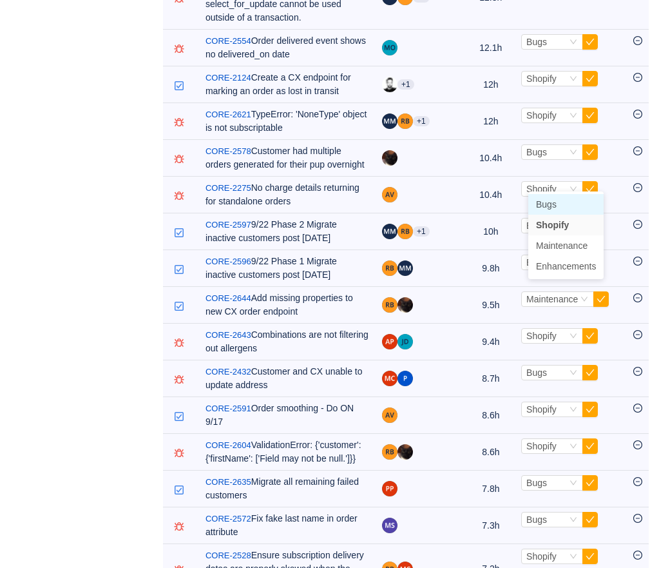
click at [544, 199] on span "Bugs" at bounding box center [546, 204] width 21 height 10
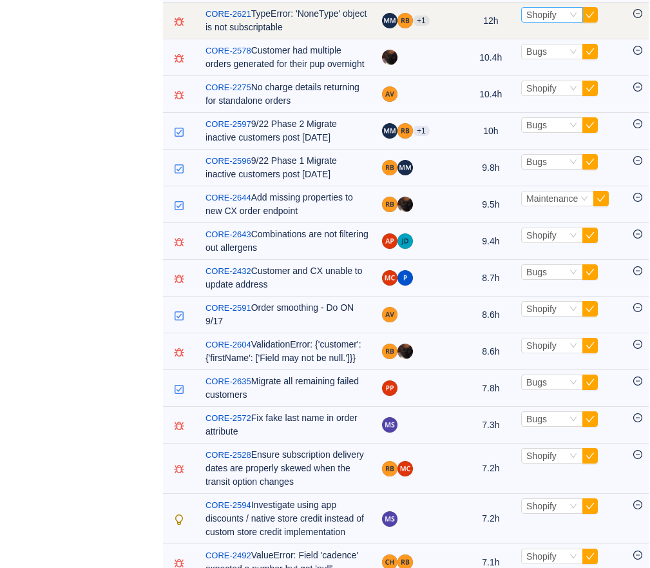
click at [546, 20] on span "Shopify" at bounding box center [541, 15] width 30 height 10
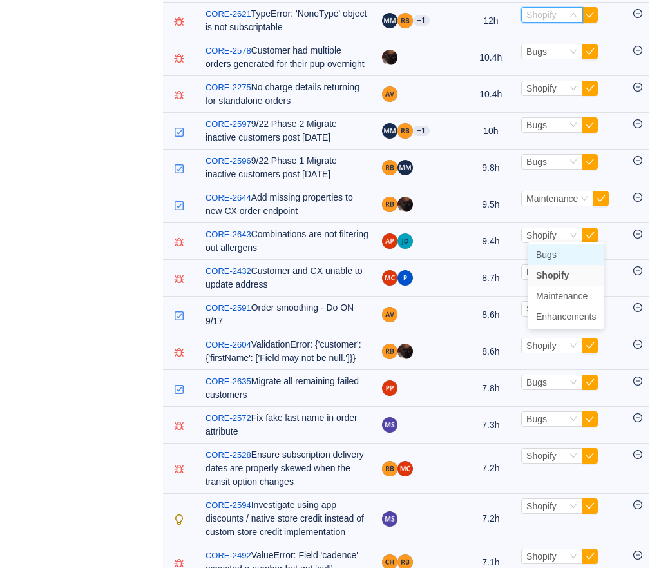
click at [542, 251] on span "Bugs" at bounding box center [546, 254] width 21 height 10
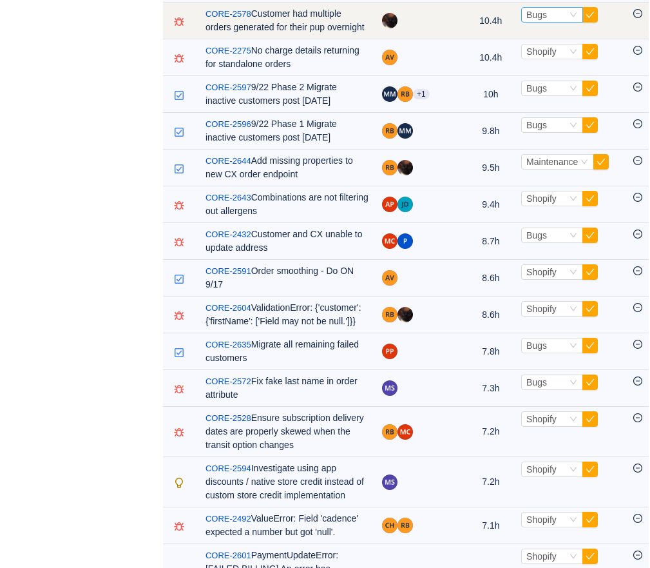
click at [540, 20] on span "Bugs" at bounding box center [536, 15] width 21 height 10
click at [598, 23] on button "button" at bounding box center [589, 14] width 15 height 15
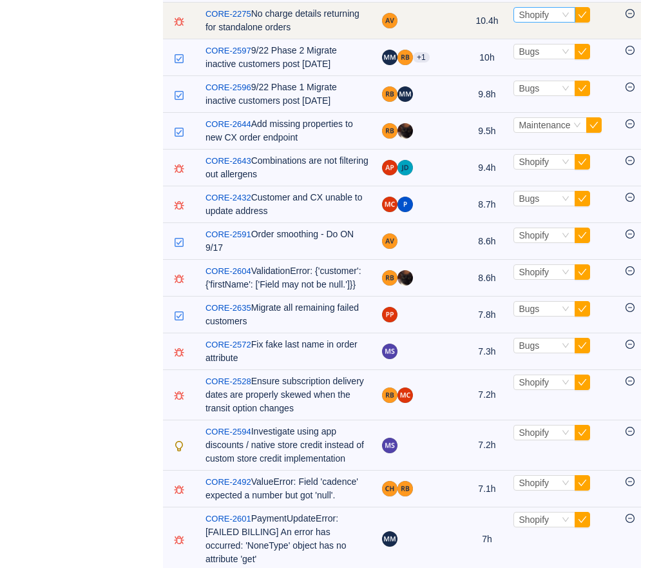
click at [566, 23] on div "Select Shopify" at bounding box center [544, 14] width 62 height 15
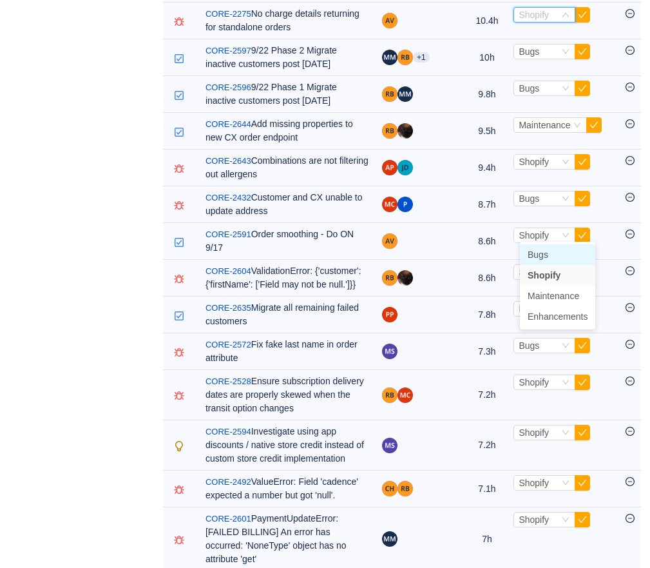
click at [550, 252] on li "Bugs" at bounding box center [557, 254] width 75 height 21
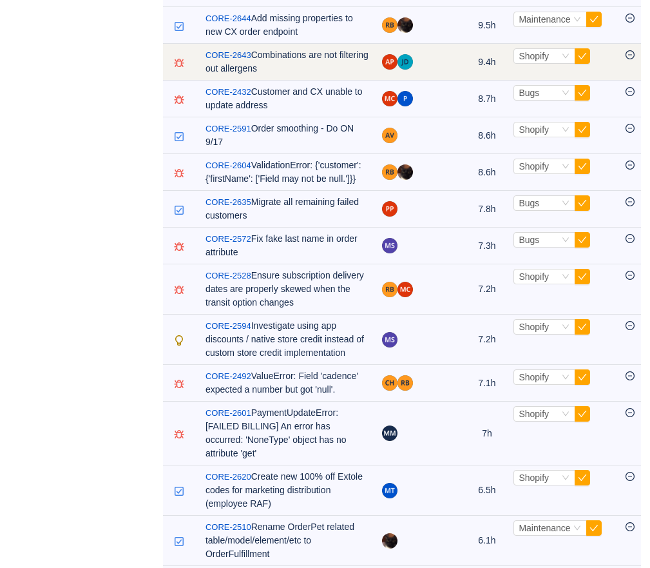
scroll to position [1444, 0]
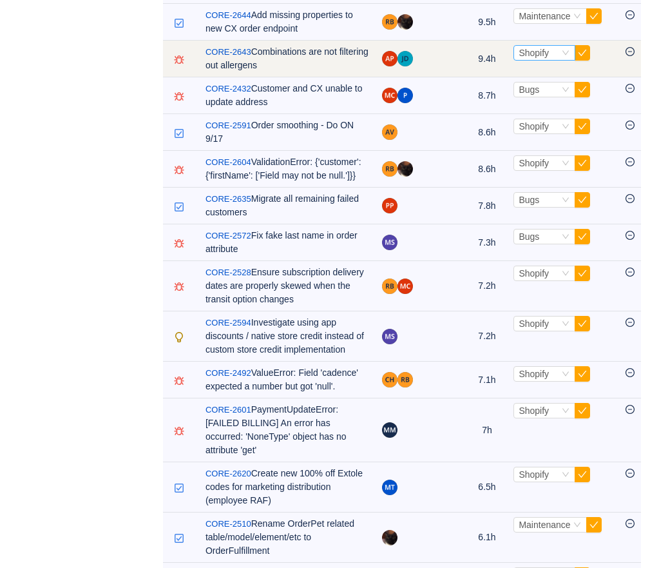
click at [549, 58] on span "Shopify" at bounding box center [534, 53] width 30 height 10
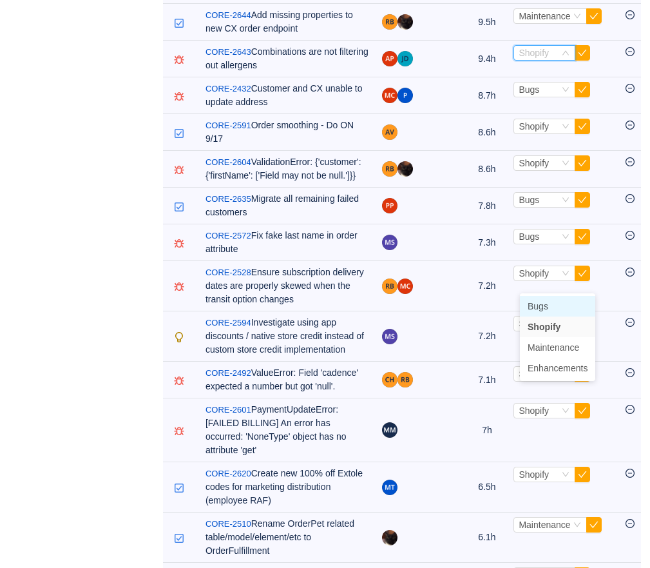
click at [544, 305] on span "Bugs" at bounding box center [538, 306] width 21 height 10
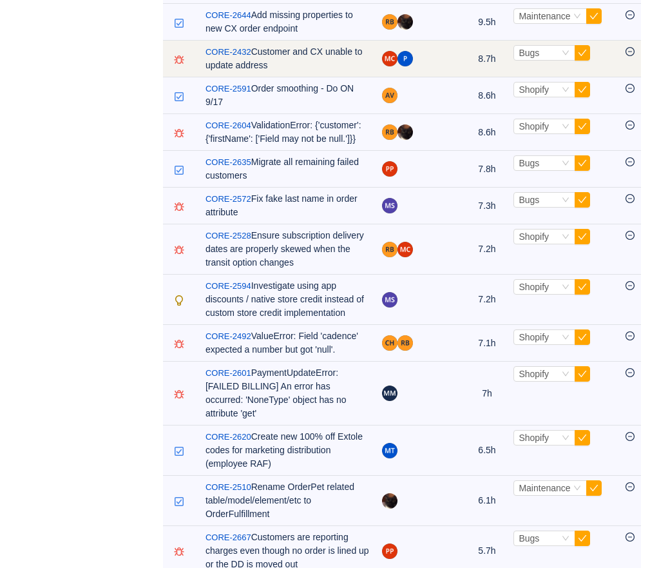
click at [599, 61] on span "Select Bugs" at bounding box center [562, 52] width 99 height 15
click at [588, 61] on button "button" at bounding box center [582, 52] width 15 height 15
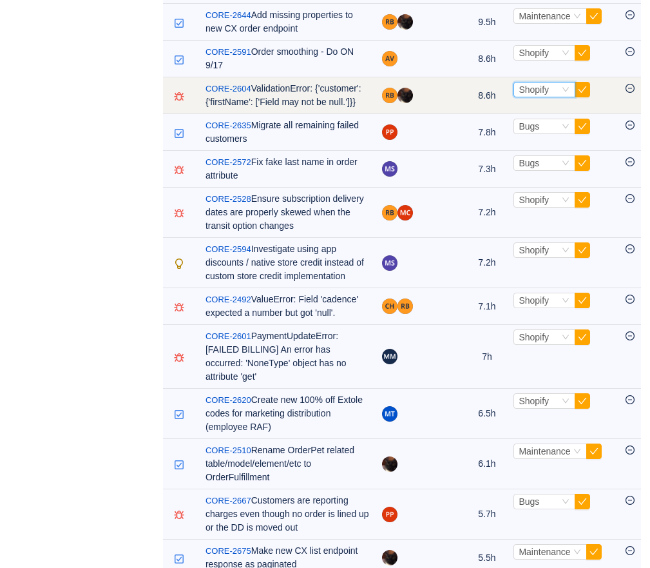
click at [544, 95] on span "Shopify" at bounding box center [534, 89] width 30 height 10
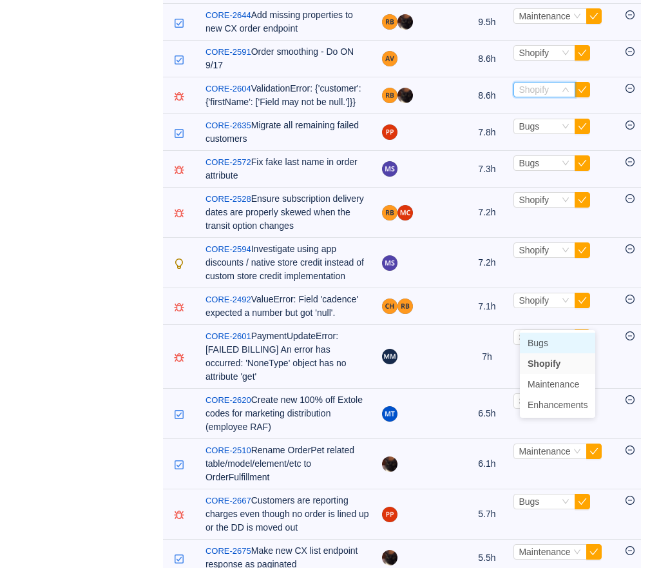
click at [541, 344] on span "Bugs" at bounding box center [538, 343] width 21 height 10
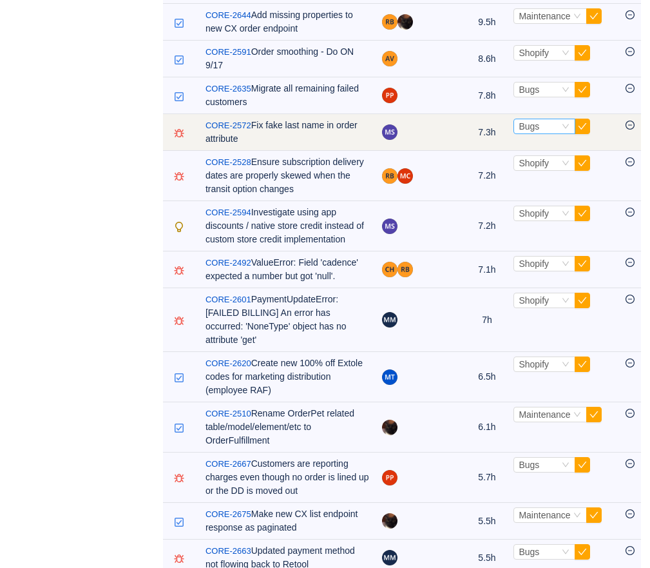
click at [539, 133] on div "Bugs" at bounding box center [529, 126] width 21 height 14
click at [600, 134] on span "Select Bugs" at bounding box center [562, 126] width 99 height 15
click at [590, 134] on button "button" at bounding box center [582, 126] width 15 height 15
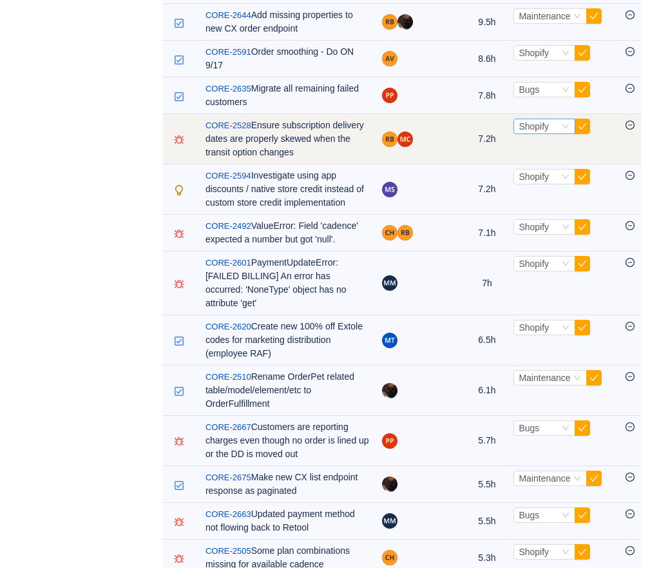
click at [559, 133] on div "Select Shopify" at bounding box center [539, 126] width 41 height 14
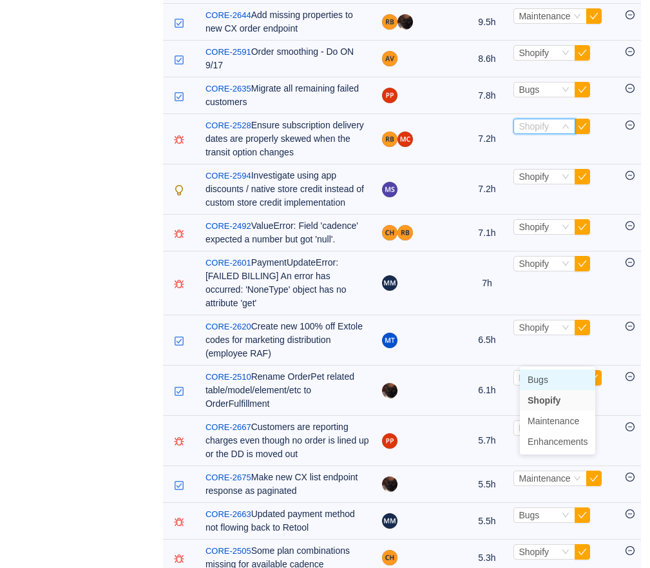
click at [548, 381] on span "Bugs" at bounding box center [538, 379] width 21 height 10
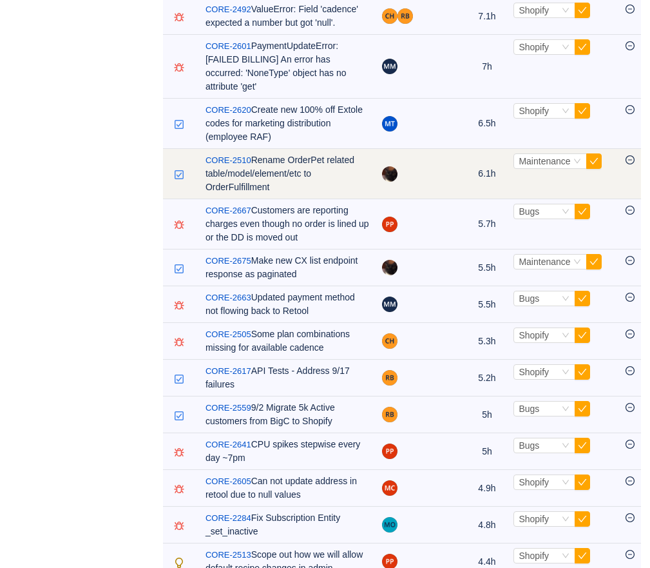
scroll to position [1613, 0]
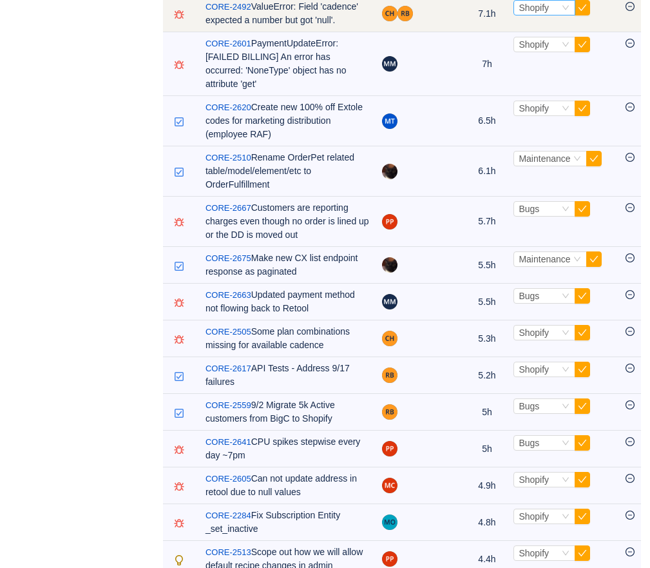
click at [548, 13] on span "Shopify" at bounding box center [534, 8] width 30 height 10
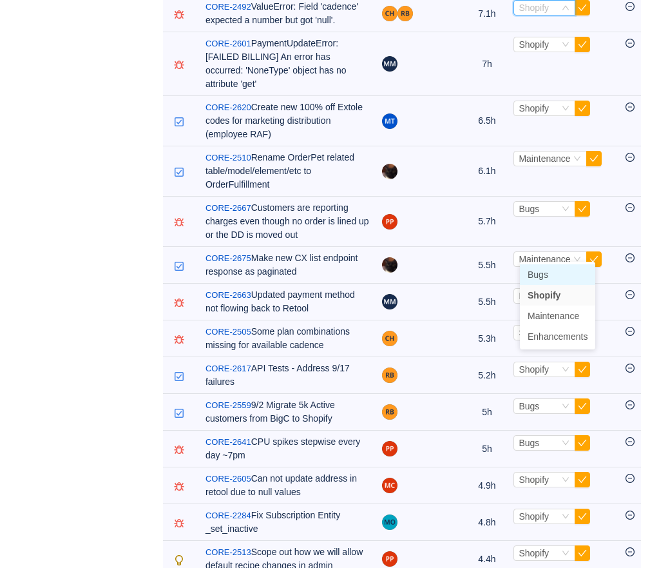
click at [543, 272] on span "Bugs" at bounding box center [538, 274] width 21 height 10
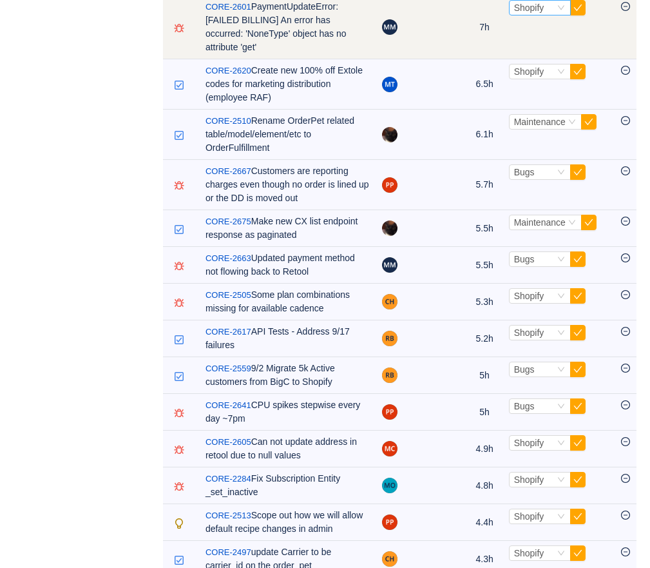
click at [534, 13] on span "Shopify" at bounding box center [529, 8] width 30 height 10
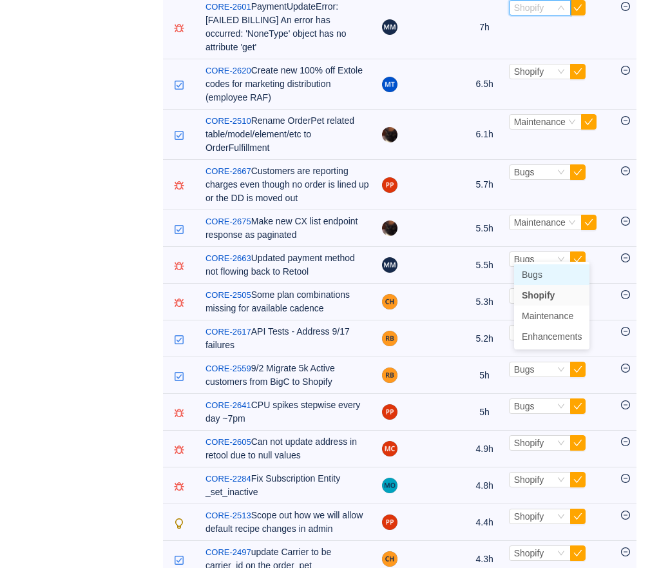
click at [534, 267] on li "Bugs" at bounding box center [551, 274] width 75 height 21
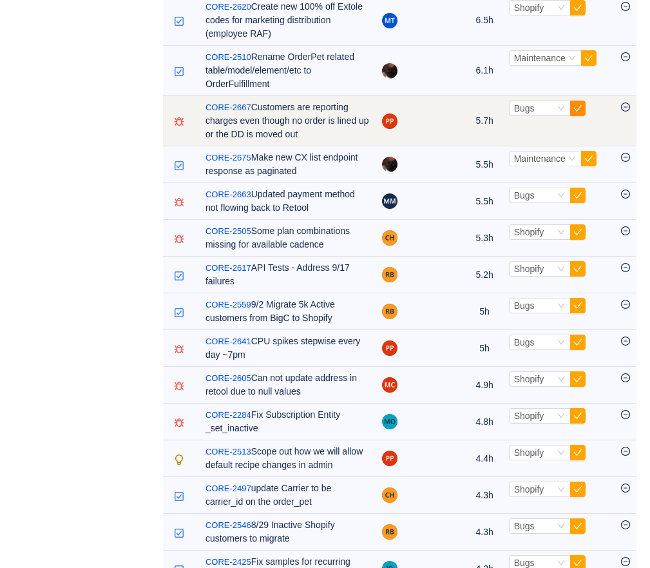
click at [585, 116] on button "button" at bounding box center [577, 108] width 15 height 15
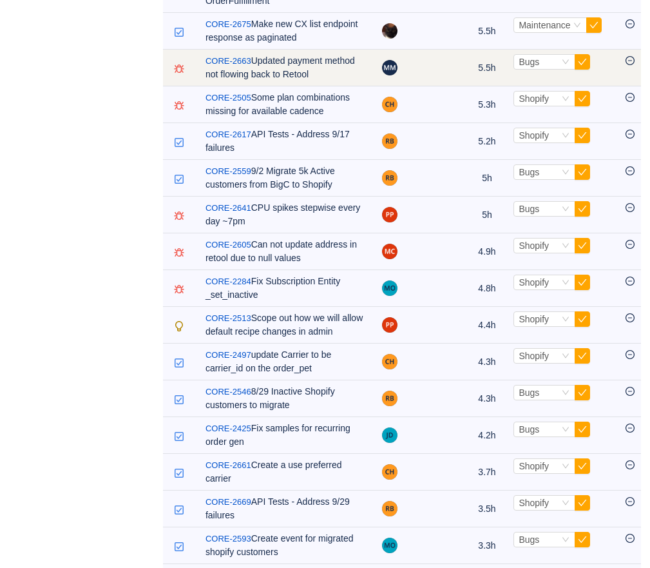
scroll to position [1709, 0]
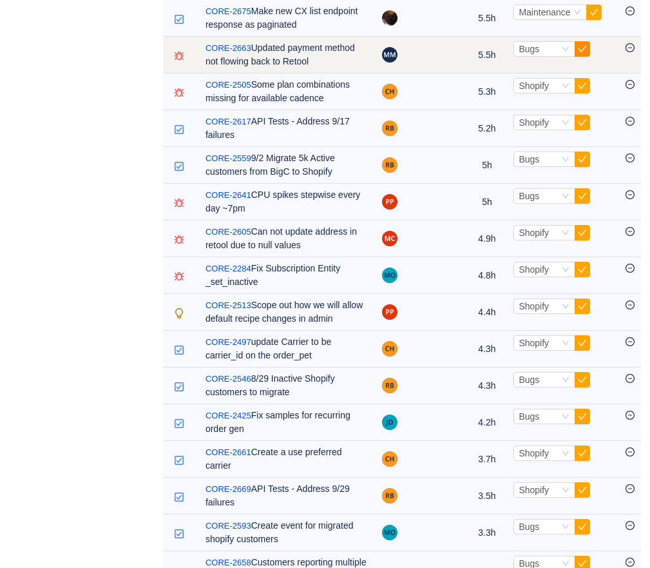
click at [588, 57] on button "button" at bounding box center [582, 48] width 15 height 15
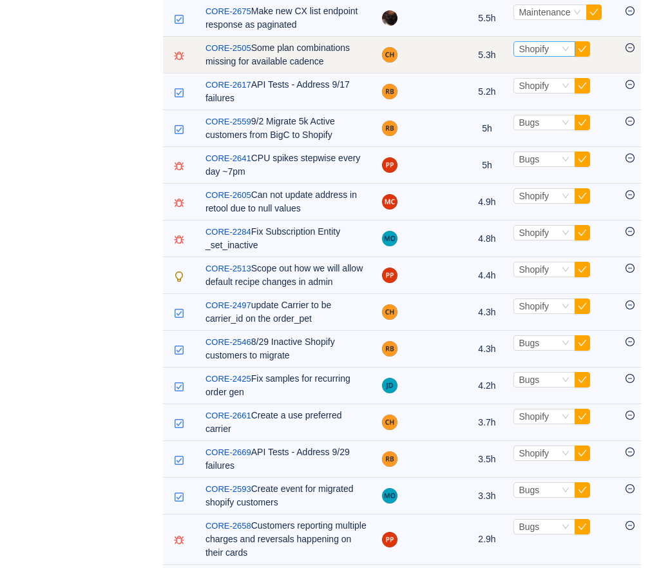
click at [549, 54] on span "Shopify" at bounding box center [534, 49] width 30 height 10
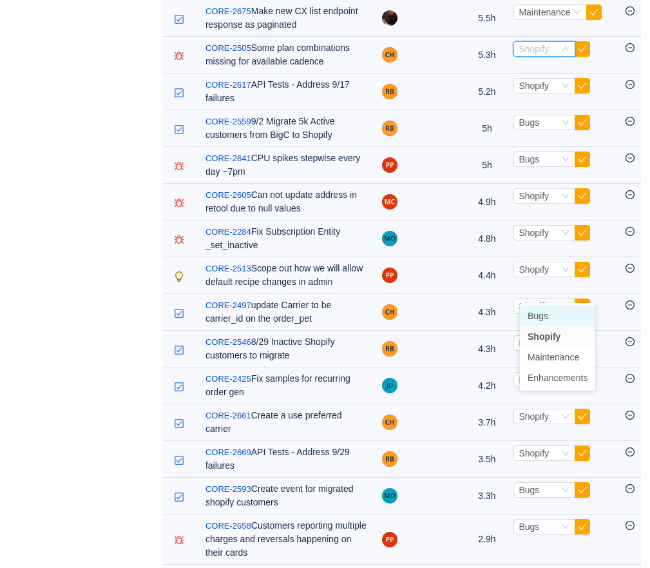
click at [541, 314] on span "Bugs" at bounding box center [538, 316] width 21 height 10
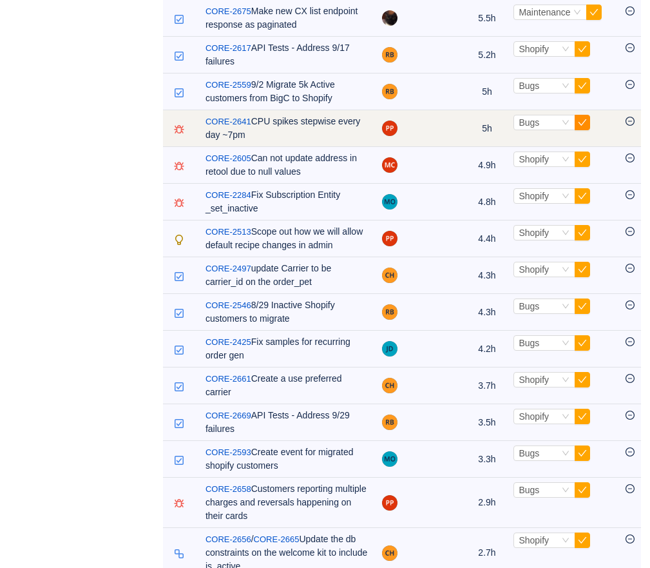
click at [590, 130] on button "button" at bounding box center [582, 122] width 15 height 15
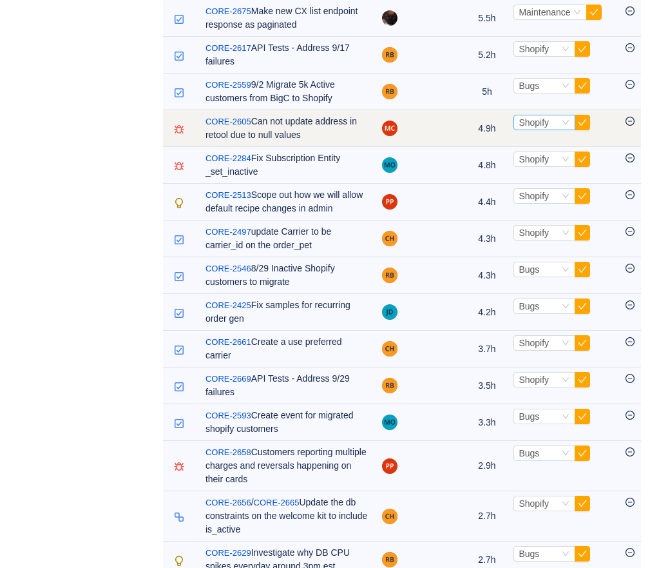
click at [528, 128] on span "Shopify" at bounding box center [534, 122] width 30 height 10
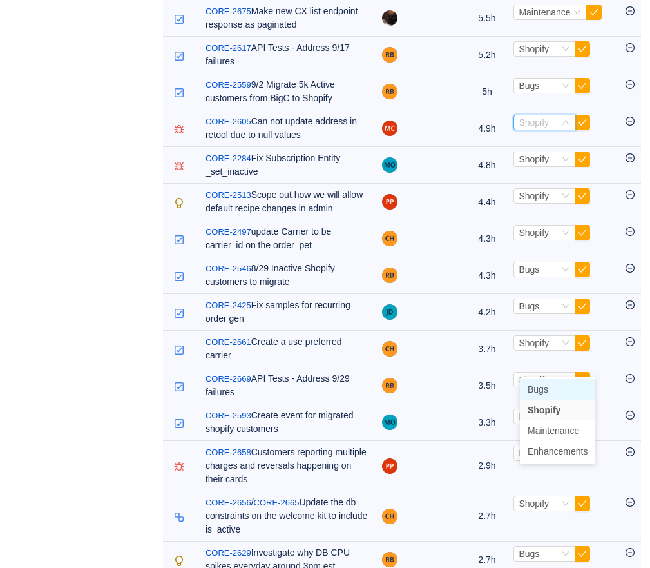
click at [532, 384] on span "Bugs" at bounding box center [538, 389] width 21 height 10
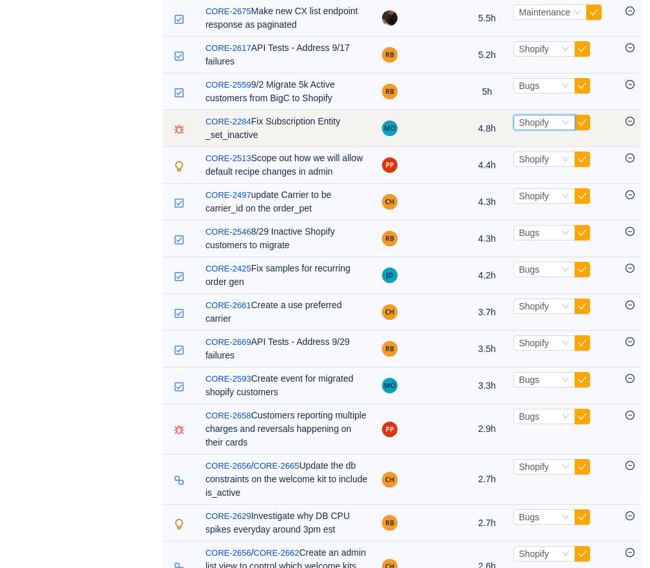
click at [535, 128] on span "Shopify" at bounding box center [534, 122] width 30 height 10
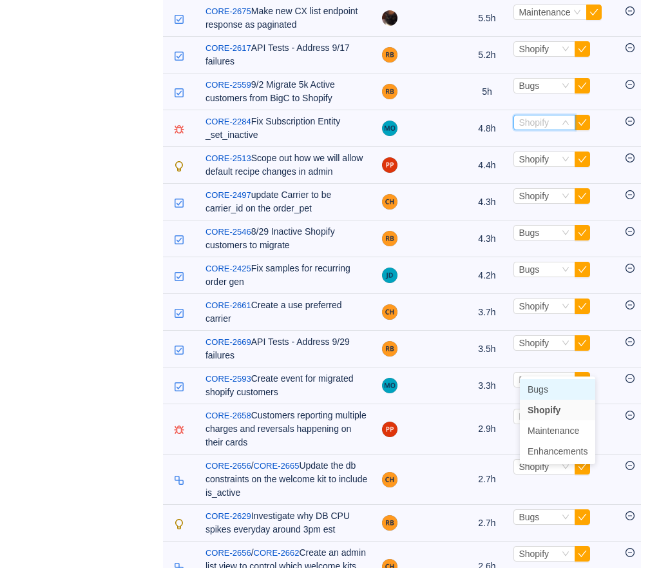
click at [535, 382] on li "Bugs" at bounding box center [557, 389] width 75 height 21
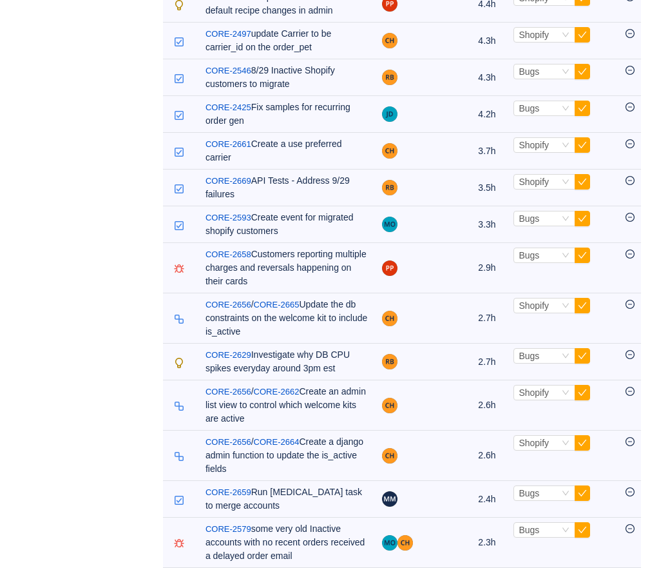
scroll to position [1924, 0]
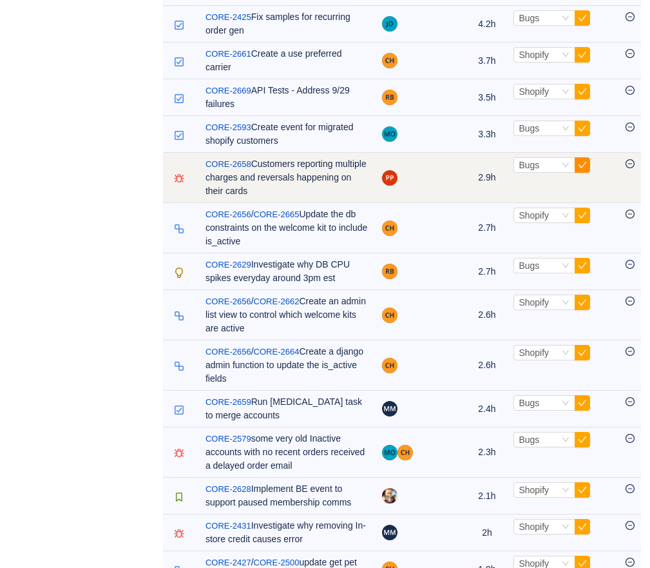
click at [590, 173] on button "button" at bounding box center [582, 164] width 15 height 15
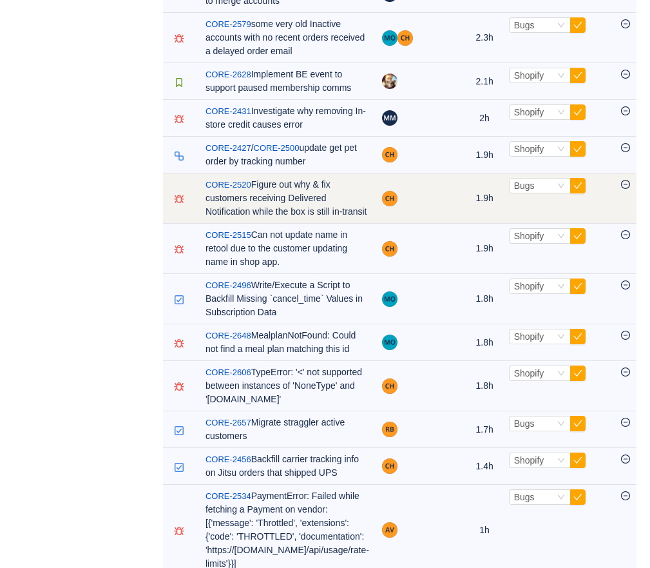
scroll to position [2401, 0]
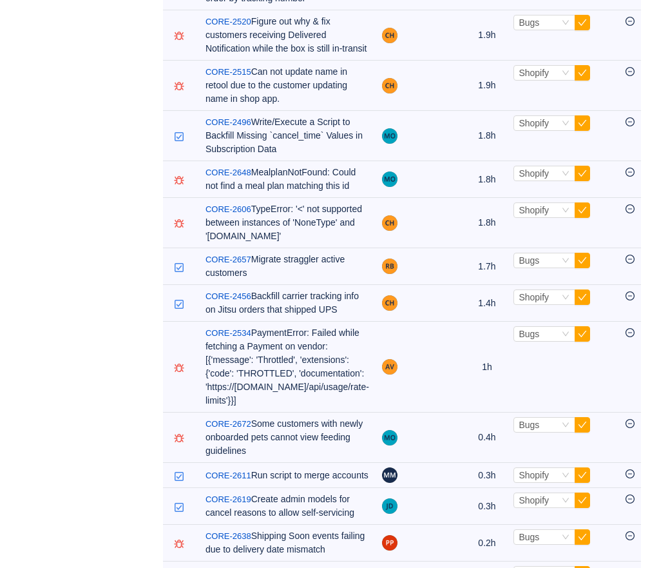
click at [544, 257] on span "Bugs" at bounding box center [538, 256] width 21 height 10
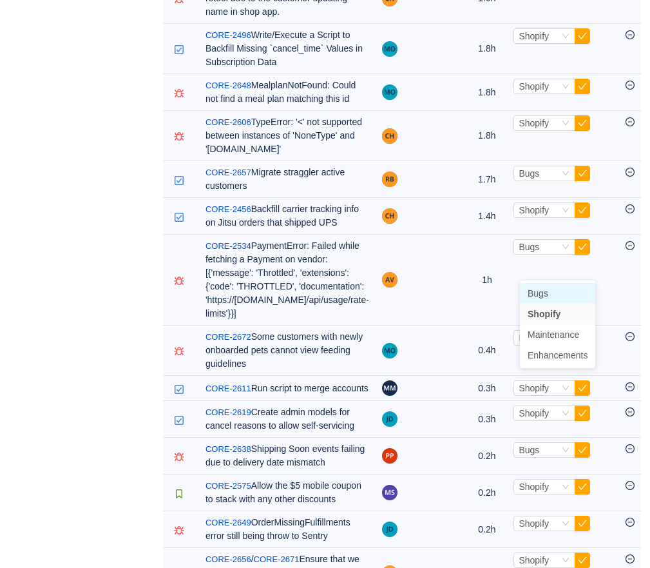
click at [535, 292] on span "Bugs" at bounding box center [538, 293] width 21 height 10
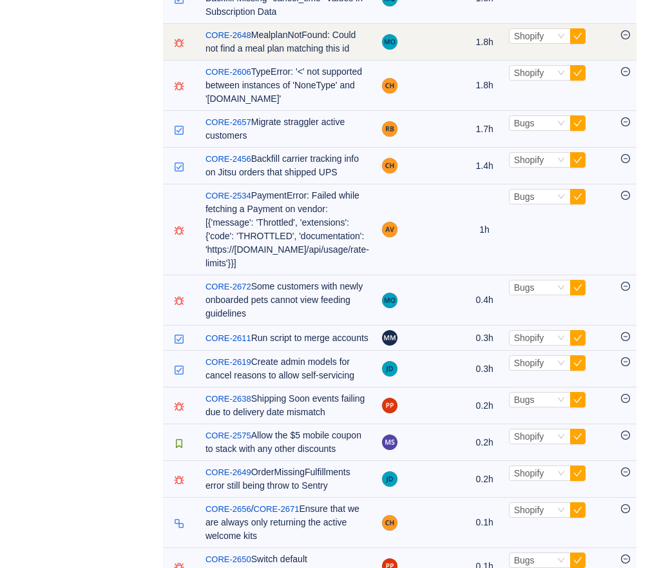
click at [537, 61] on td "Select Shopify Out of scope" at bounding box center [559, 42] width 112 height 37
click at [537, 41] on span "Shopify" at bounding box center [529, 36] width 30 height 10
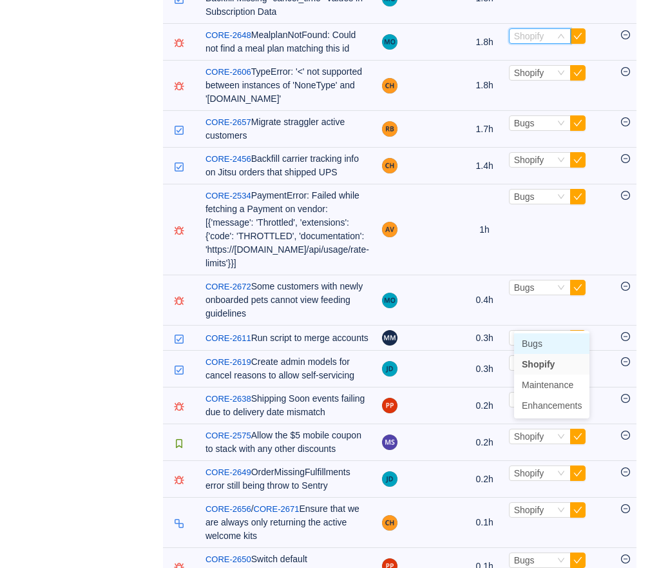
click at [537, 338] on span "Bugs" at bounding box center [532, 343] width 21 height 10
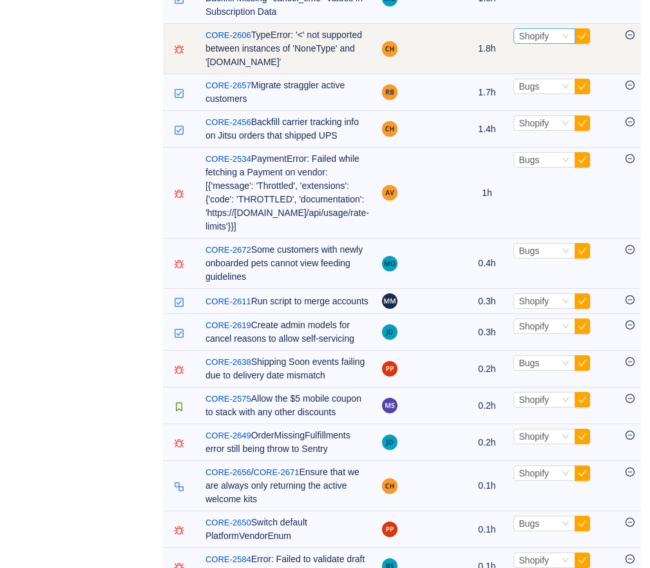
click at [536, 41] on span "Shopify" at bounding box center [534, 36] width 30 height 10
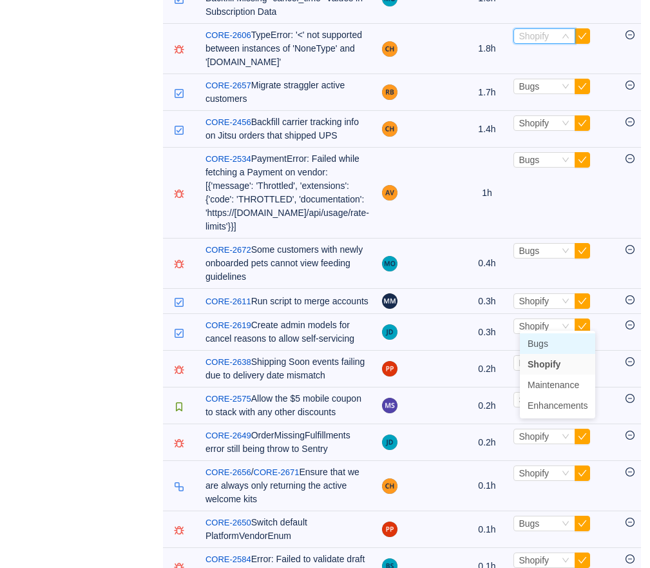
click at [536, 339] on span "Bugs" at bounding box center [538, 343] width 21 height 10
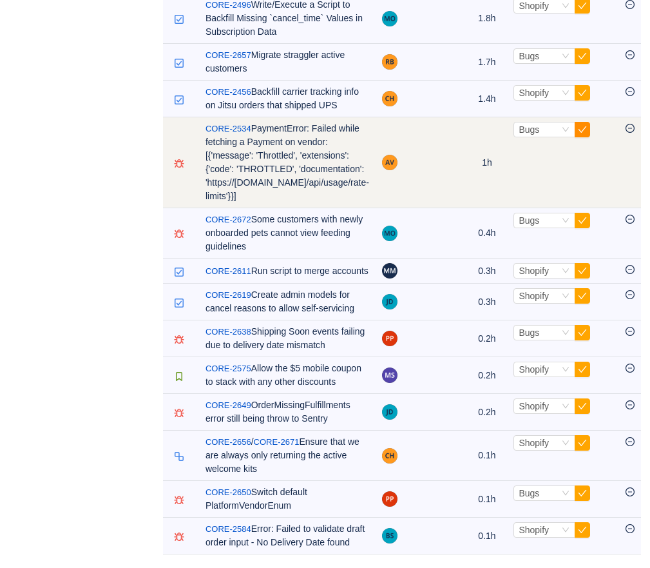
click at [588, 137] on button "button" at bounding box center [582, 129] width 15 height 15
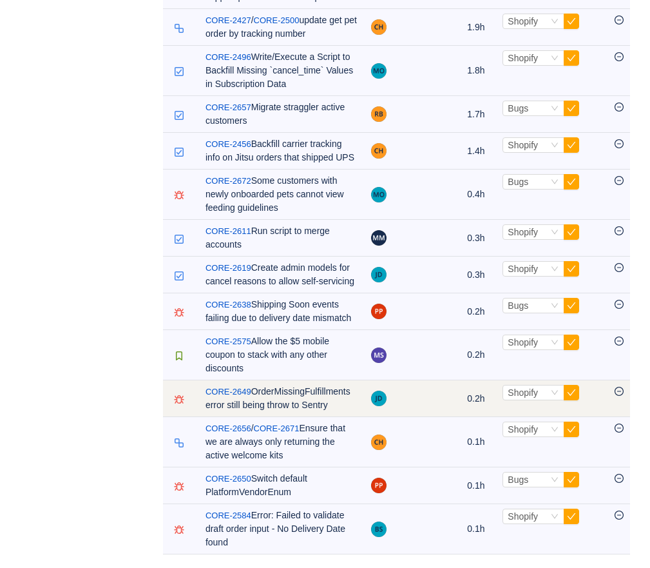
scroll to position [3005, 0]
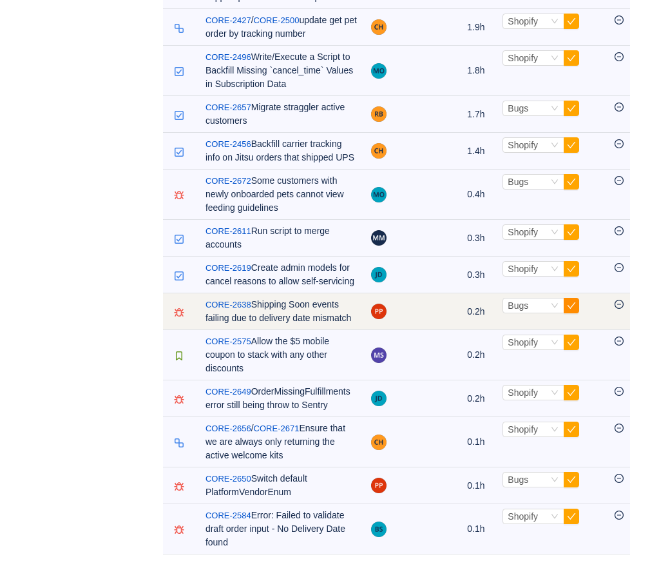
click at [568, 298] on button "button" at bounding box center [571, 305] width 15 height 15
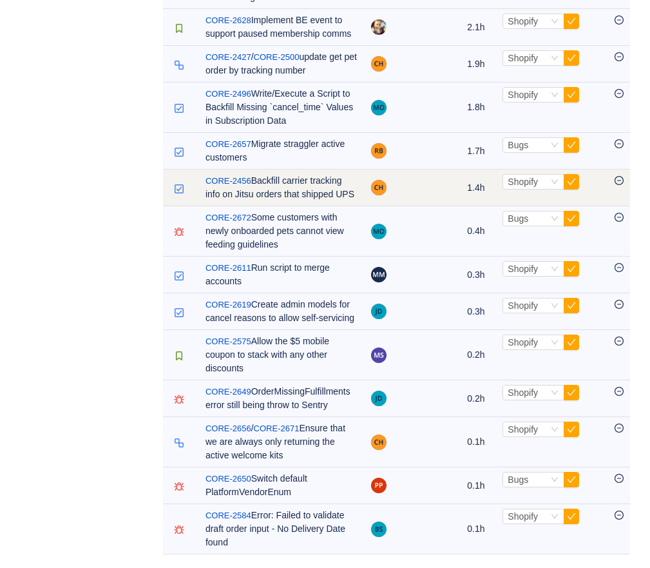
scroll to position [2955, 0]
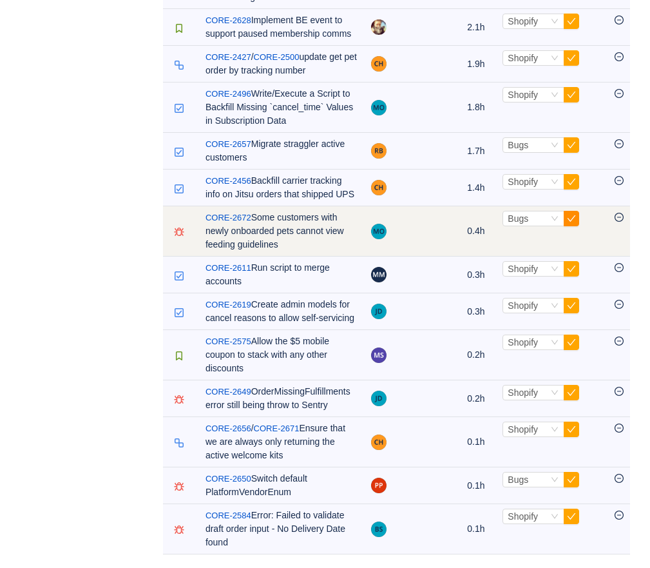
click at [568, 211] on button "button" at bounding box center [571, 218] width 15 height 15
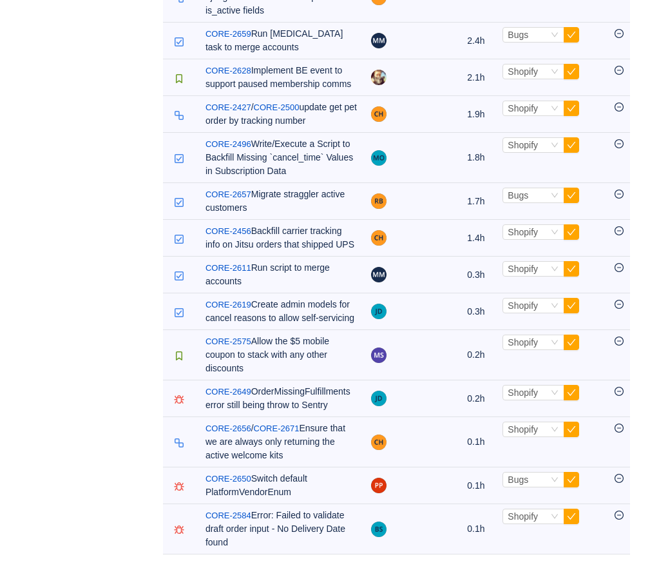
scroll to position [2891, 0]
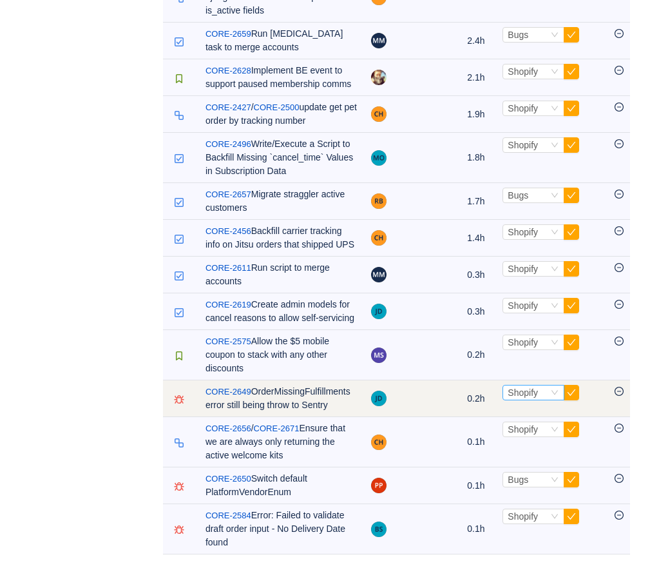
click at [537, 385] on div "Select Shopify" at bounding box center [528, 392] width 41 height 14
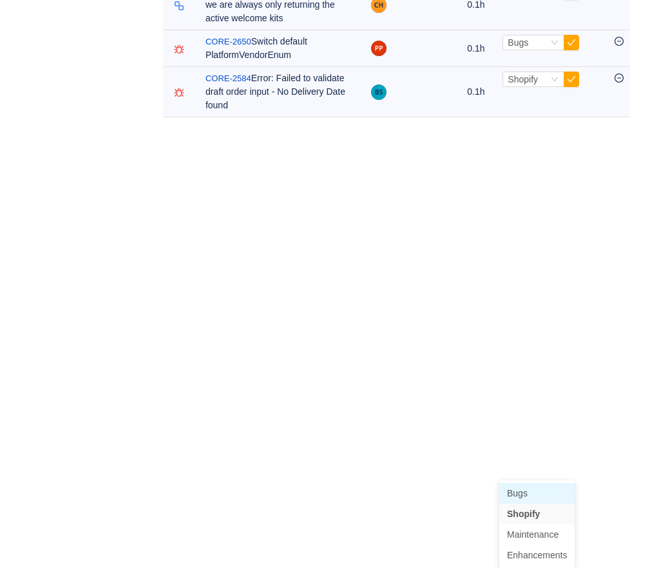
click at [525, 488] on span "Bugs" at bounding box center [517, 493] width 21 height 10
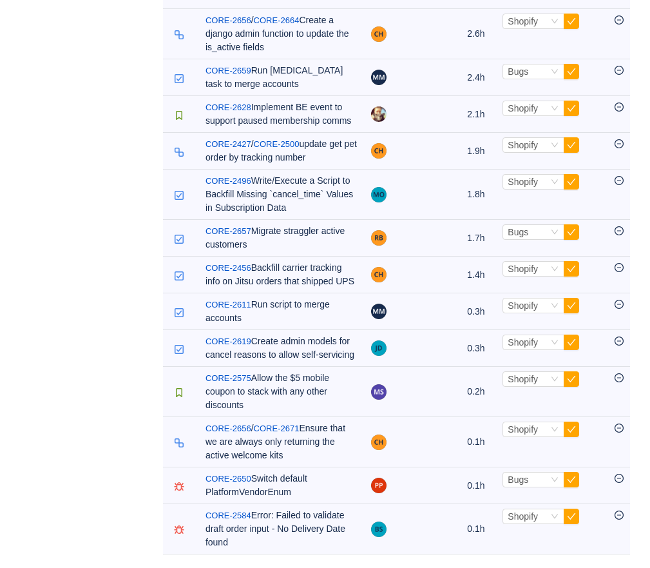
scroll to position [2827, 0]
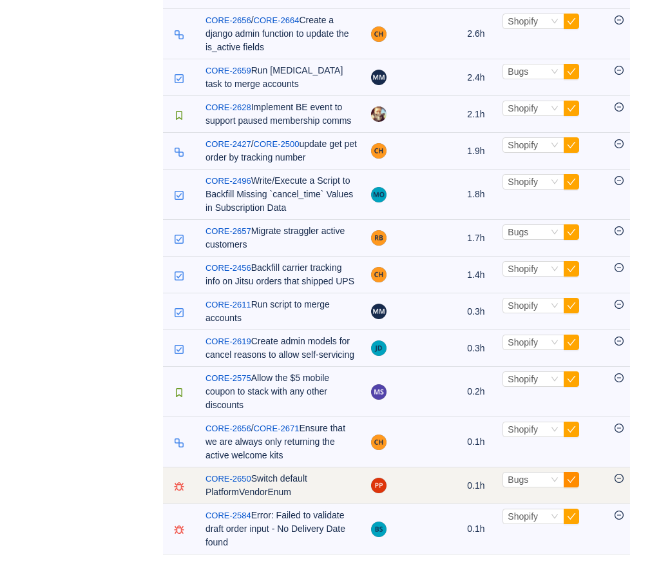
click at [570, 479] on button "button" at bounding box center [571, 479] width 15 height 15
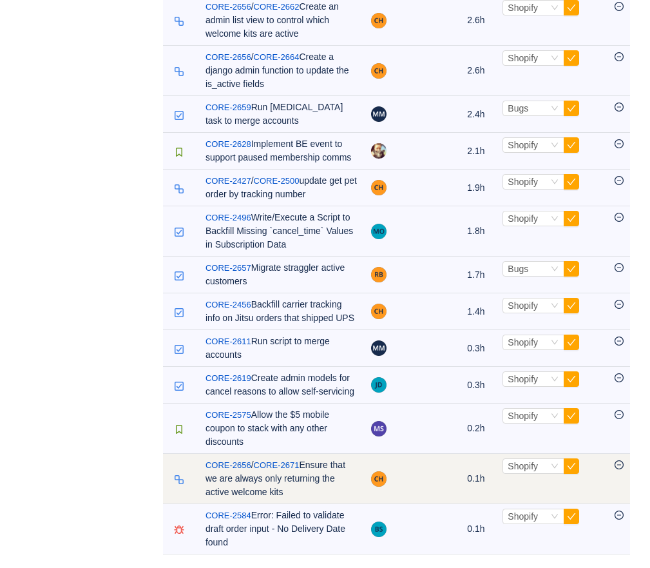
scroll to position [2790, 0]
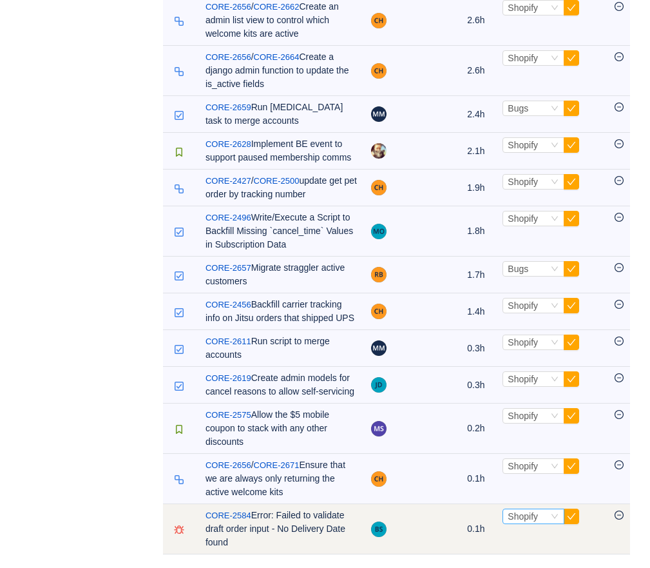
click at [517, 515] on span "Shopify" at bounding box center [523, 516] width 30 height 10
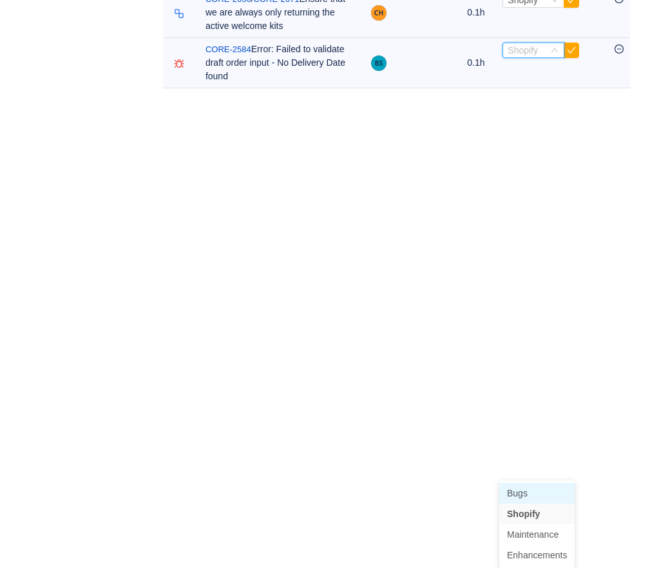
click at [527, 488] on span "Bugs" at bounding box center [517, 493] width 21 height 10
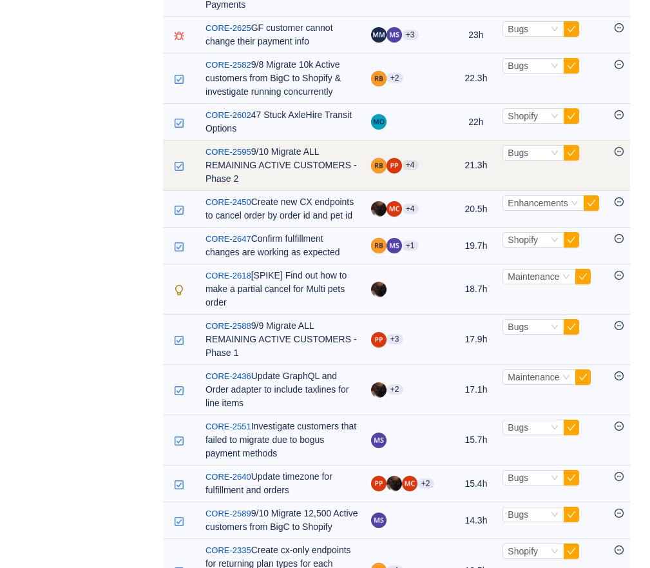
scroll to position [829, 0]
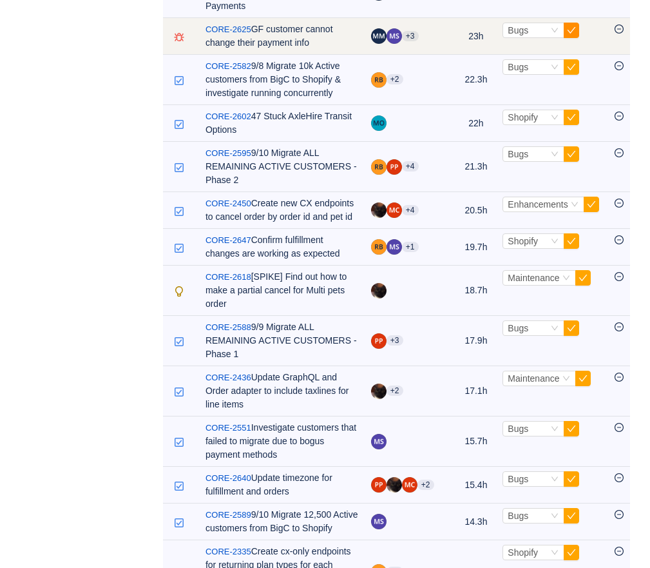
click at [568, 38] on button "button" at bounding box center [571, 30] width 15 height 15
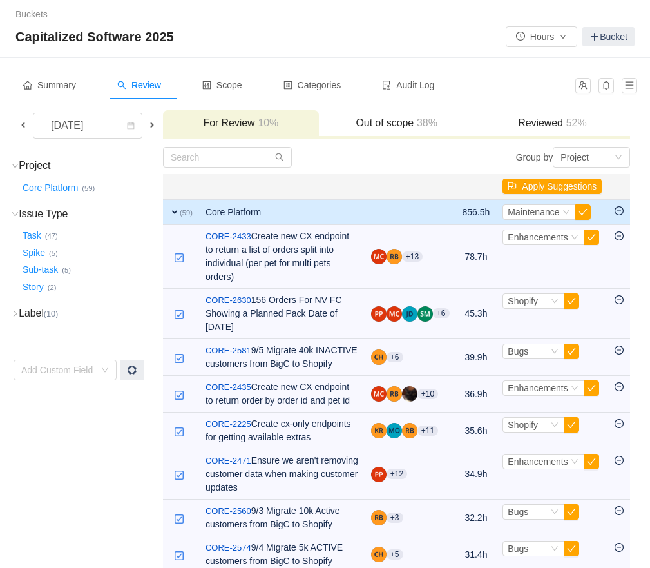
scroll to position [0, 0]
click at [530, 210] on span "Maintenance" at bounding box center [534, 212] width 52 height 10
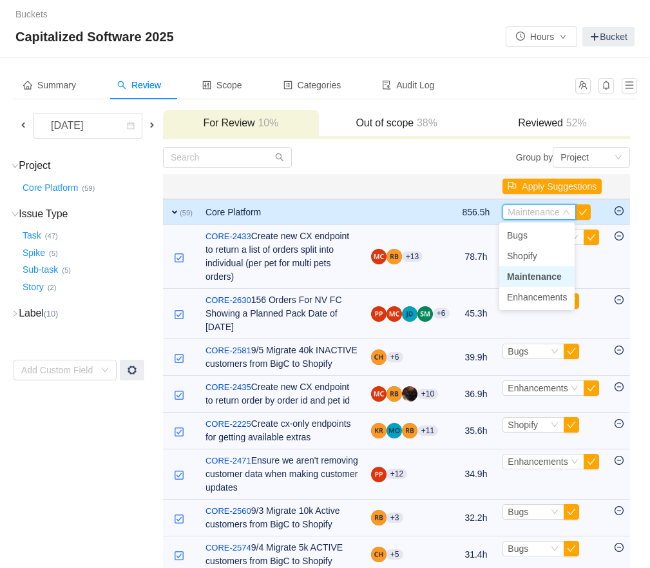
click at [526, 274] on span "Maintenance" at bounding box center [534, 276] width 55 height 10
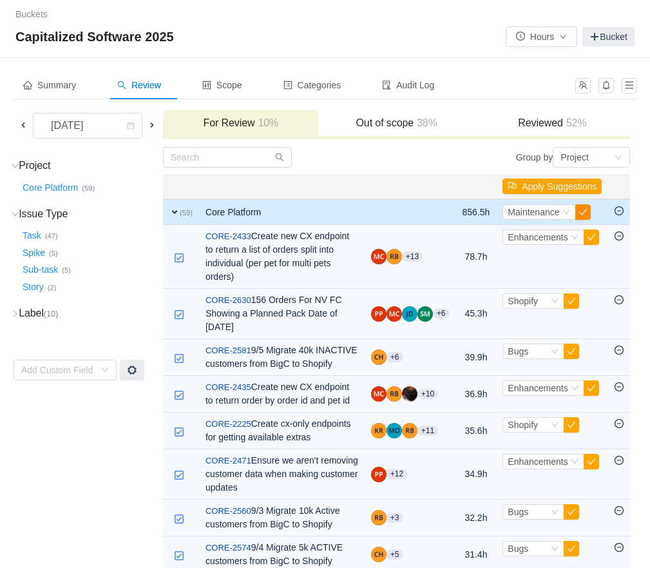
click at [583, 209] on button "button" at bounding box center [582, 211] width 15 height 15
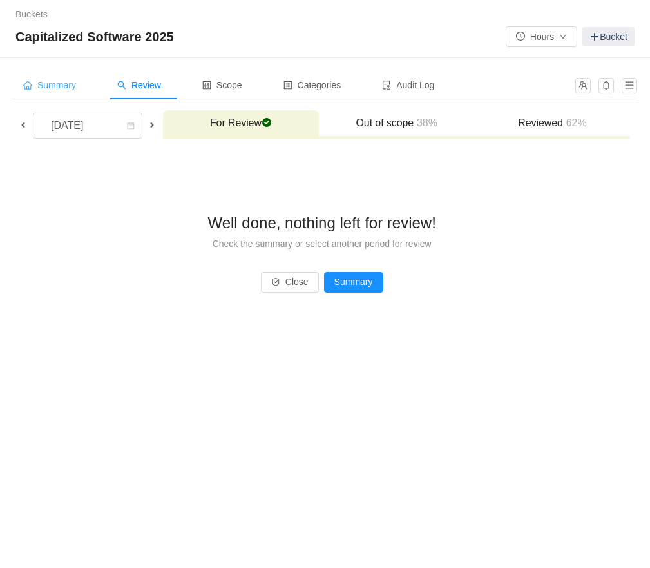
click at [76, 89] on span "Summary" at bounding box center [49, 85] width 53 height 10
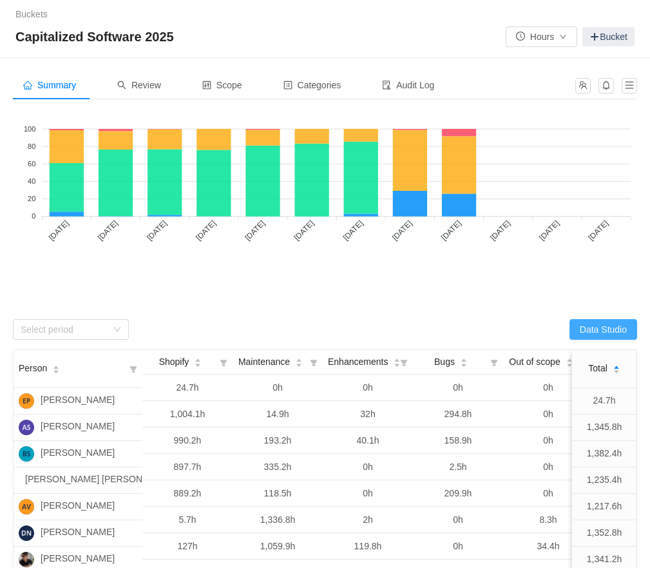
click at [590, 327] on button "Data Studio" at bounding box center [604, 329] width 68 height 21
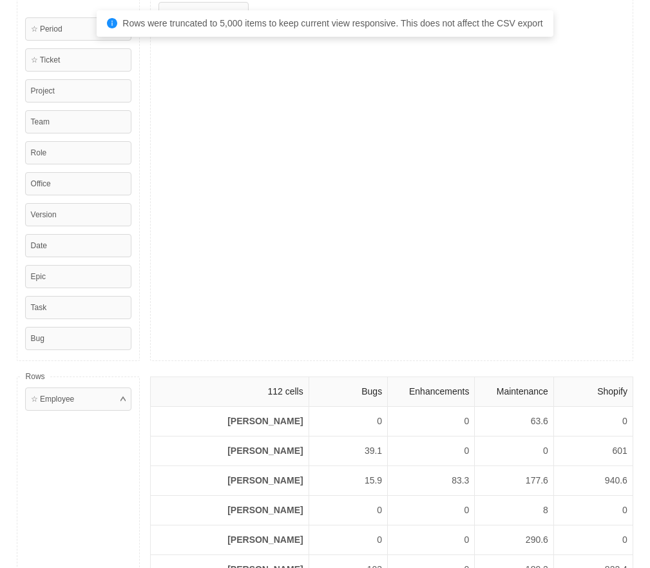
scroll to position [106, 0]
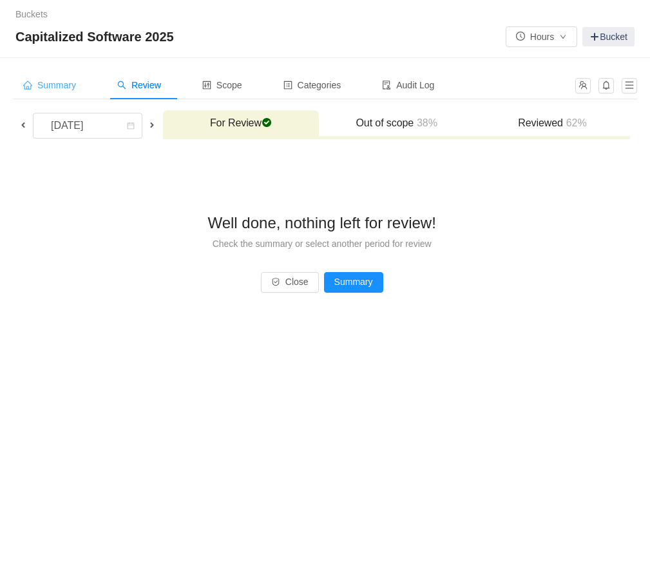
click at [63, 86] on span "Summary" at bounding box center [49, 85] width 53 height 10
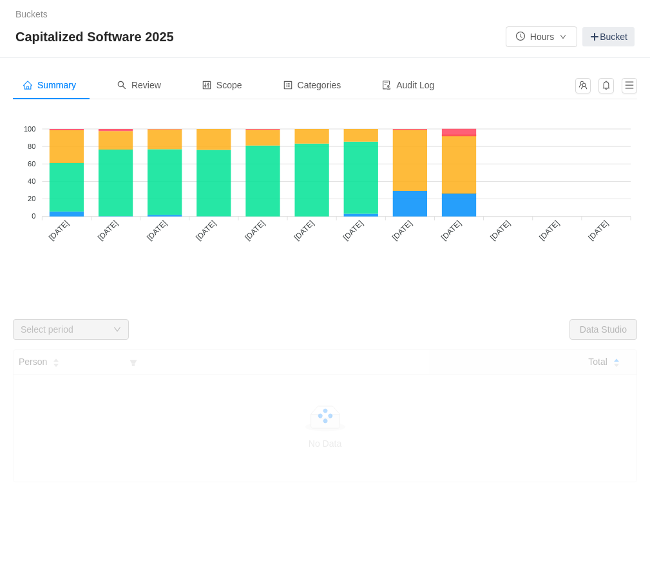
click at [69, 329] on div "Select period" at bounding box center [64, 329] width 86 height 13
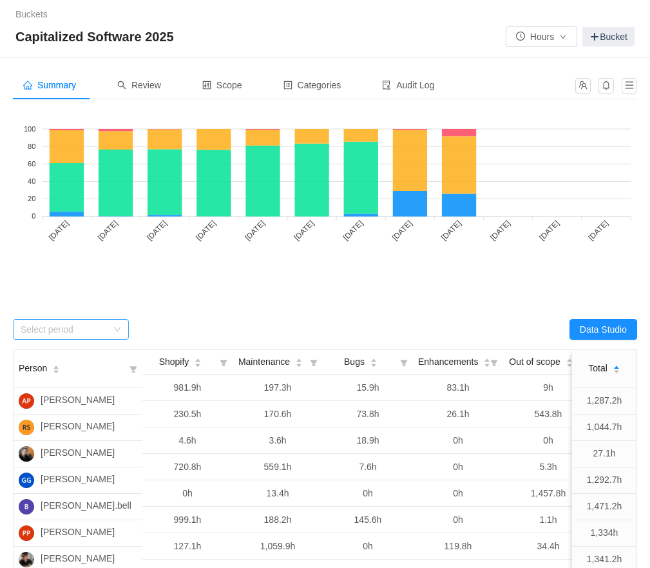
click at [48, 326] on div "Select period" at bounding box center [64, 329] width 86 height 13
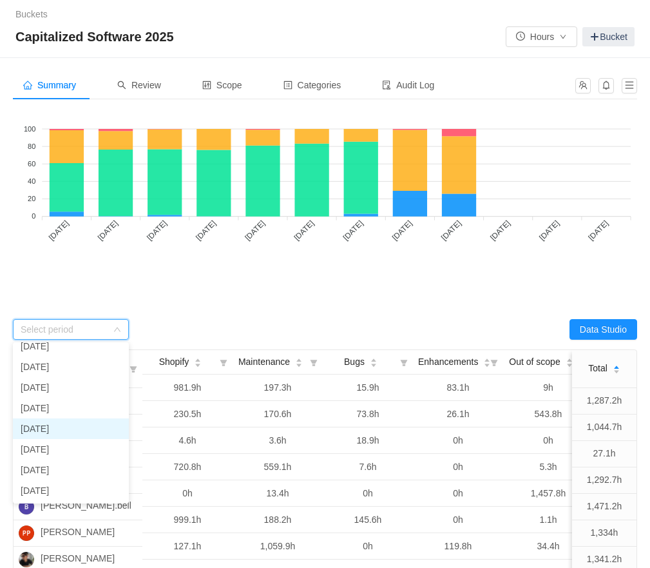
scroll to position [91, 0]
click at [52, 436] on li "[DATE]" at bounding box center [71, 428] width 116 height 21
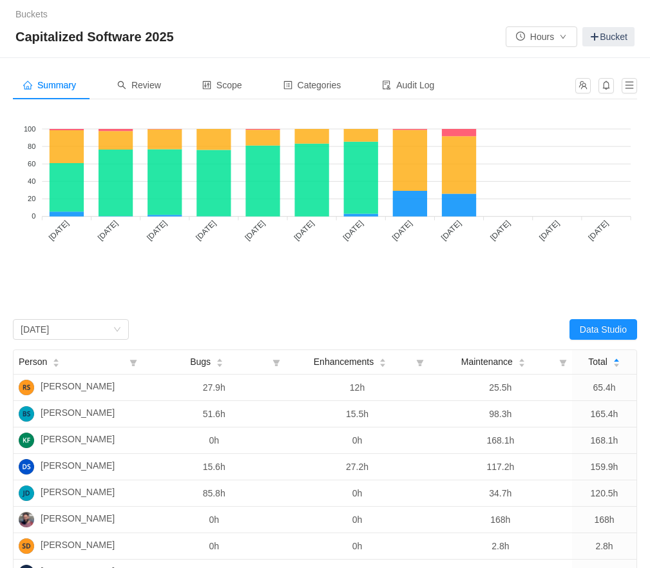
click at [287, 308] on div "Bugs Shopify Maintenance Enhancements 100 100 80 80 60 60 40 40 20 20 0 0 [DATE…" at bounding box center [325, 211] width 624 height 203
click at [584, 328] on button "Data Studio" at bounding box center [604, 329] width 68 height 21
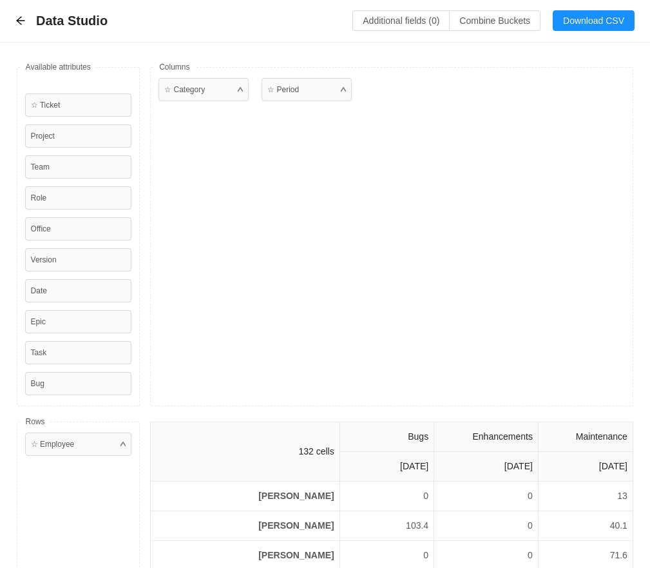
scroll to position [0, 0]
click at [597, 25] on button "Download CSV" at bounding box center [594, 20] width 82 height 21
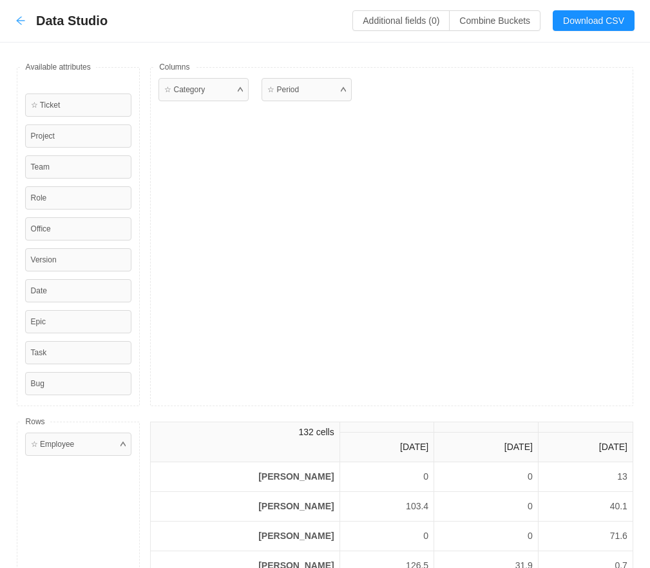
click at [17, 22] on icon "icon: arrow-left" at bounding box center [20, 20] width 10 height 10
